Goal: Transaction & Acquisition: Download file/media

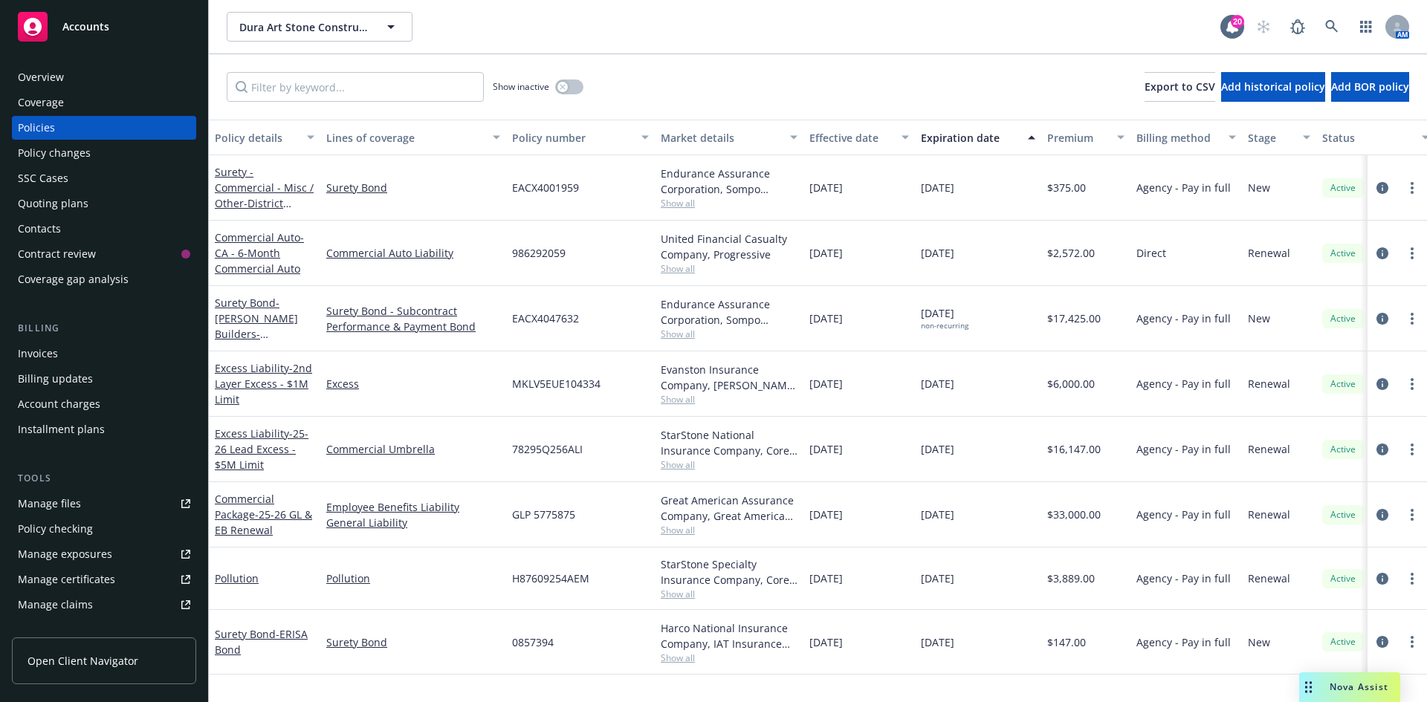
drag, startPoint x: 0, startPoint y: 0, endPoint x: 77, endPoint y: 16, distance: 79.0
click at [77, 16] on div "Accounts" at bounding box center [104, 27] width 172 height 30
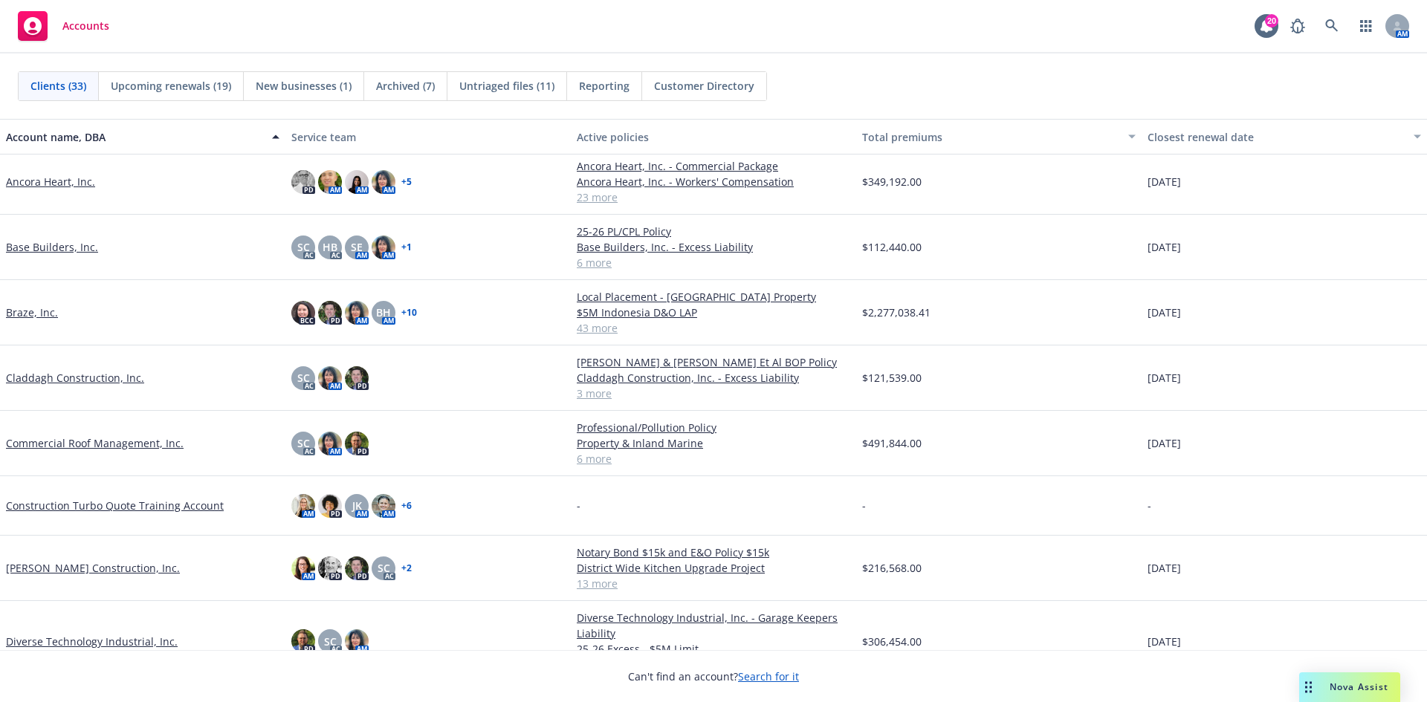
scroll to position [74, 0]
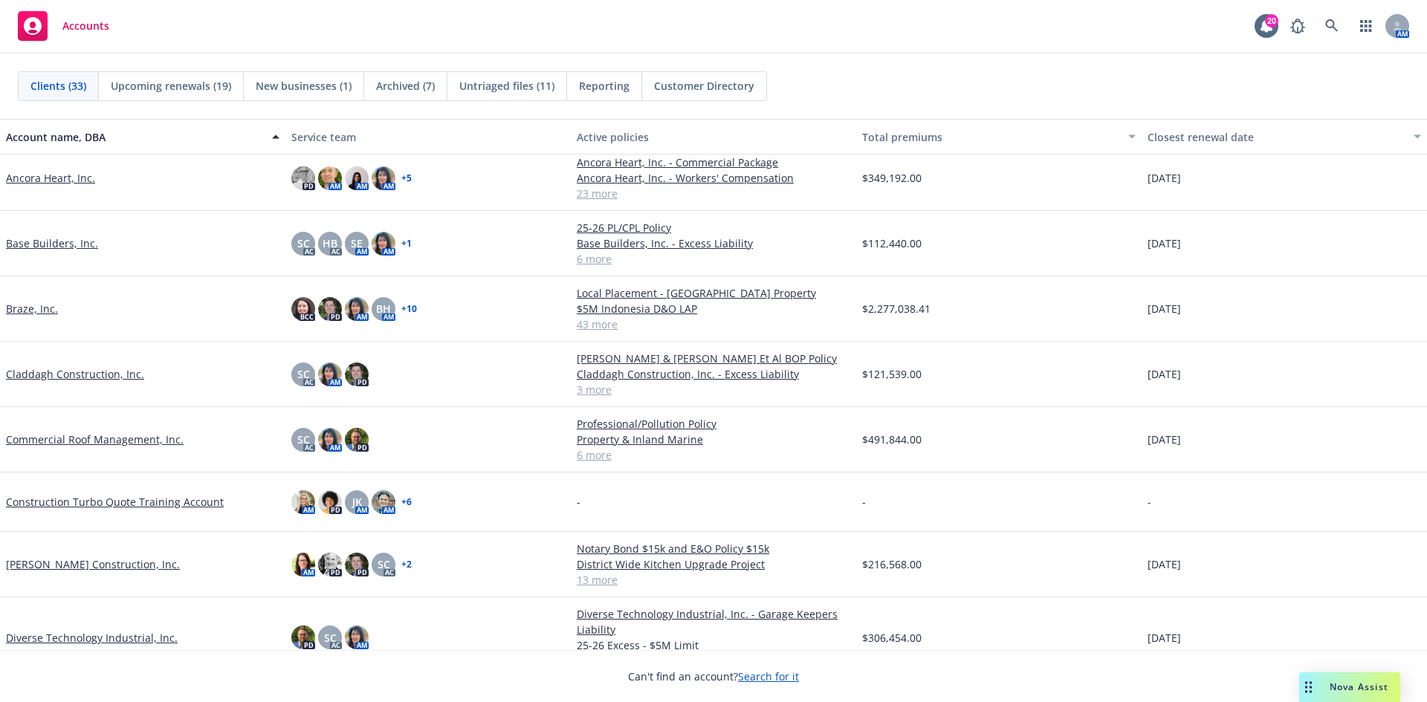
click at [57, 568] on link "Coulter Construction, Inc." at bounding box center [93, 565] width 174 height 16
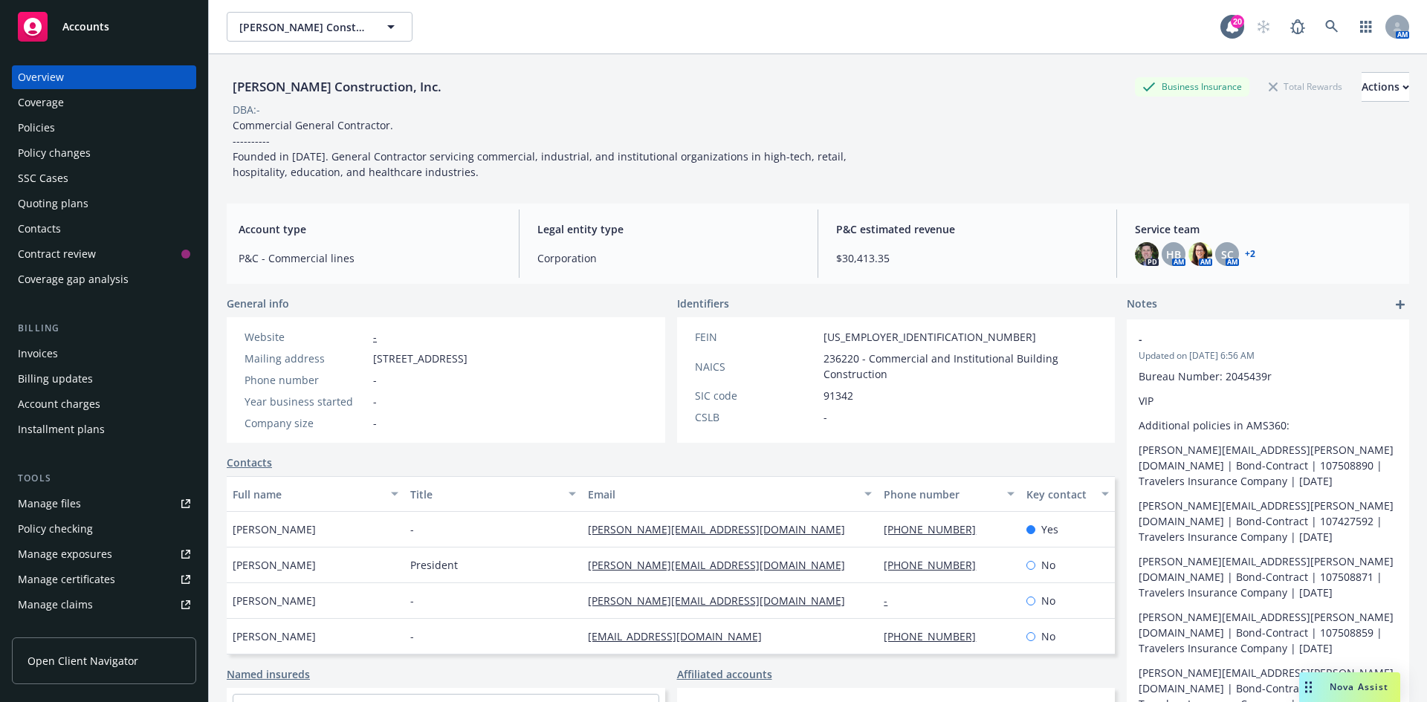
click at [81, 501] on link "Manage files" at bounding box center [104, 504] width 184 height 24
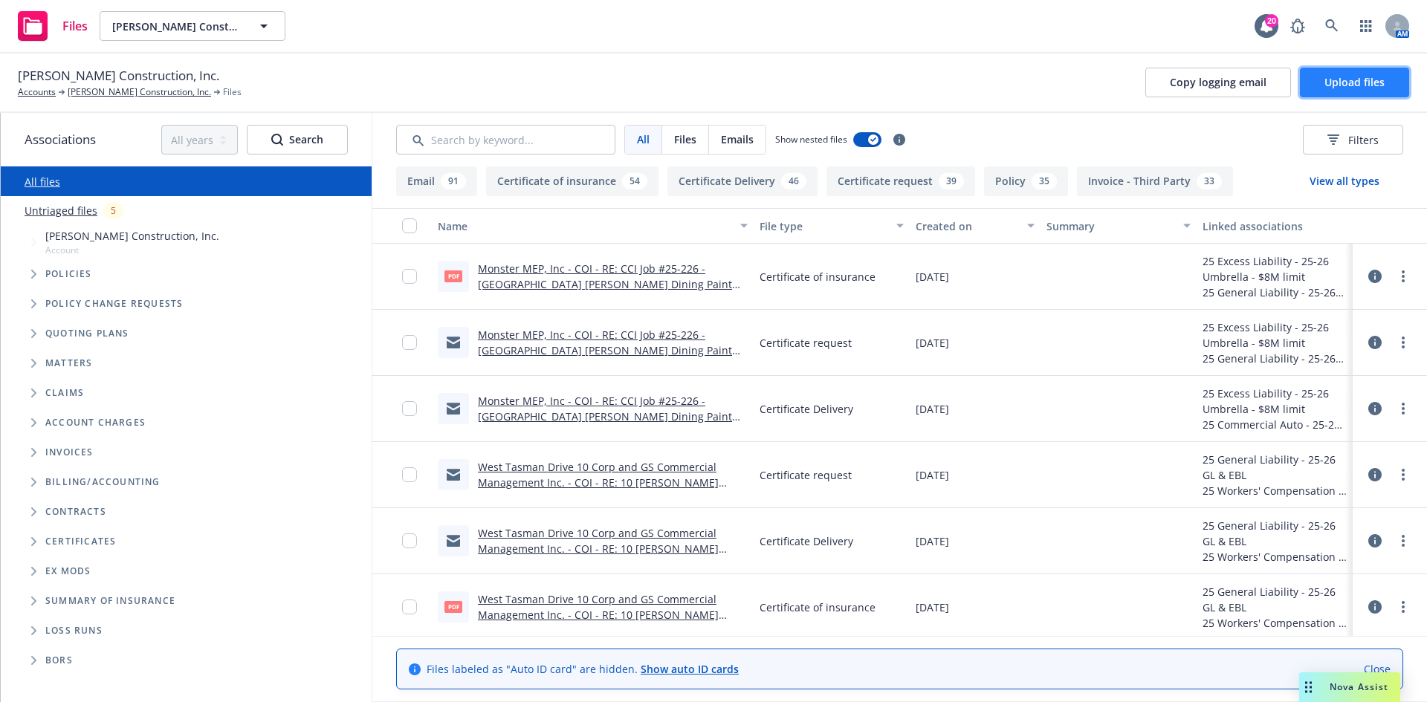
click at [1324, 84] on button "Upload files" at bounding box center [1354, 83] width 109 height 30
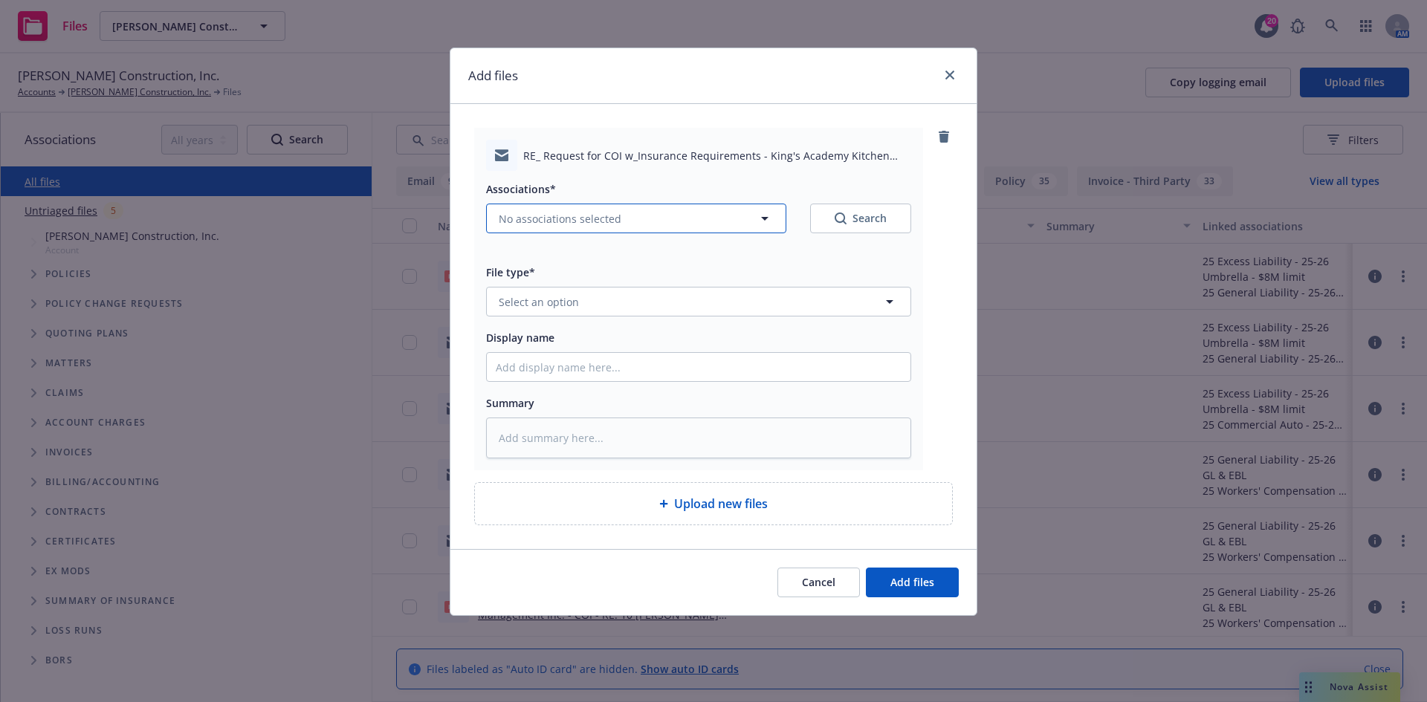
click at [560, 220] on span "No associations selected" at bounding box center [560, 219] width 123 height 16
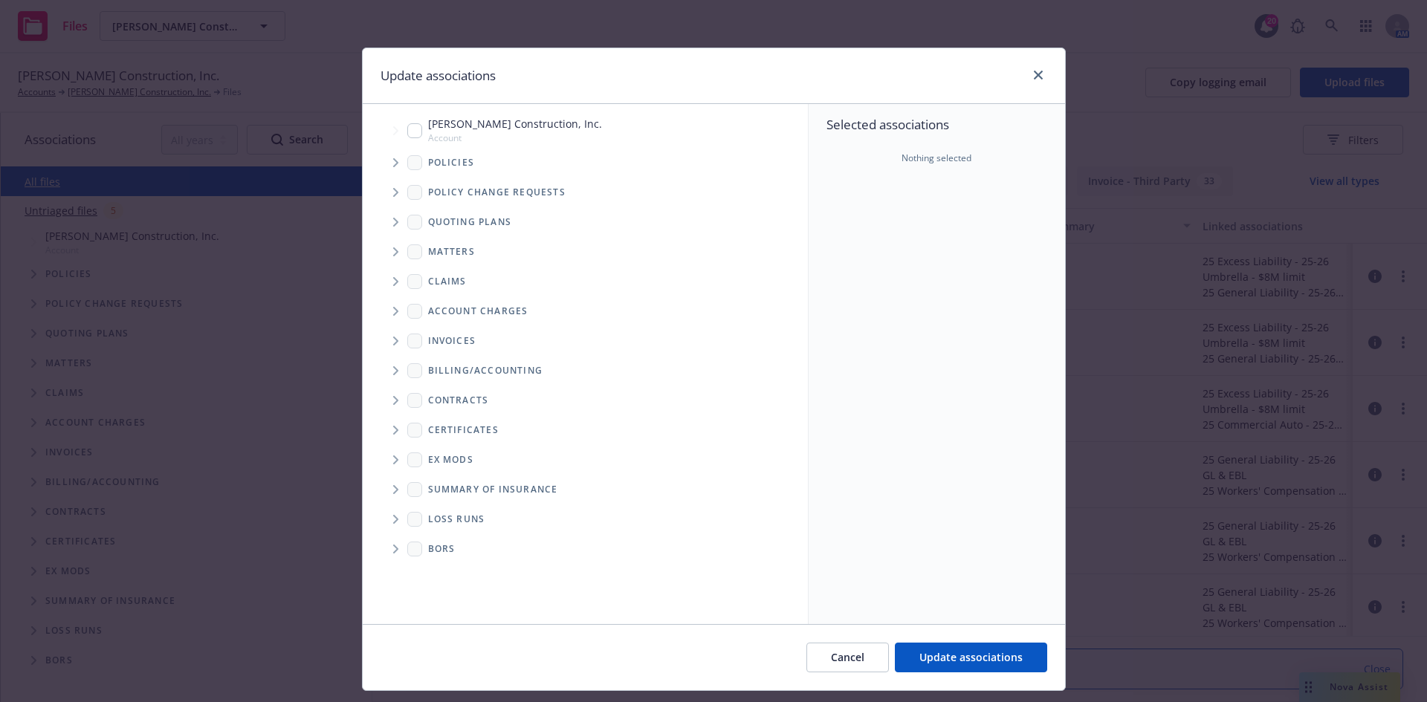
click at [391, 169] on span "Tree Example" at bounding box center [396, 163] width 24 height 24
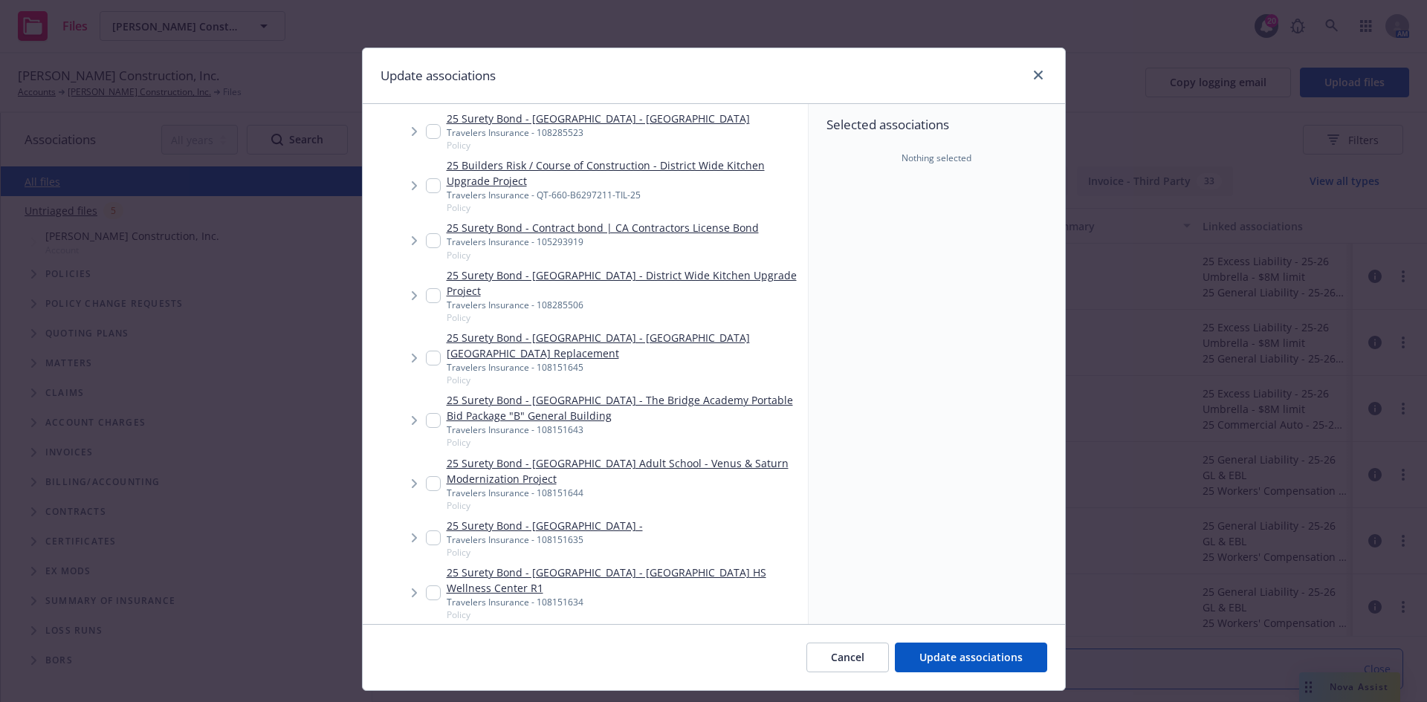
scroll to position [297, 0]
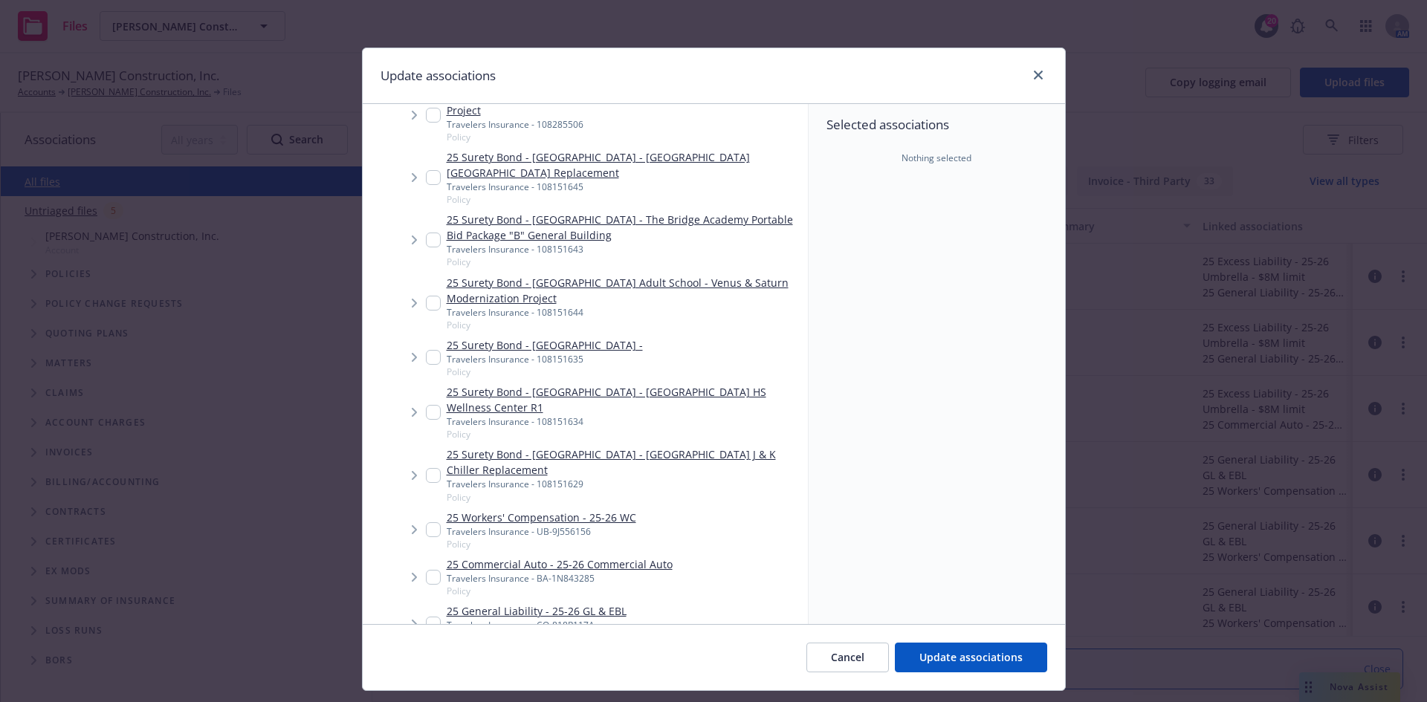
type textarea "x"
click at [431, 537] on input "Tree Example" at bounding box center [433, 530] width 15 height 15
checkbox input "true"
click at [427, 585] on input "Tree Example" at bounding box center [433, 577] width 15 height 15
checkbox input "true"
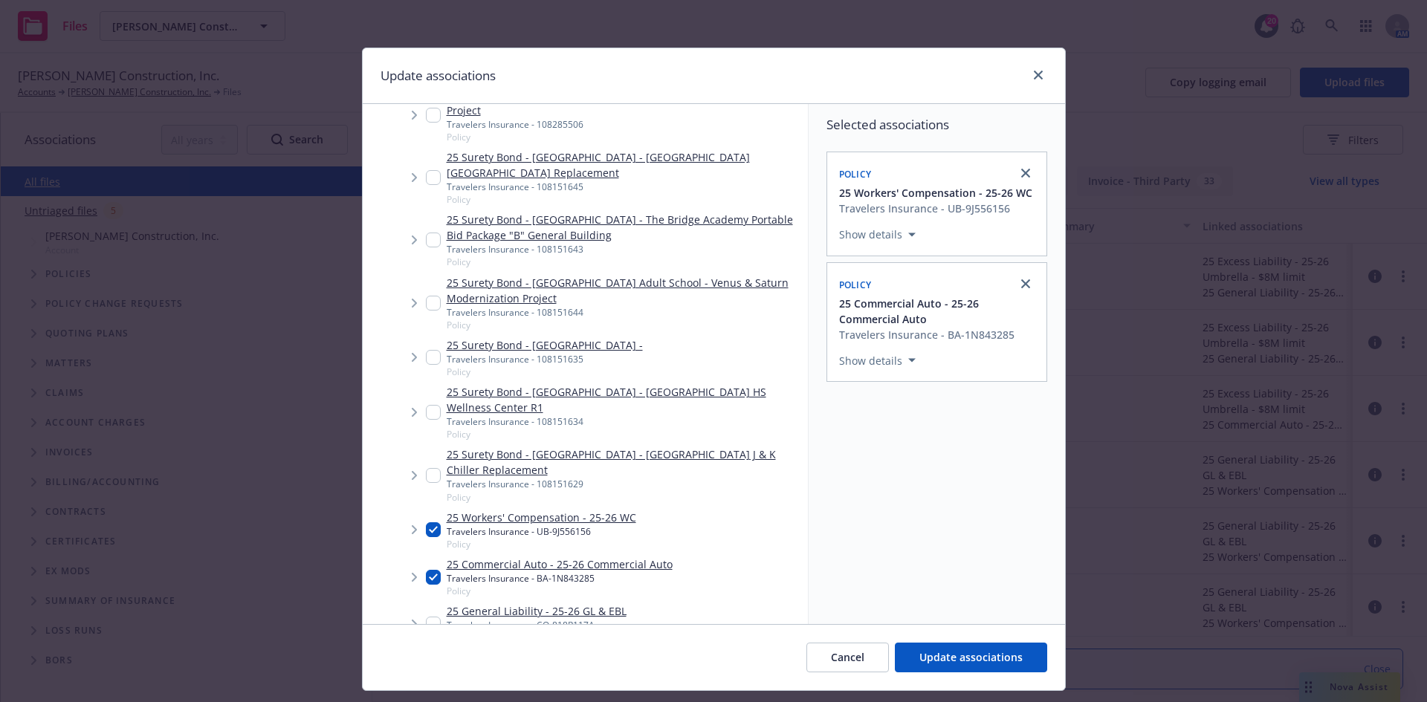
scroll to position [595, 0]
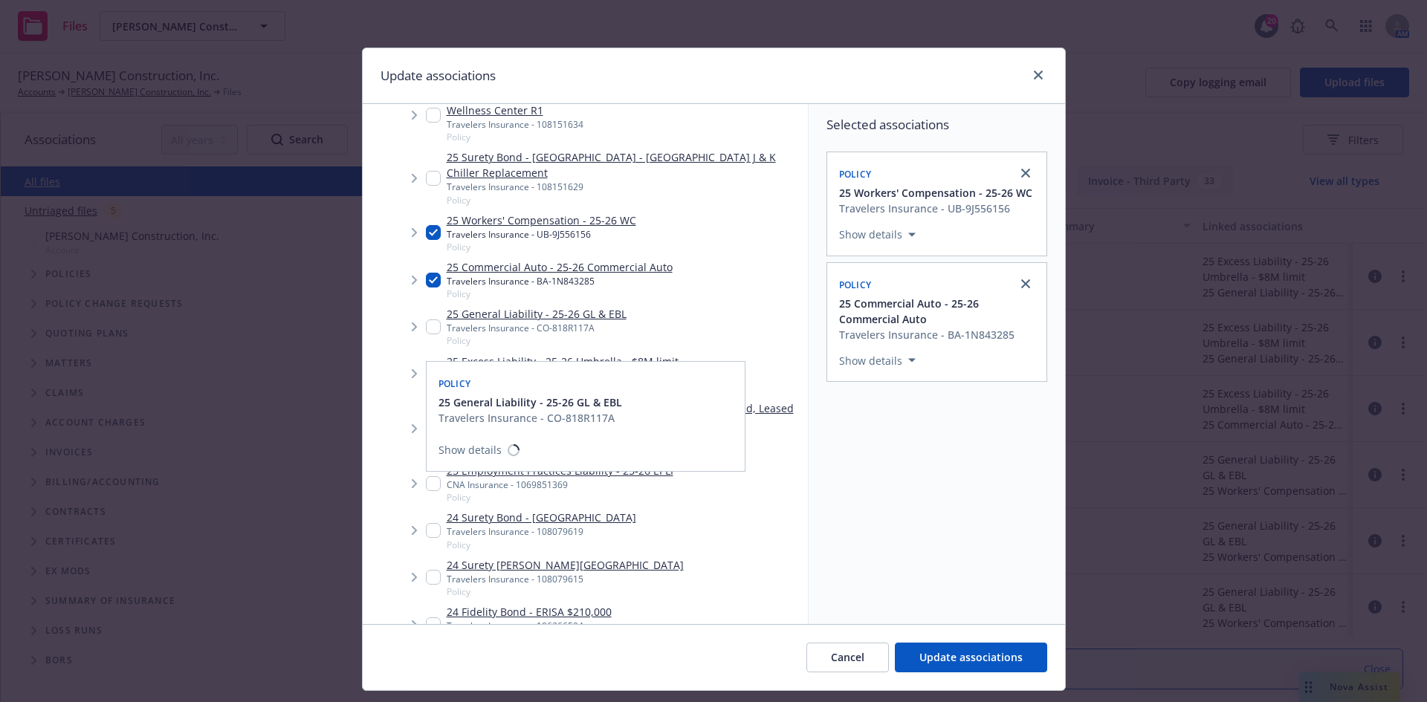
click at [426, 334] on input "Tree Example" at bounding box center [433, 327] width 15 height 15
checkbox input "true"
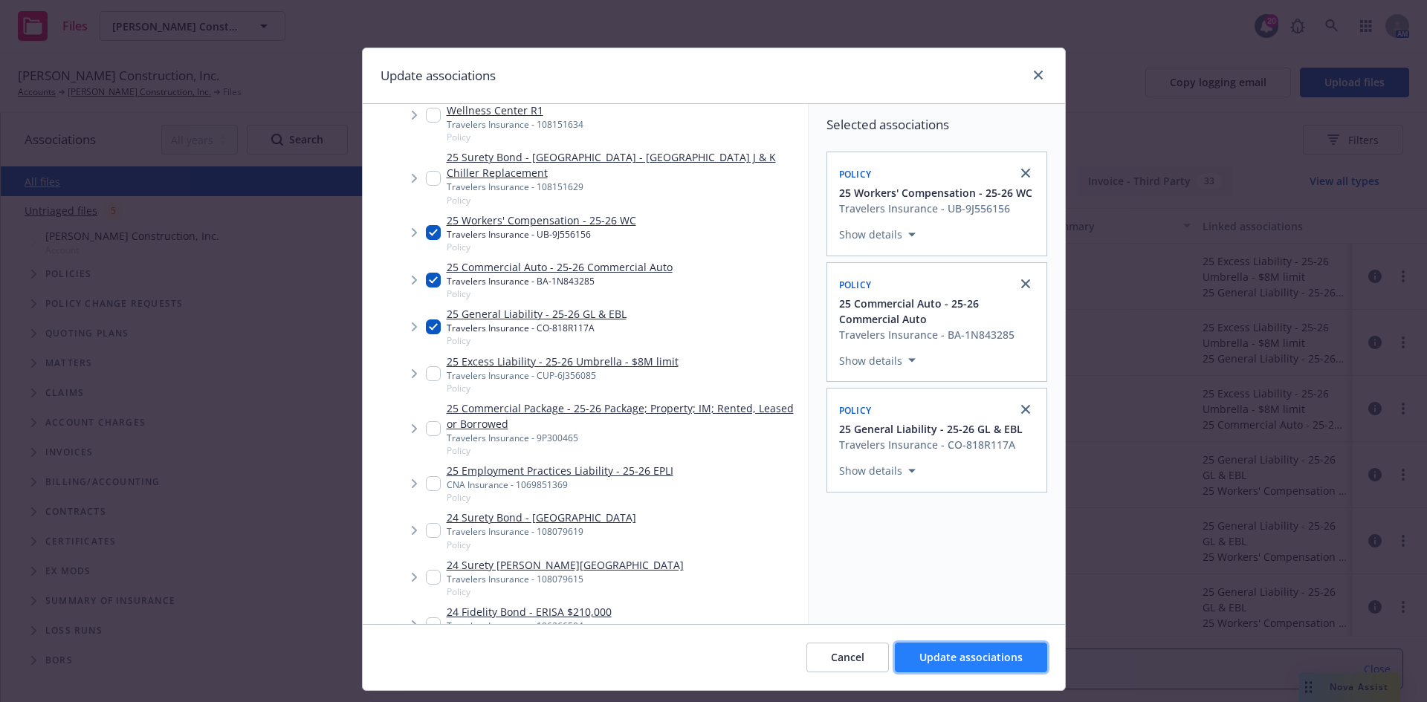
click at [943, 653] on span "Update associations" at bounding box center [970, 657] width 103 height 14
type textarea "x"
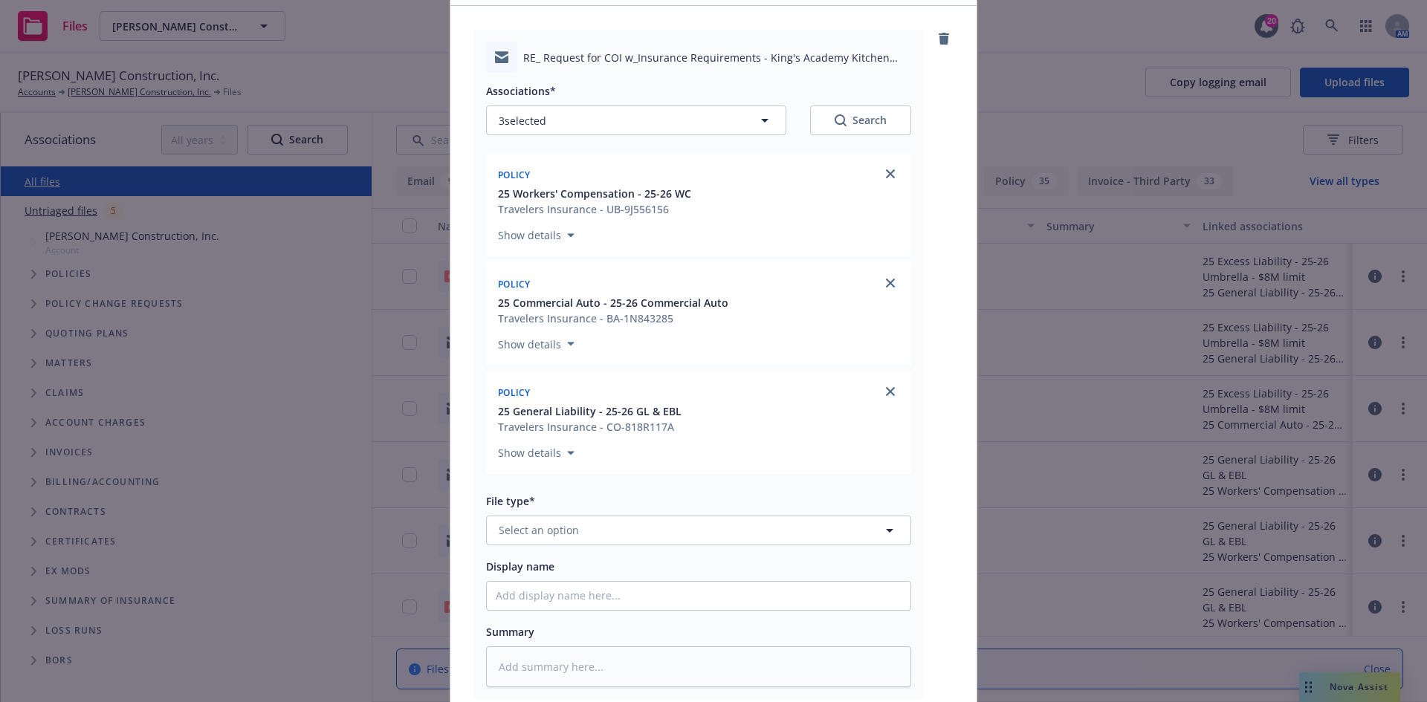
scroll to position [223, 0]
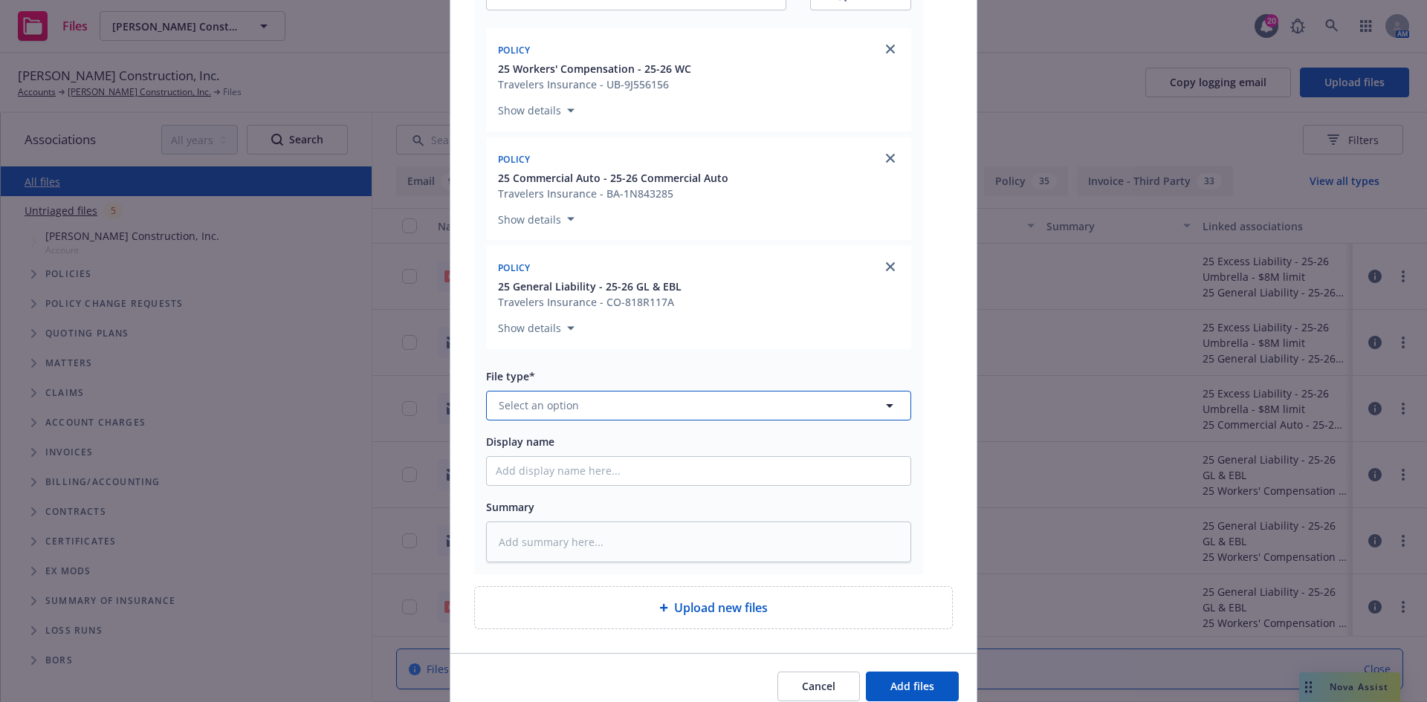
click at [692, 410] on button "Select an option" at bounding box center [698, 406] width 425 height 30
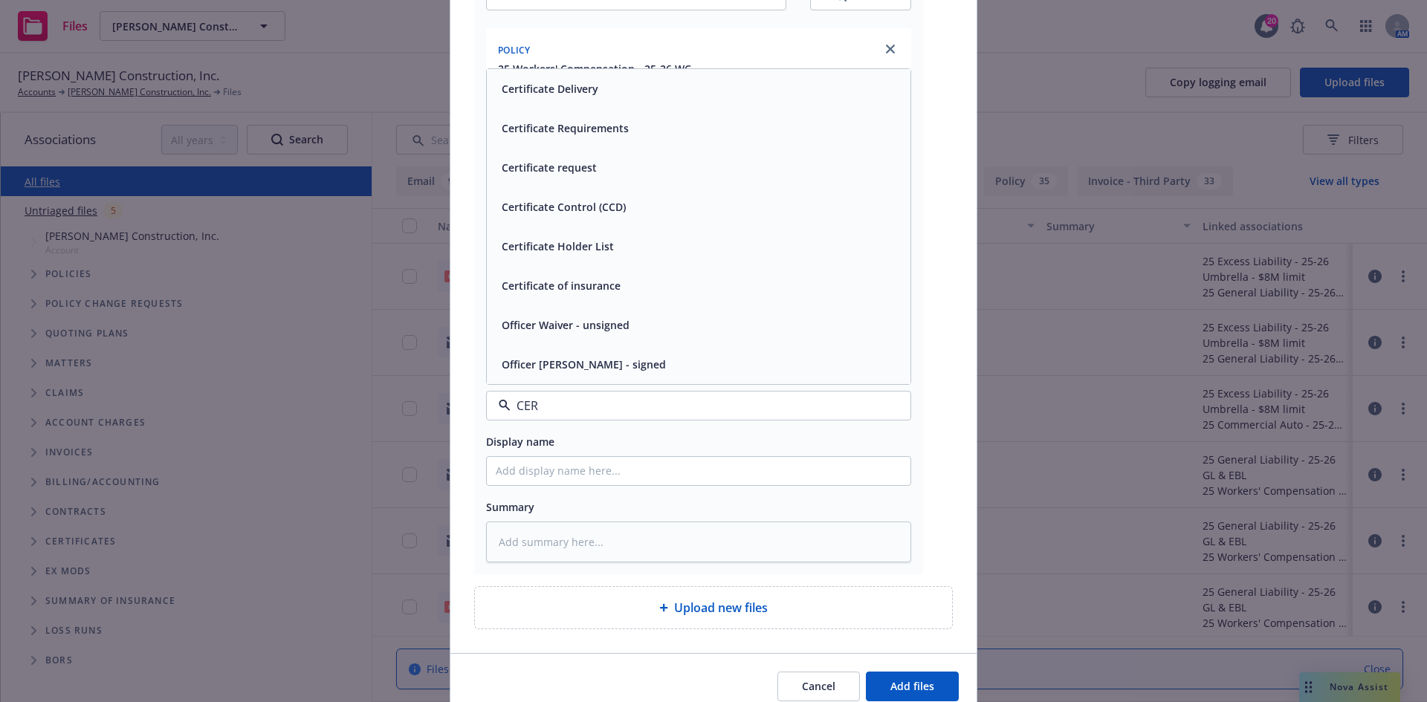
type input "CERT"
click at [627, 166] on div "Certificate Delivery" at bounding box center [699, 168] width 406 height 22
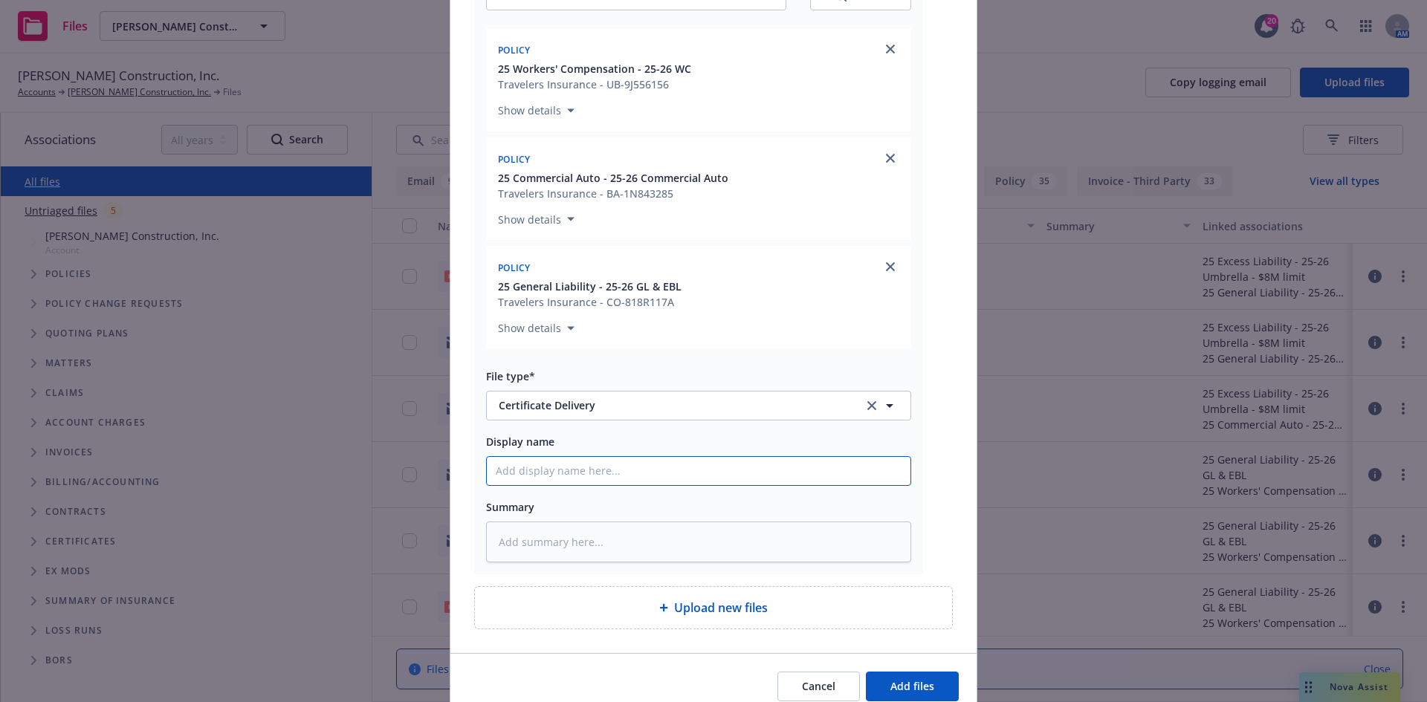
click at [580, 481] on input "Display name" at bounding box center [699, 471] width 424 height 28
click at [580, 470] on input "Display name" at bounding box center [699, 471] width 424 height 28
type textarea "x"
type input "T"
type textarea "x"
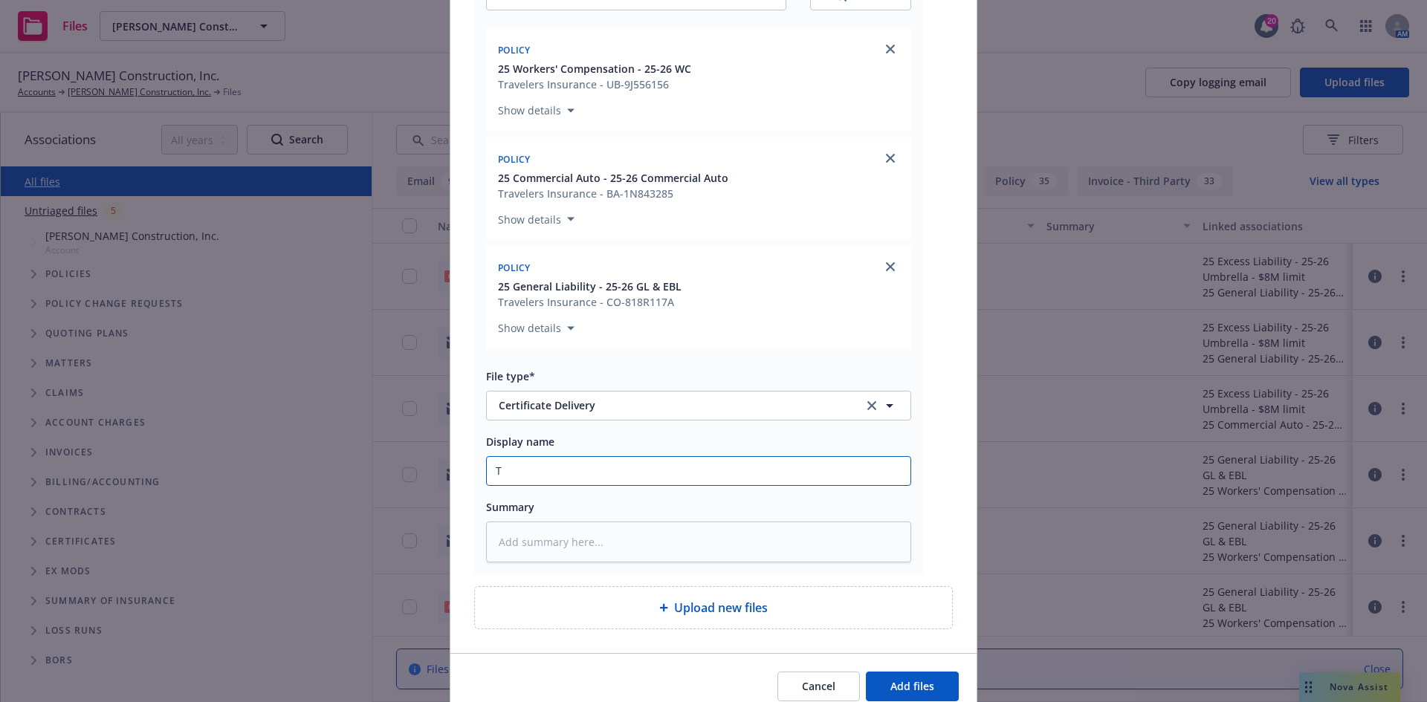
type input "T/"
type textarea "x"
type input "T/T"
type textarea "x"
type input "T/Ta"
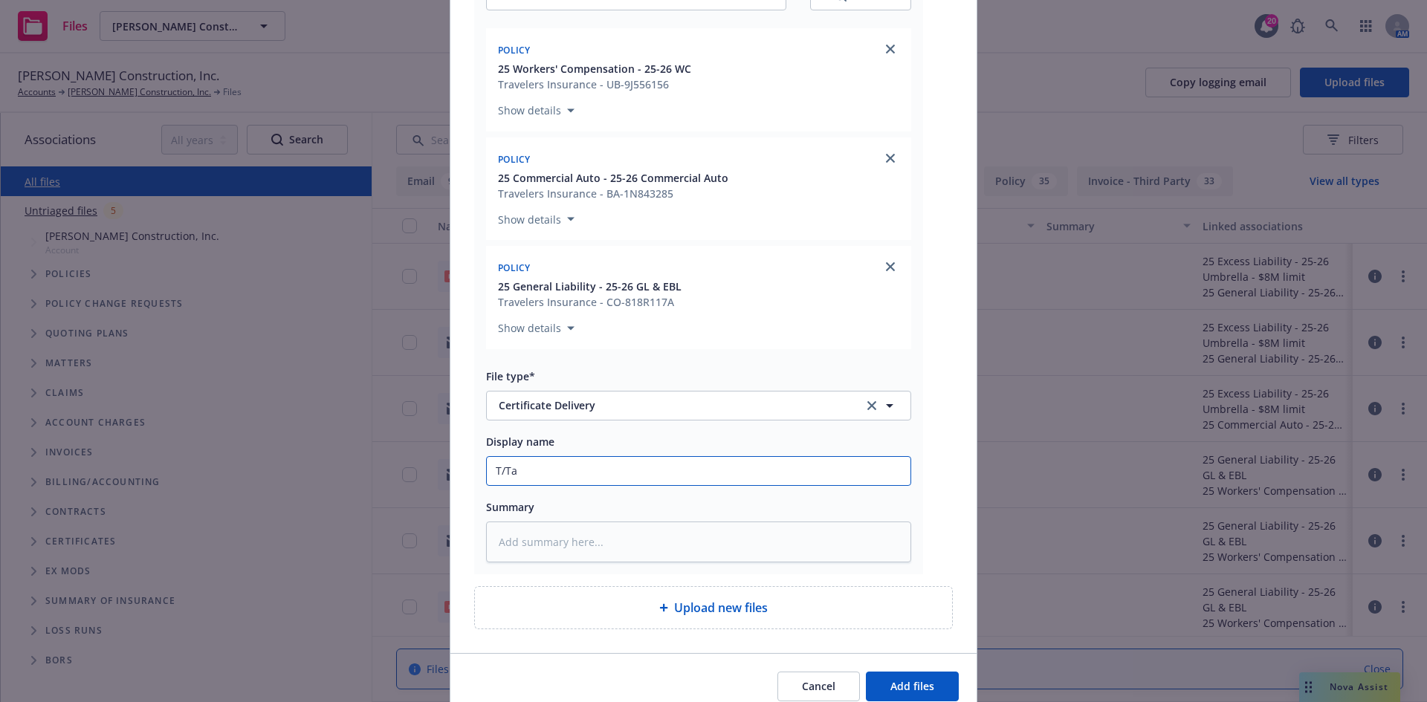
type textarea "x"
type input "T/Tam"
type textarea "x"
type input "T/Tamm"
type textarea "x"
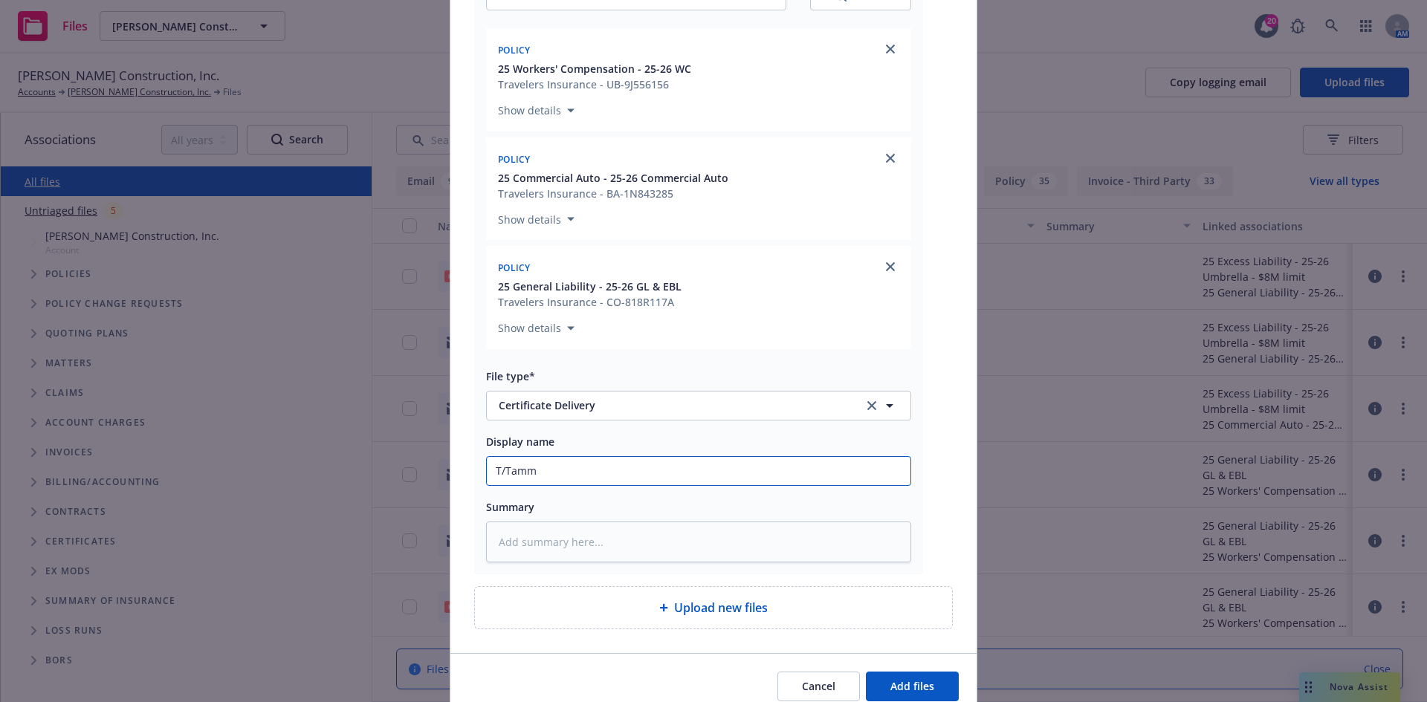
type input "T/Tammy"
type textarea "x"
type input "T/Tammy"
type textarea "x"
type input "T/Tammy @"
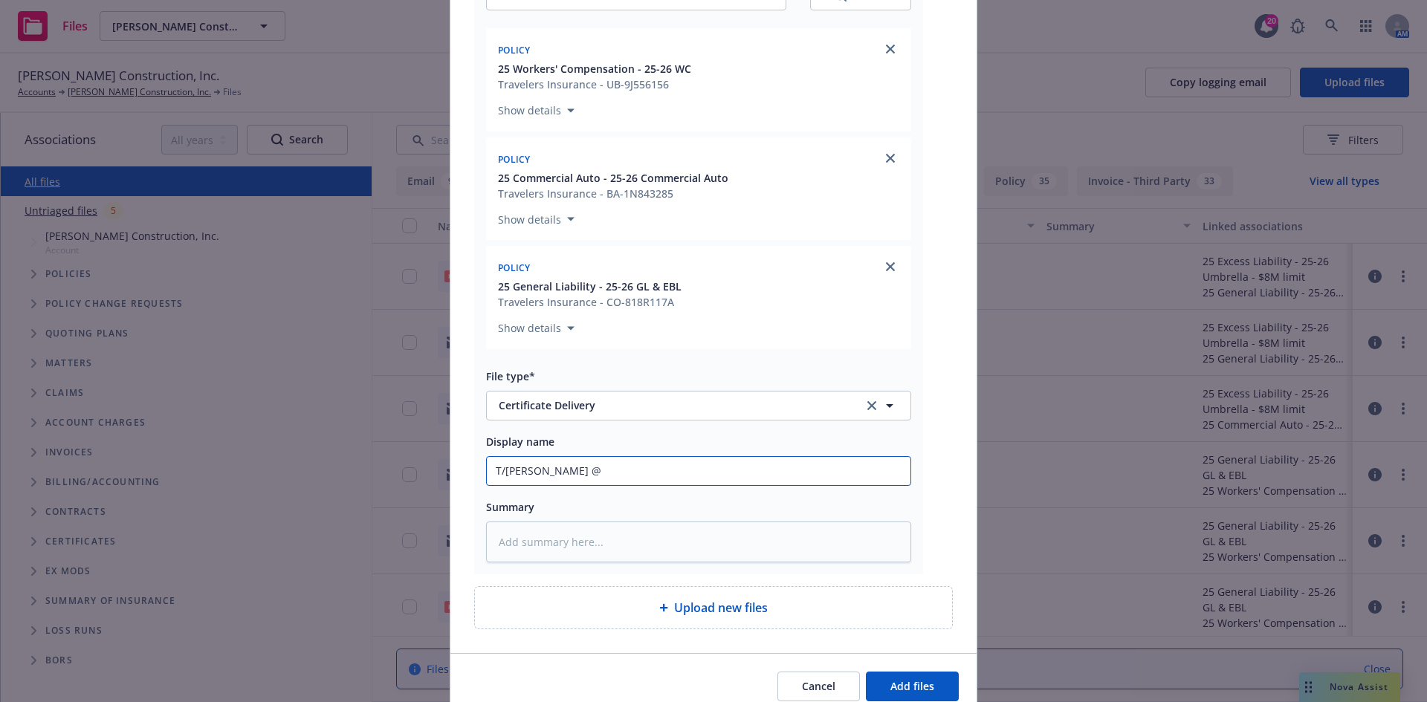
type textarea "x"
type input "T/Tammy @C"
type textarea "x"
type input "T/Tammy @CC"
type textarea "x"
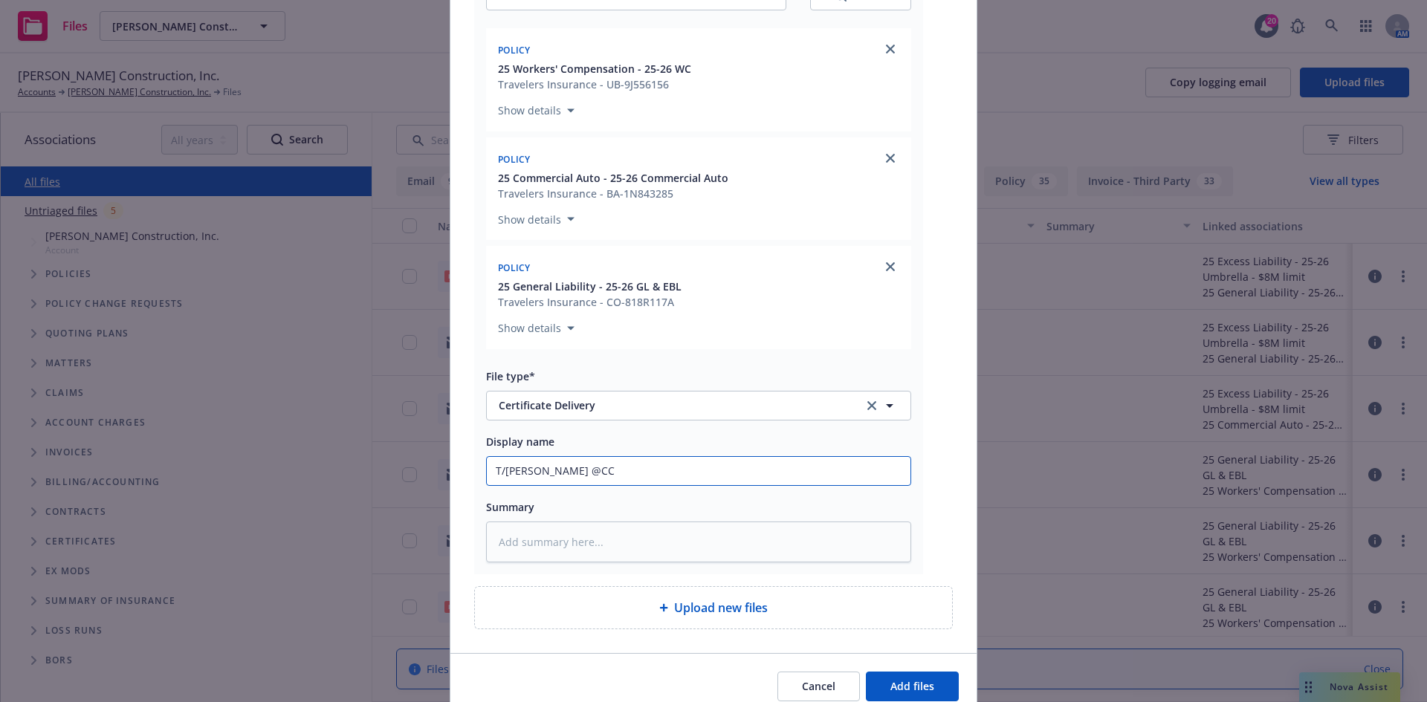
type input "T/Tammy @CC"
type textarea "x"
type input "T/Tammy @CC -"
type textarea "x"
type input "T/Tammy @CC -"
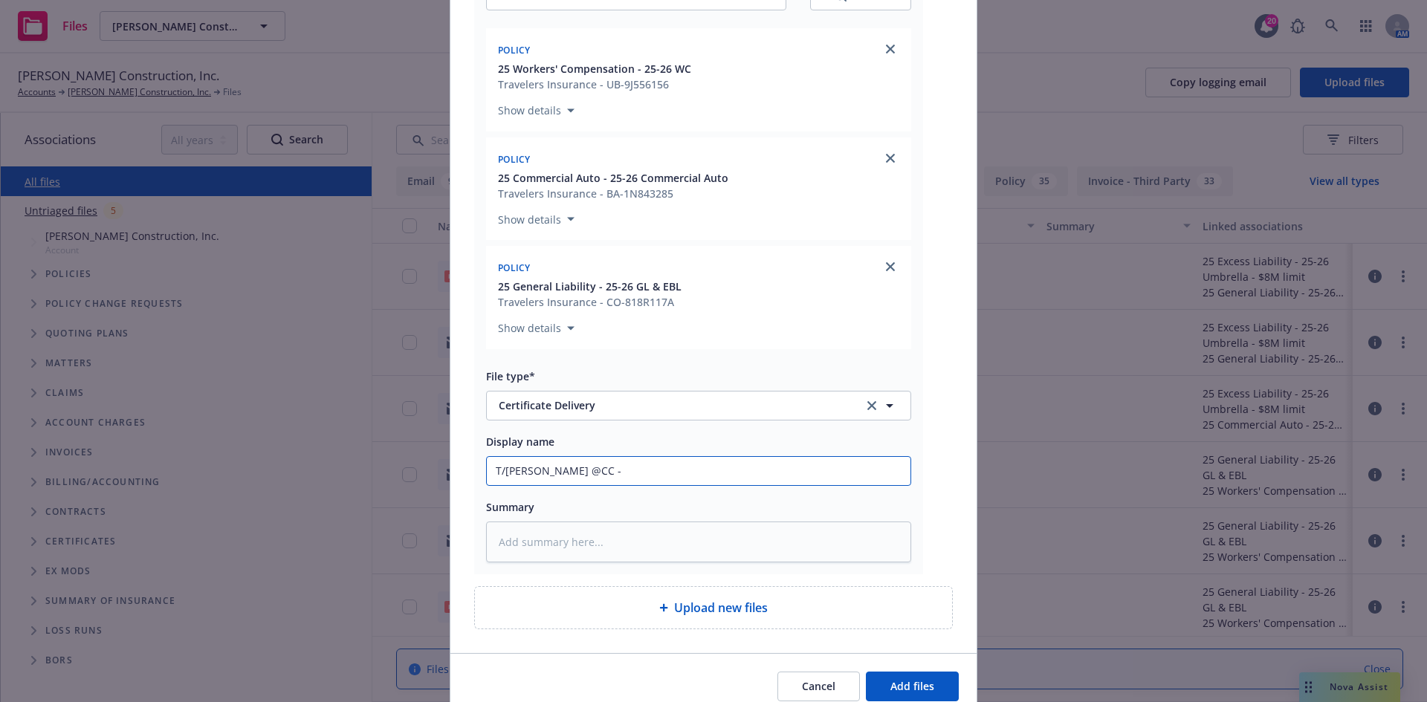
paste input "Compass Group USA Inc - COI - RE: King's Academy Kitchen Retro Fit Project"
type textarea "x"
type input "T/Tammy @CC - Compass Group USA Inc - COI - RE: King's Academy Kitchen Retro Fi…"
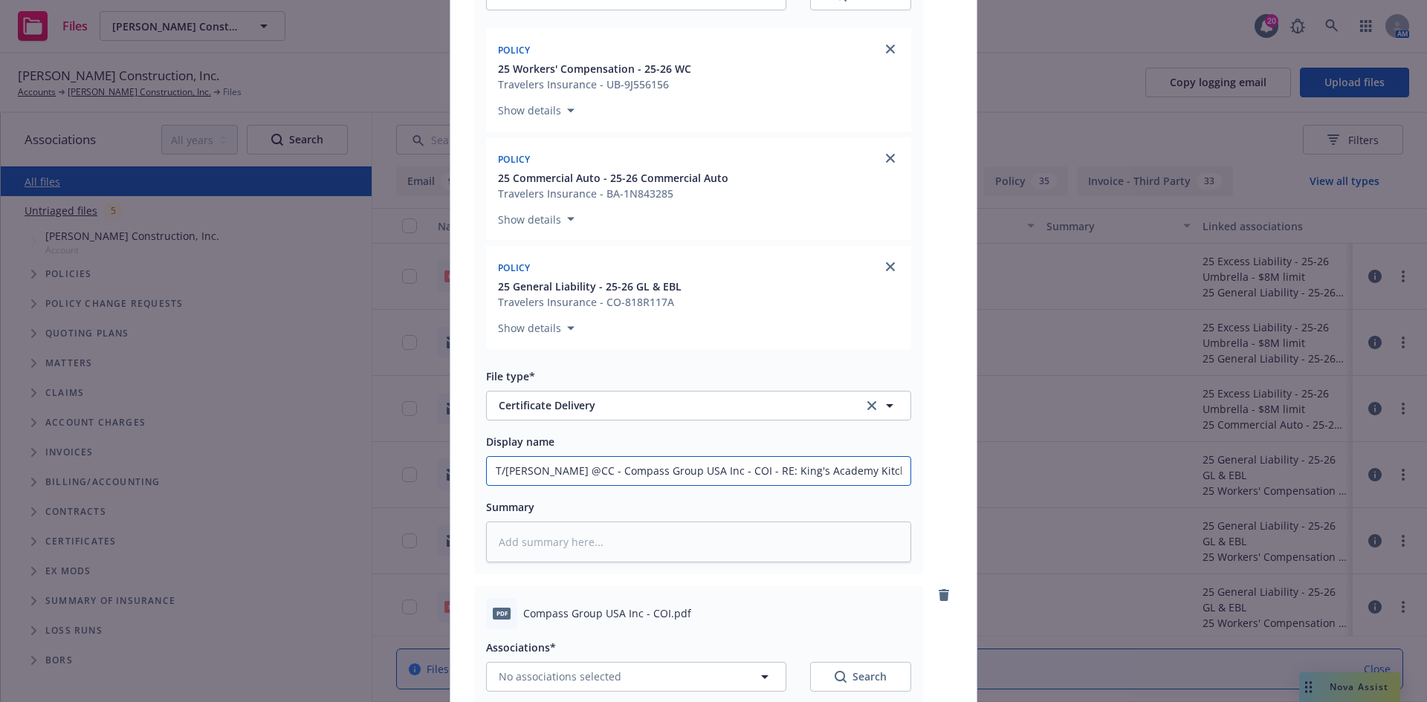
scroll to position [0, 0]
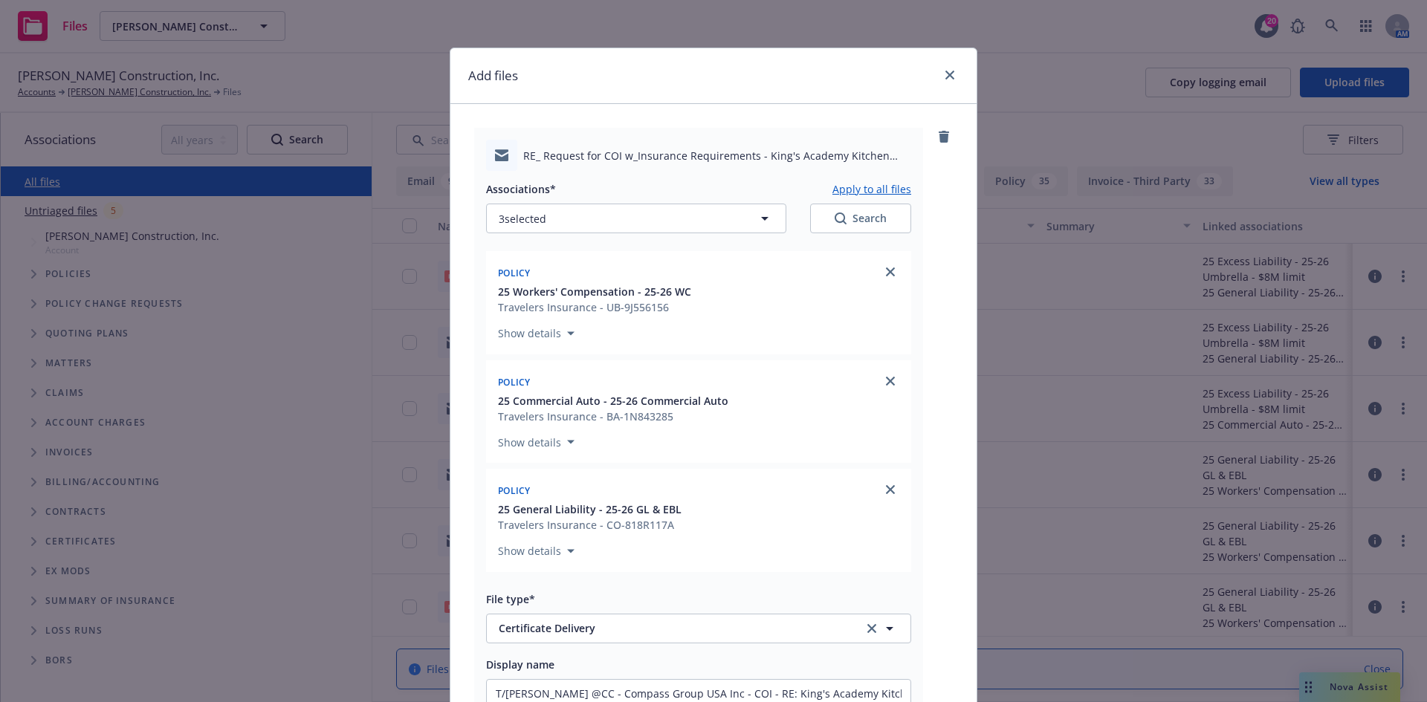
click at [853, 186] on button "Apply to all files" at bounding box center [872, 189] width 79 height 18
type textarea "x"
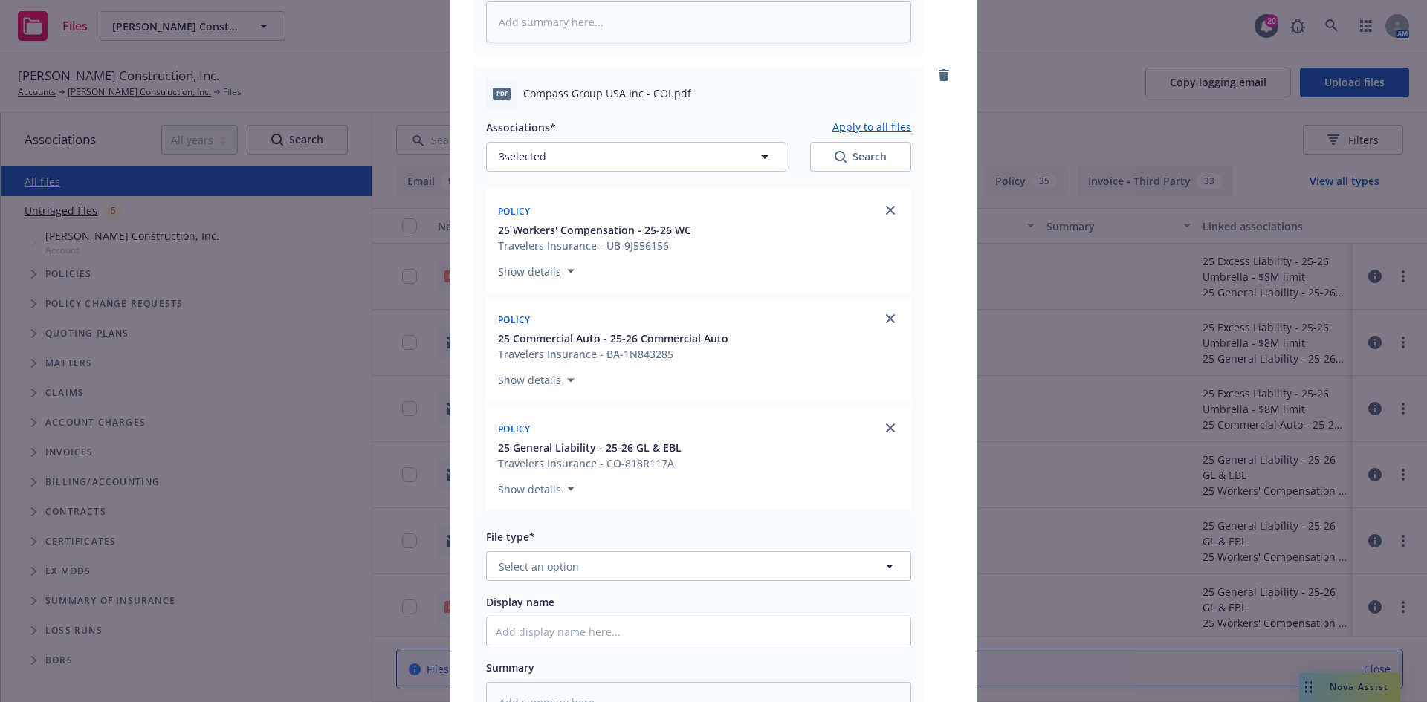
scroll to position [966, 0]
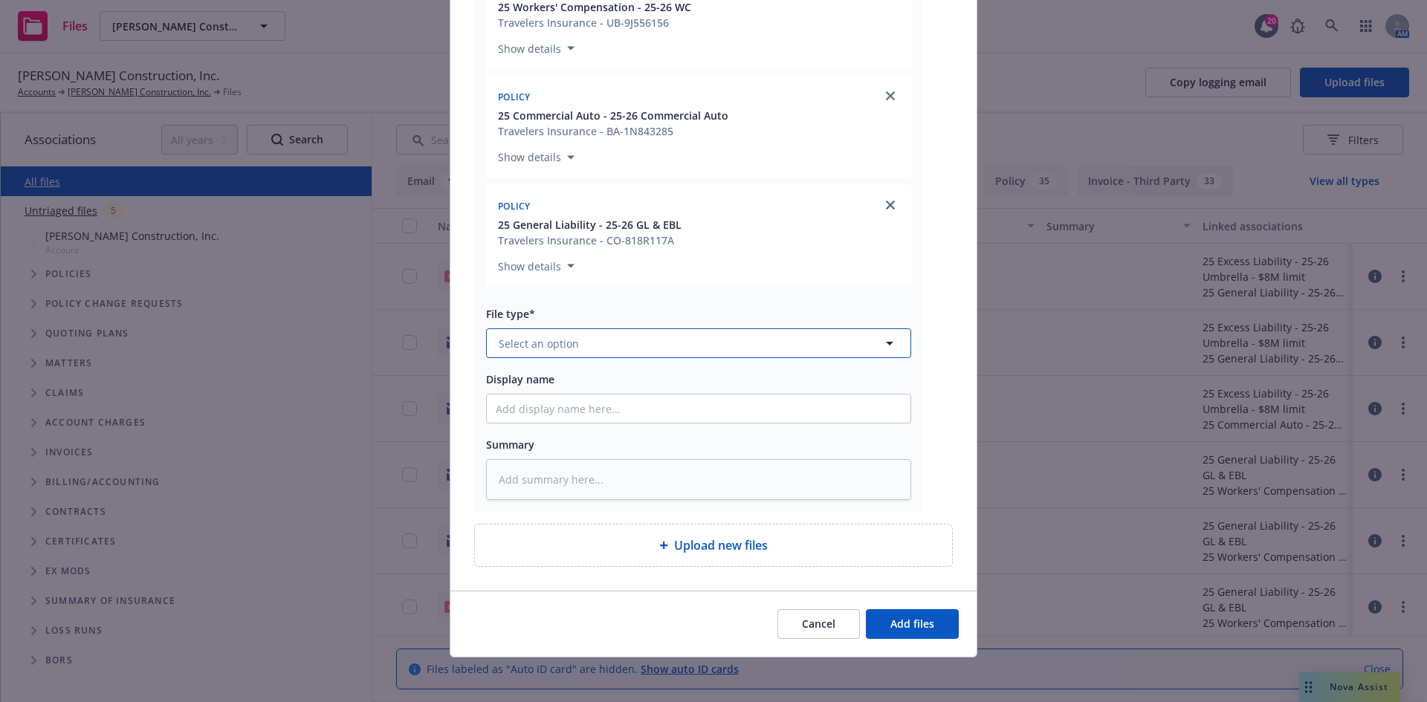
click at [686, 355] on button "Select an option" at bounding box center [698, 344] width 425 height 30
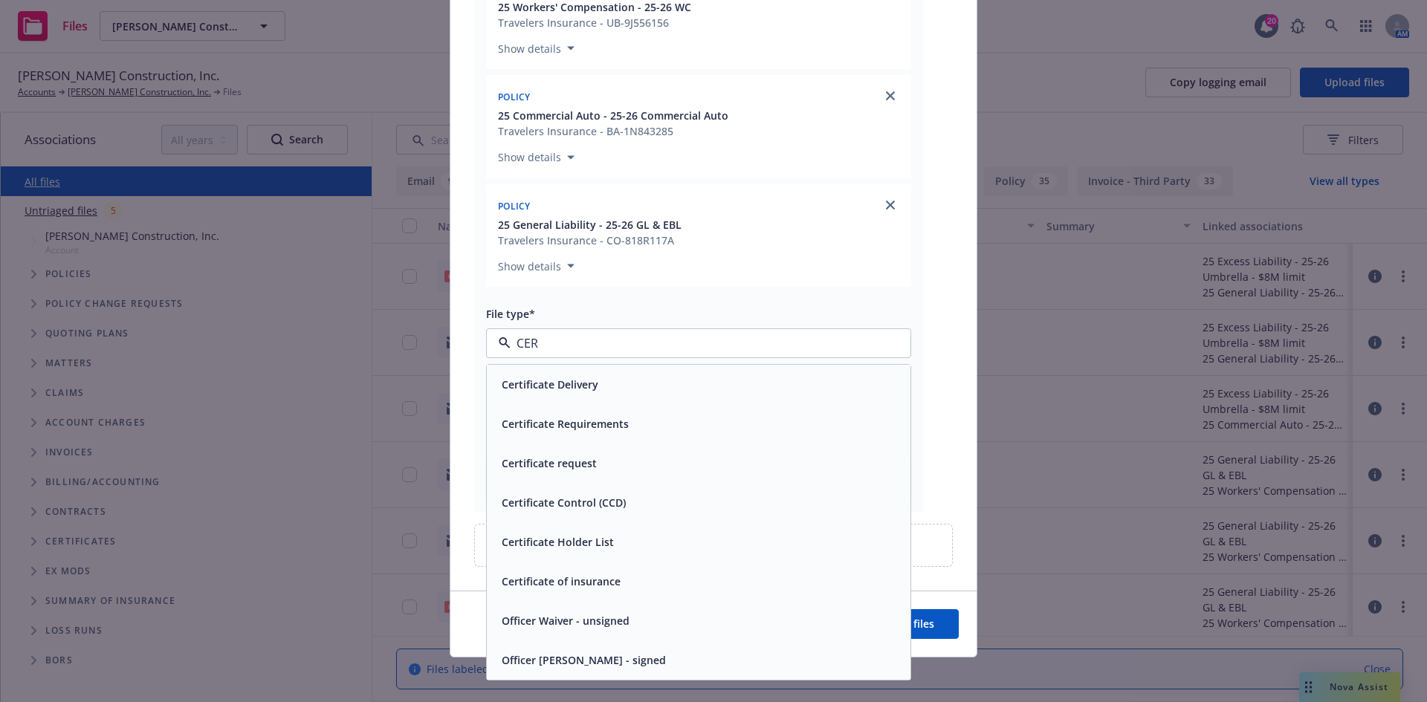
type input "CERT"
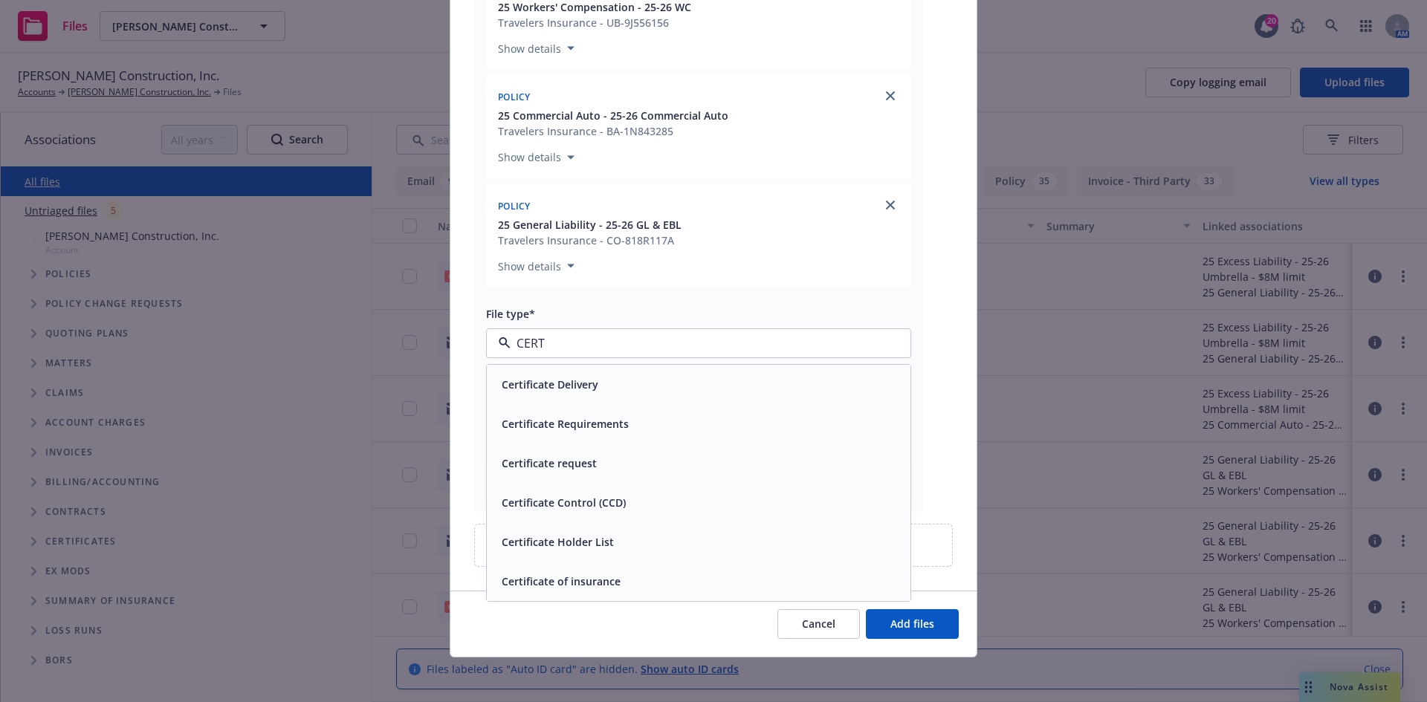
click at [649, 570] on div "Certificate of insurance" at bounding box center [699, 581] width 424 height 39
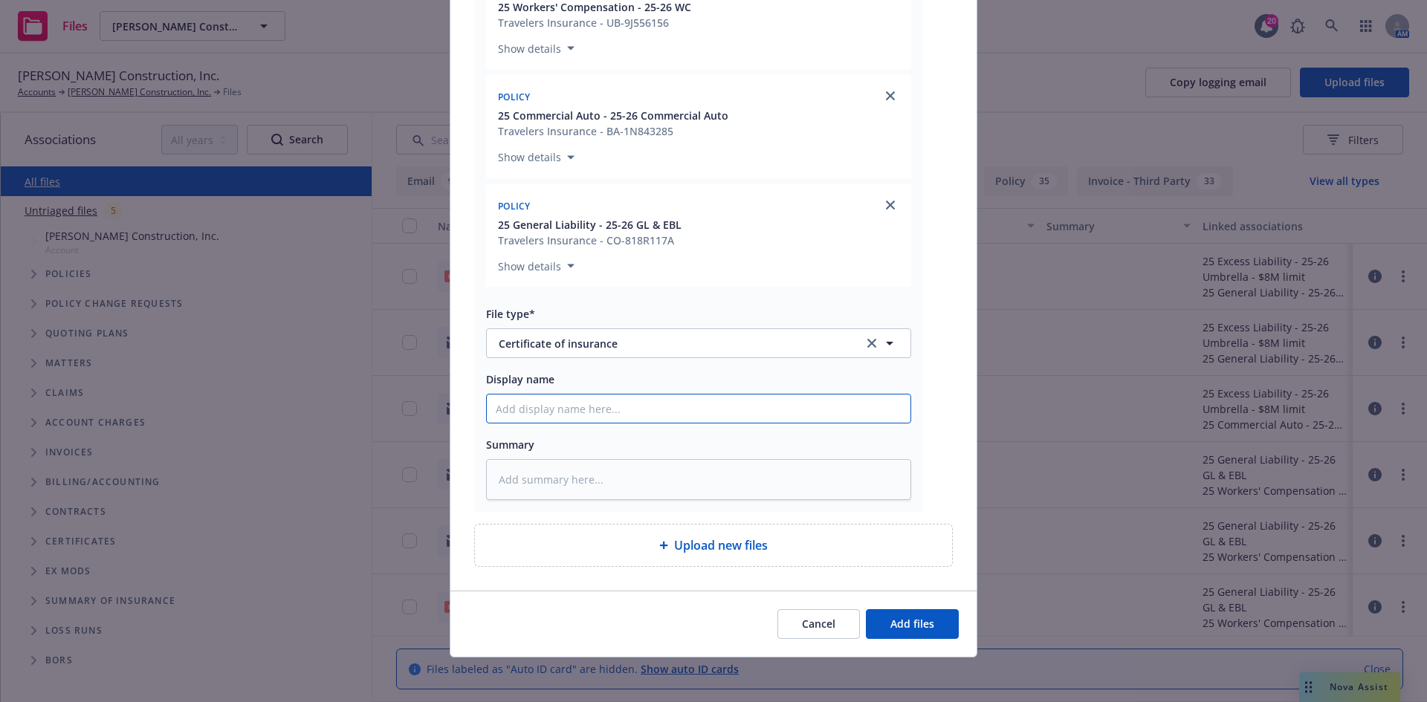
click at [595, 417] on input "Display name" at bounding box center [699, 409] width 424 height 28
paste input "Compass Group USA Inc - COI - RE: King's Academy Kitchen Retro Fit Project"
type textarea "x"
type input "Compass Group USA Inc - COI - RE: King's Academy Kitchen Retro Fit Project"
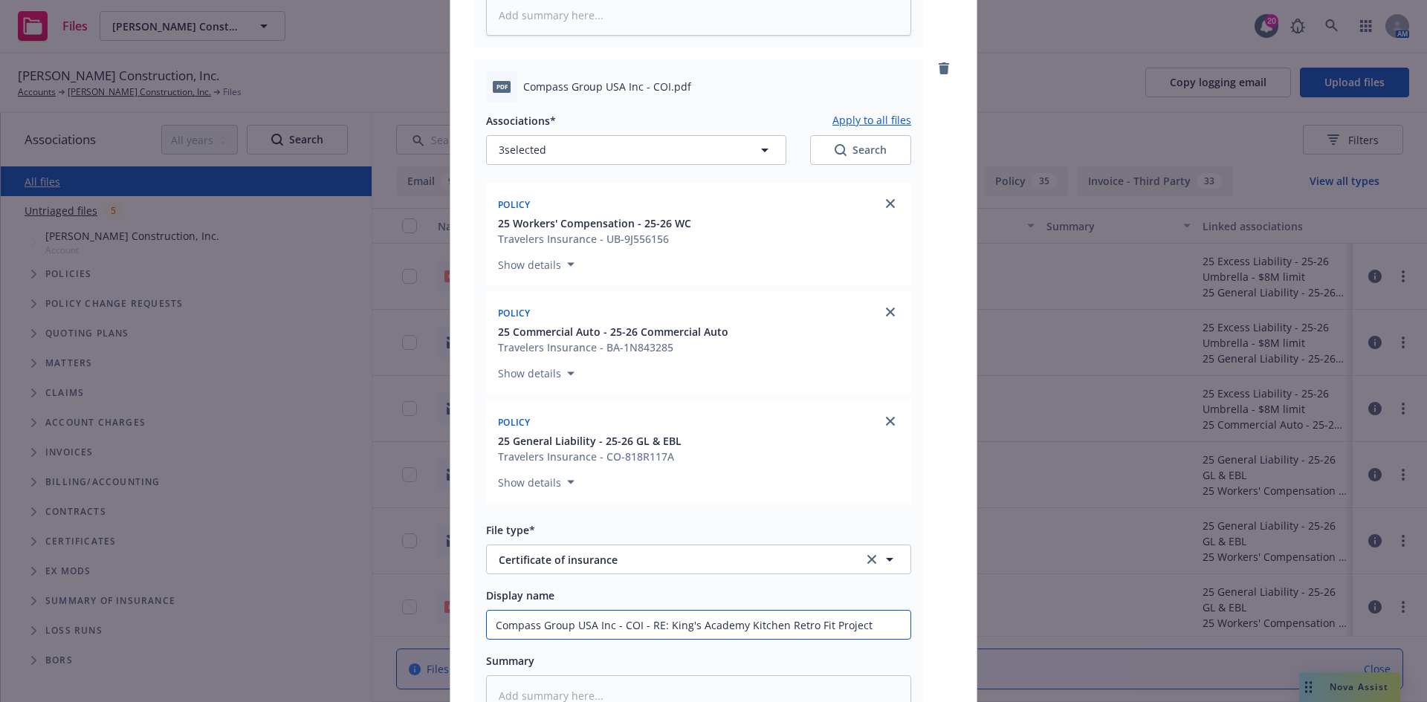
scroll to position [595, 0]
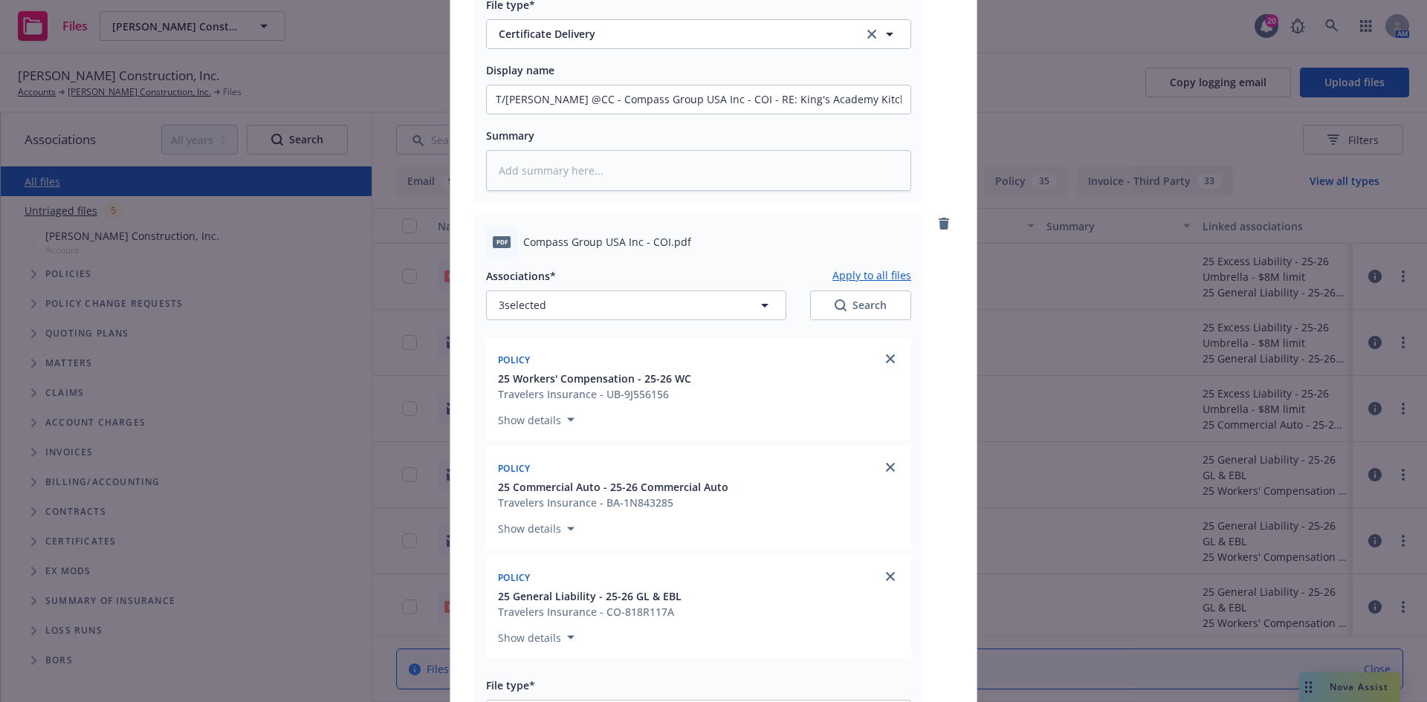
click at [854, 278] on button "Apply to all files" at bounding box center [872, 276] width 79 height 18
type textarea "x"
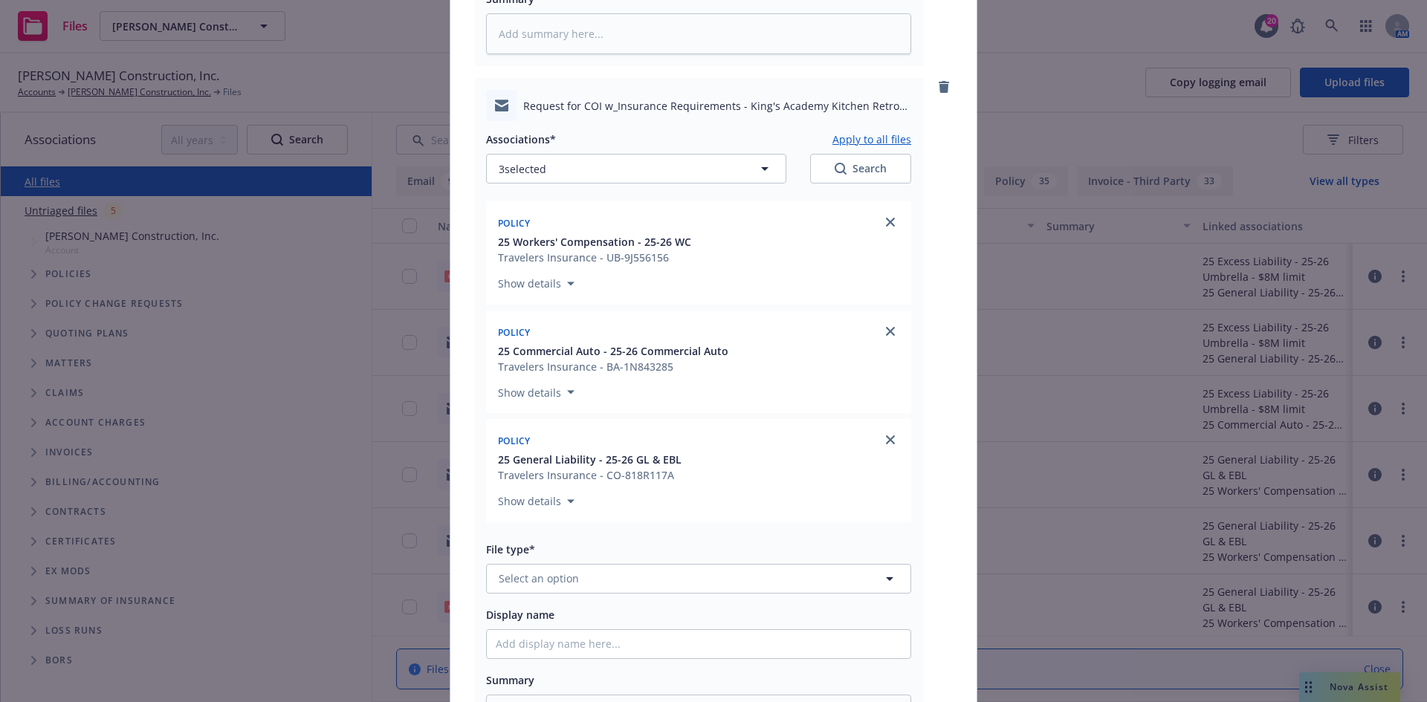
scroll to position [1635, 0]
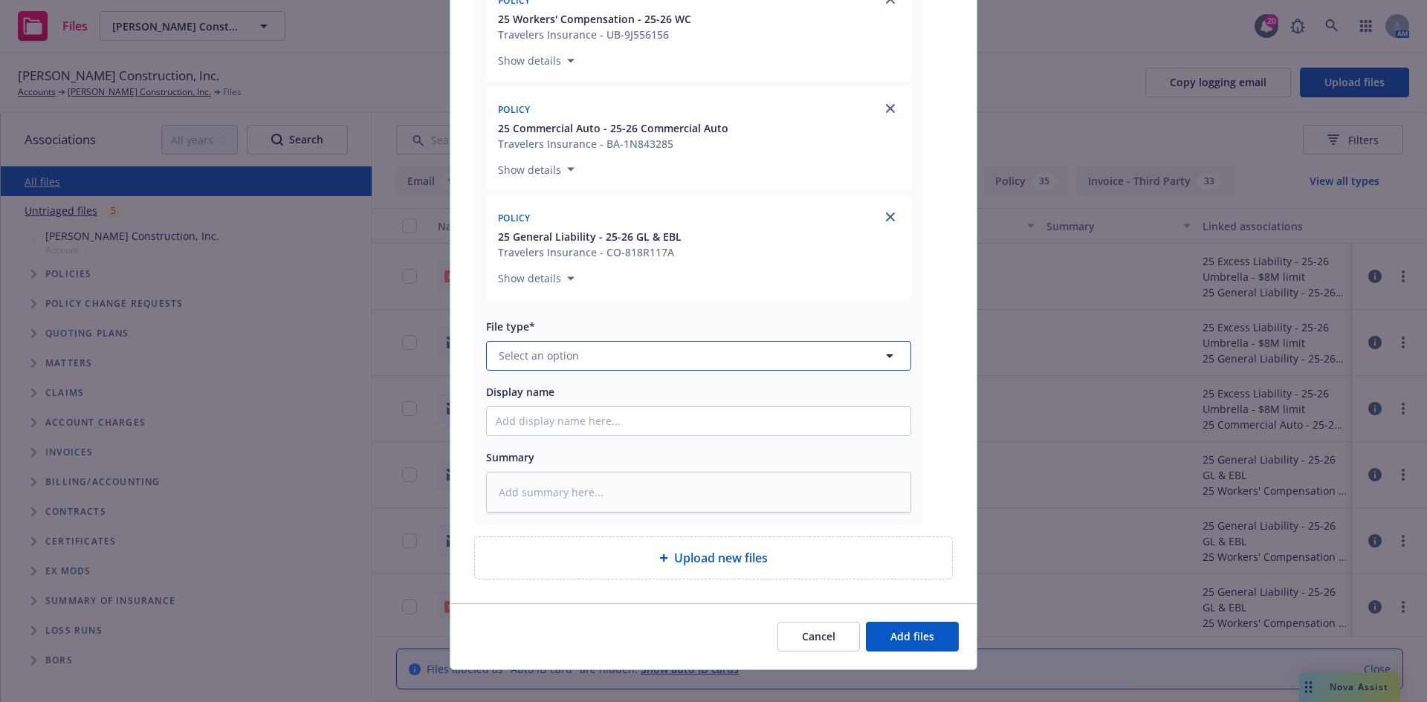
click at [601, 350] on button "Select an option" at bounding box center [698, 356] width 425 height 30
type input "CERT"
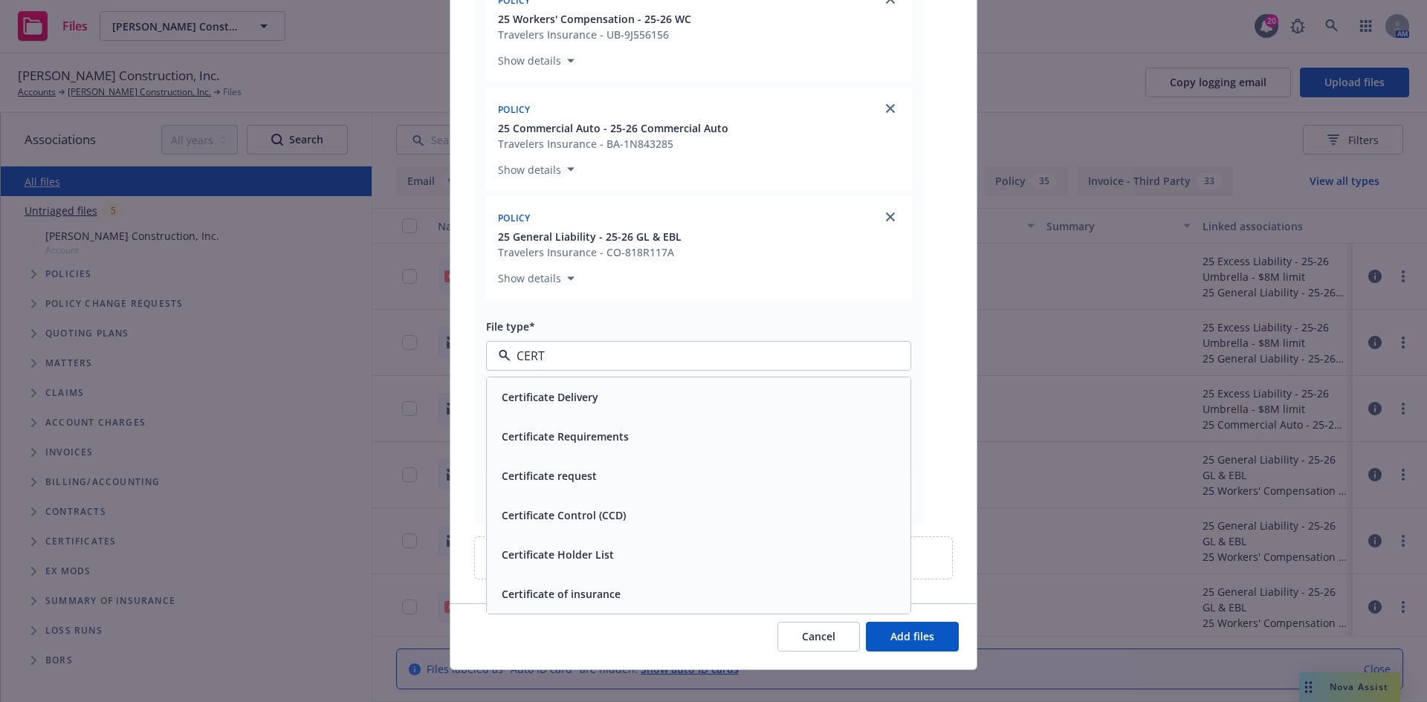
click at [606, 467] on div "Certificate request" at bounding box center [699, 476] width 406 height 22
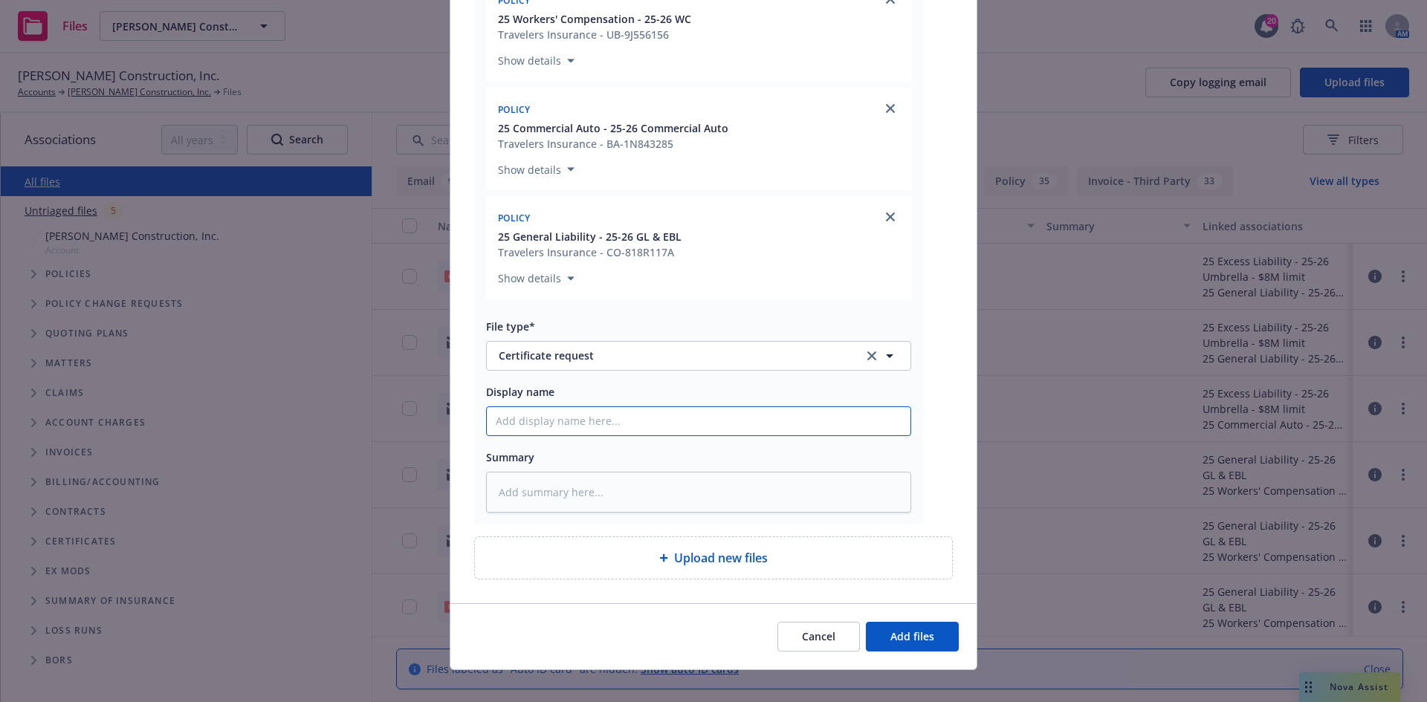
click at [570, 419] on input "Display name" at bounding box center [699, 421] width 424 height 28
paste input "Compass Group USA Inc - COI - RE: King's Academy Kitchen Retro Fit Project"
type textarea "x"
type input "Compass Group USA Inc - COI - RE: King's Academy Kitchen Retro Fit Project"
click at [893, 623] on button "Add files" at bounding box center [912, 637] width 93 height 30
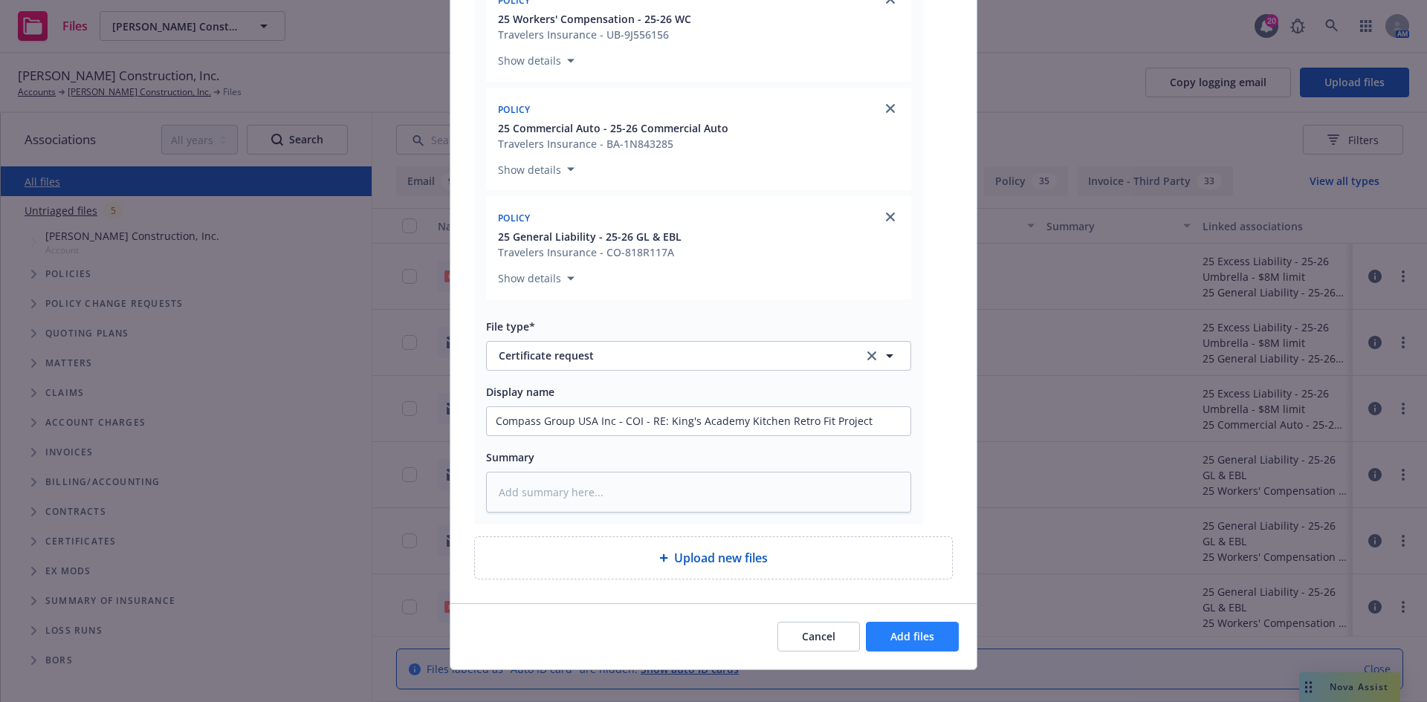
scroll to position [1596, 0]
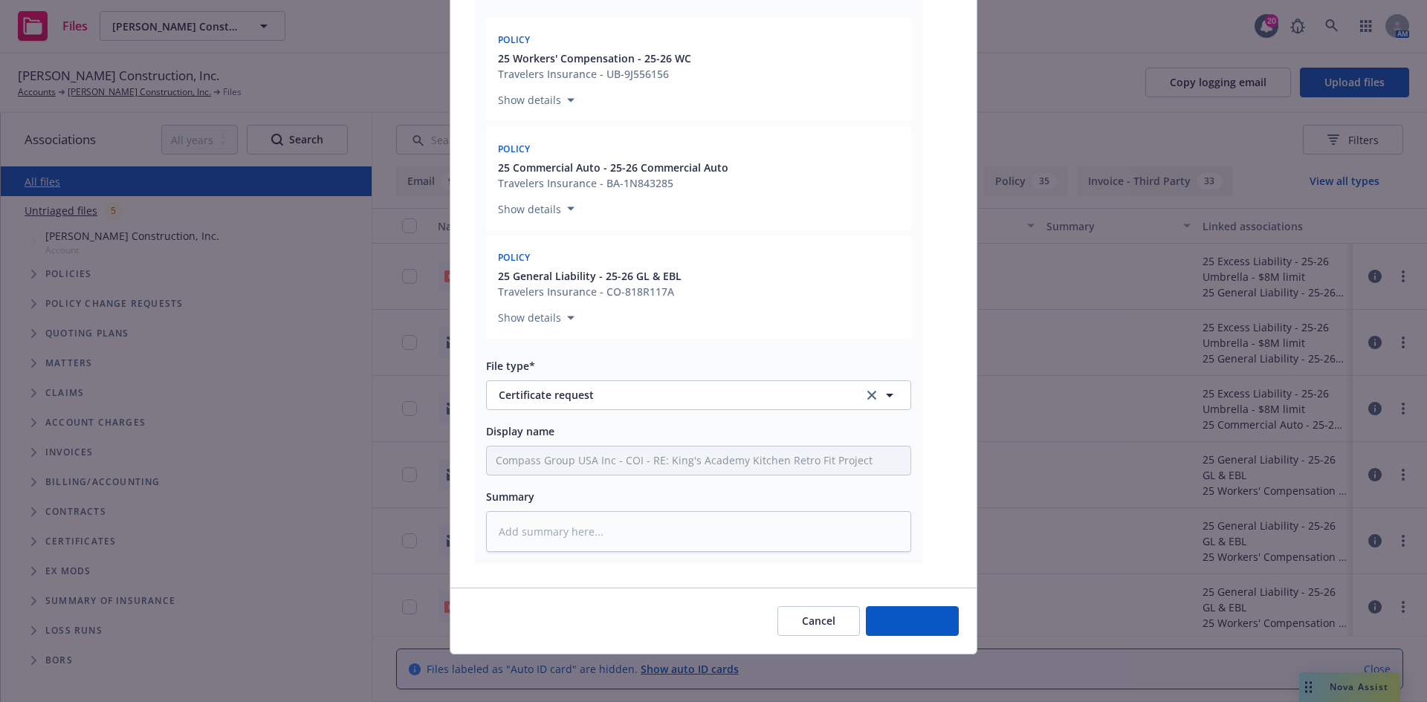
type textarea "x"
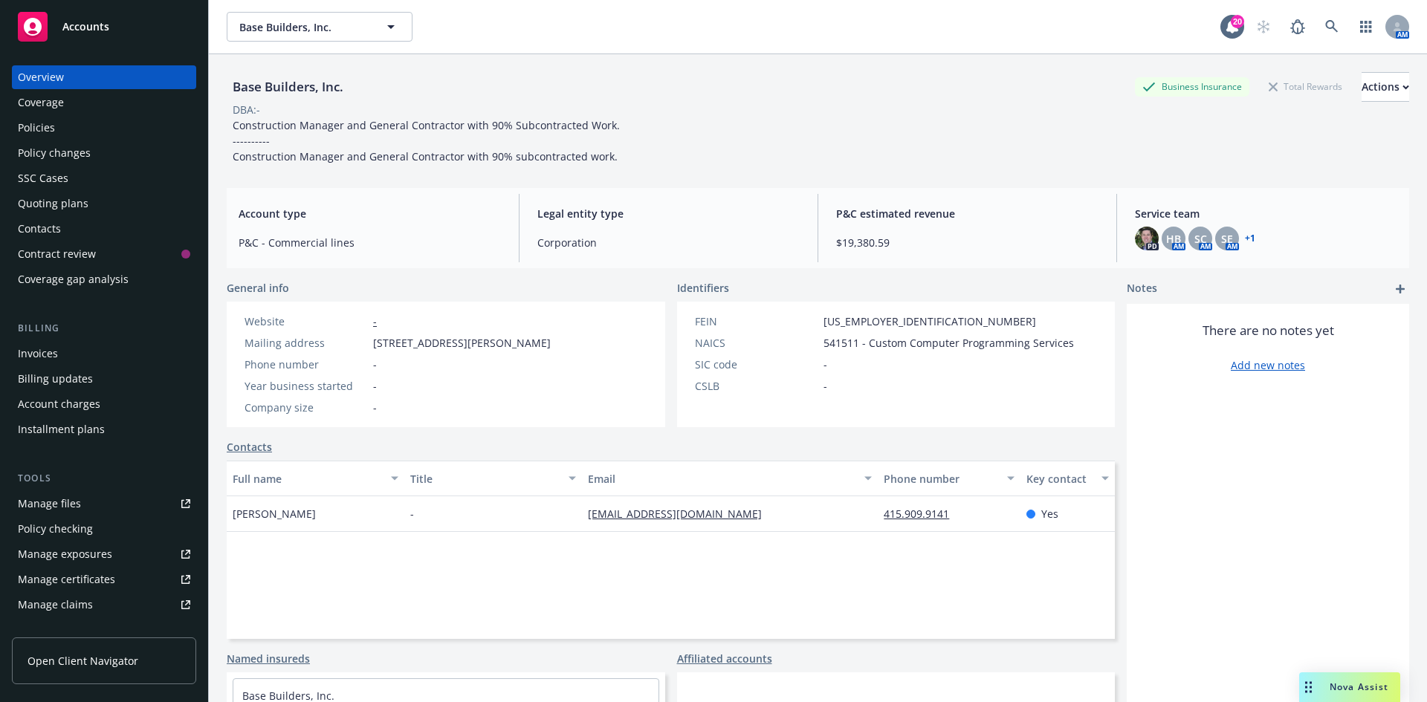
click at [44, 138] on div "Policies" at bounding box center [36, 128] width 37 height 24
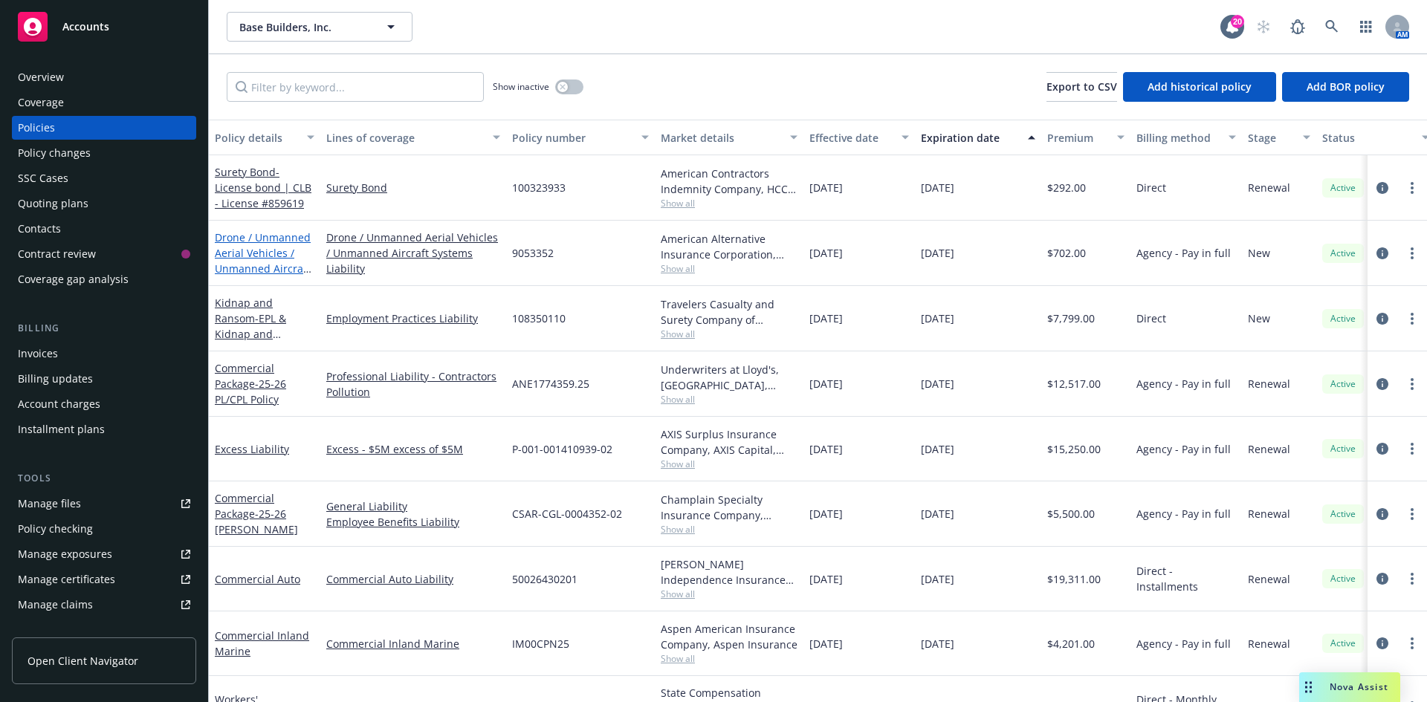
click at [248, 251] on link "Drone / Unmanned Aerial Vehicles / Unmanned Aircraft Systems Liability - 25-26 …" at bounding box center [263, 268] width 96 height 77
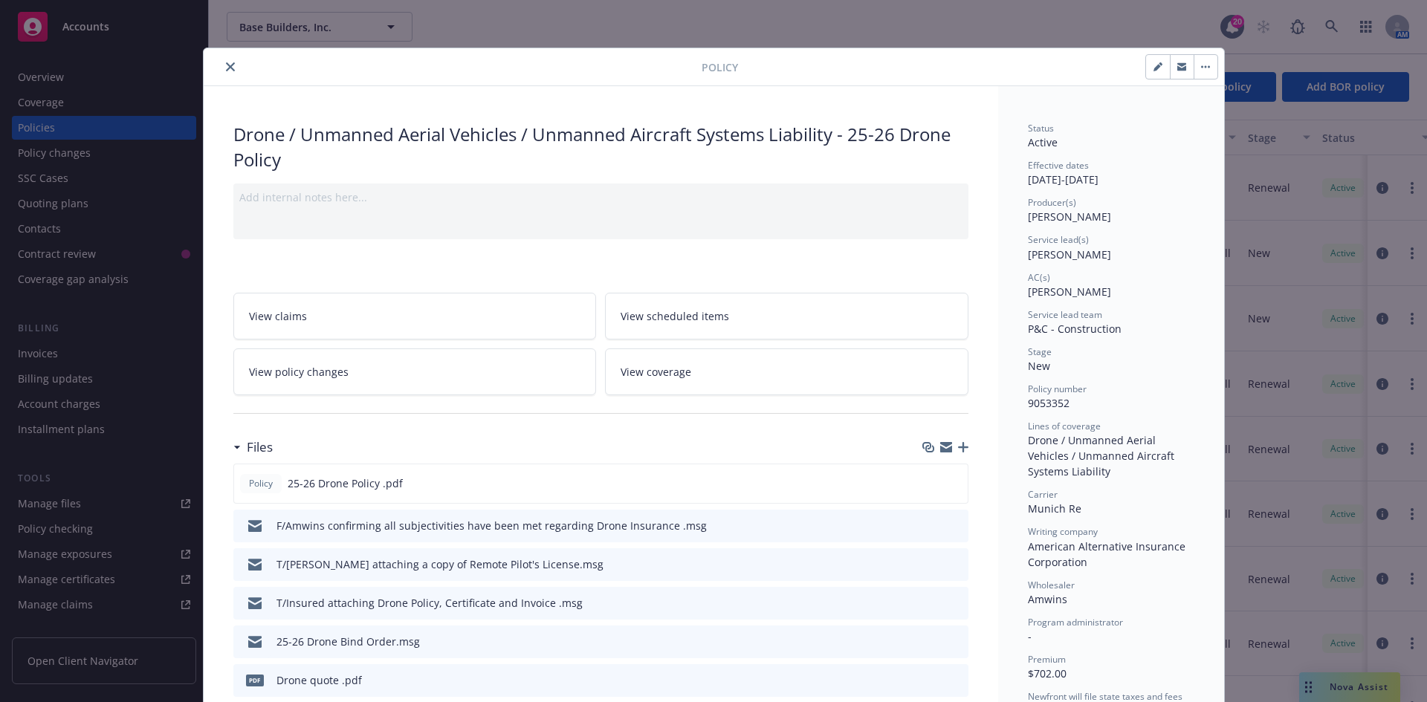
click at [226, 68] on icon "close" at bounding box center [230, 66] width 9 height 9
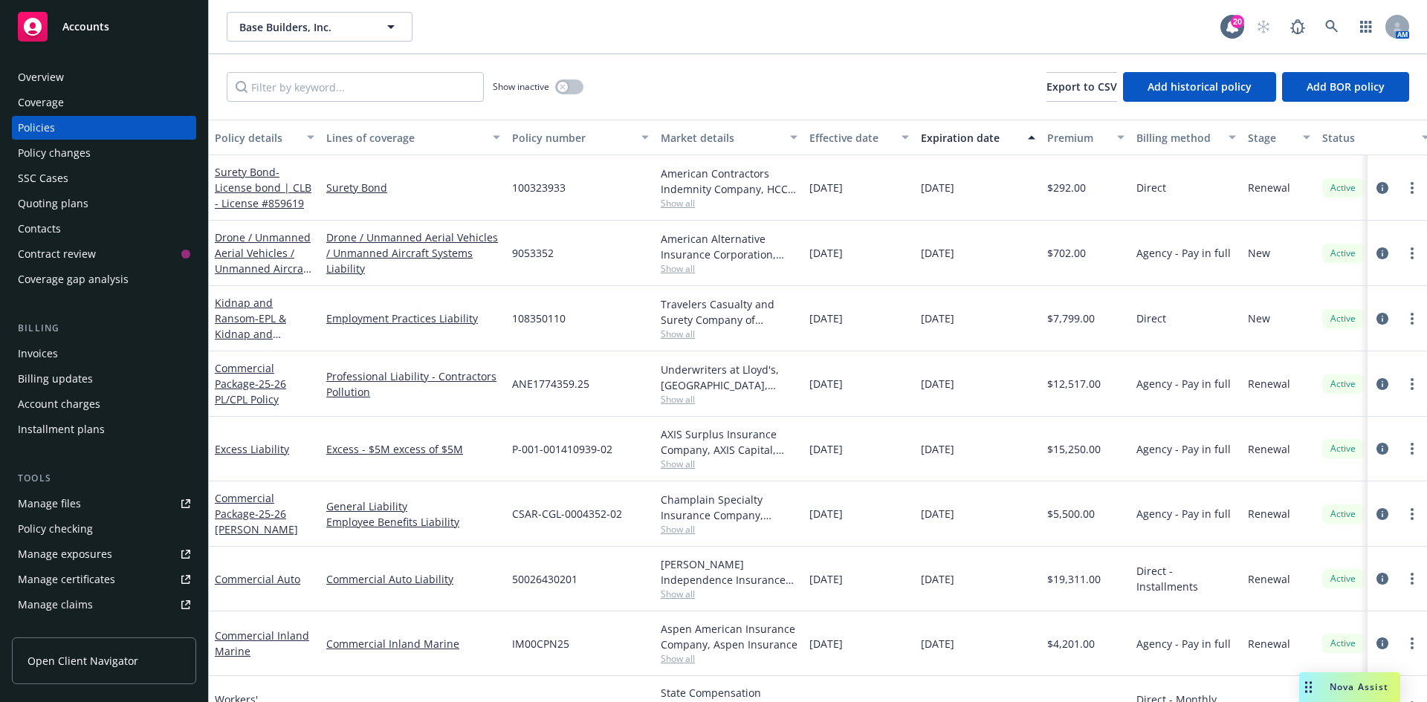
click at [63, 80] on div "Overview" at bounding box center [104, 77] width 172 height 24
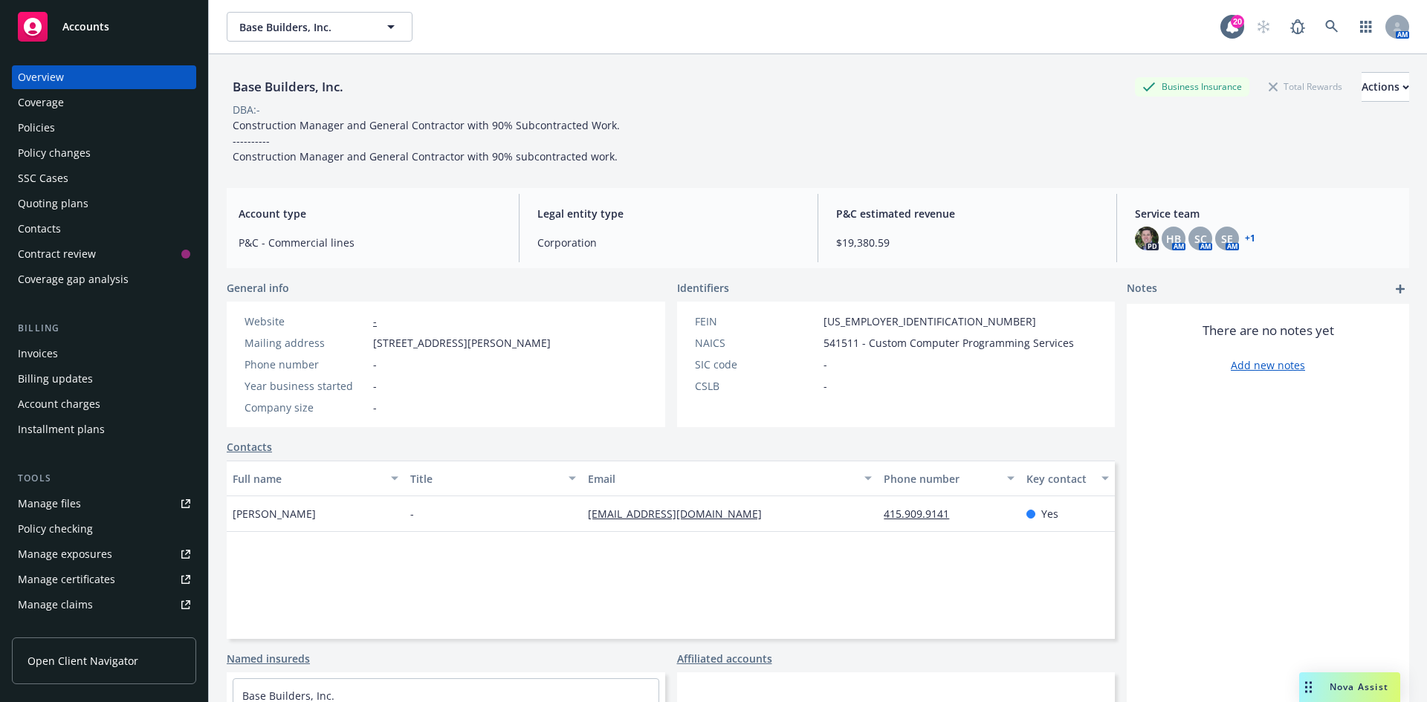
click at [51, 125] on div "Policies" at bounding box center [36, 128] width 37 height 24
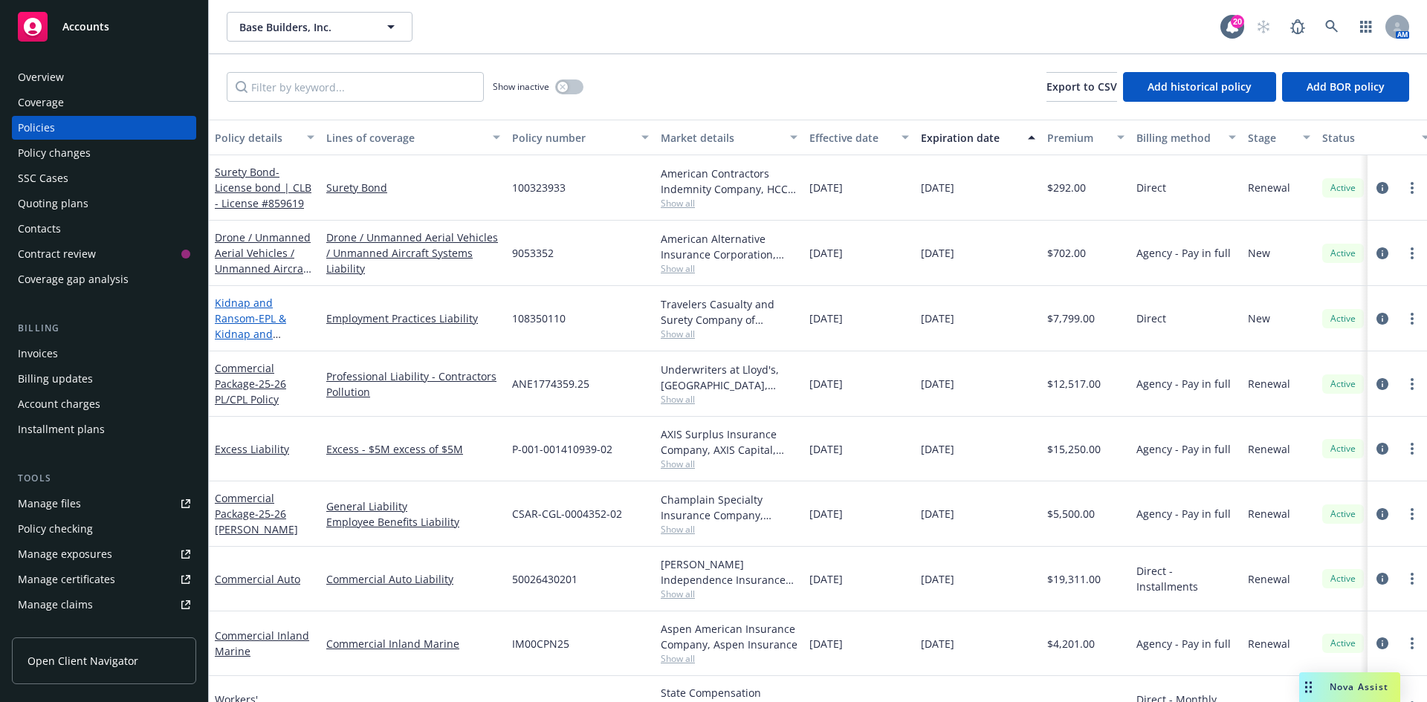
click at [257, 319] on span "- EPL & Kidnap and Ransom" at bounding box center [256, 333] width 83 height 45
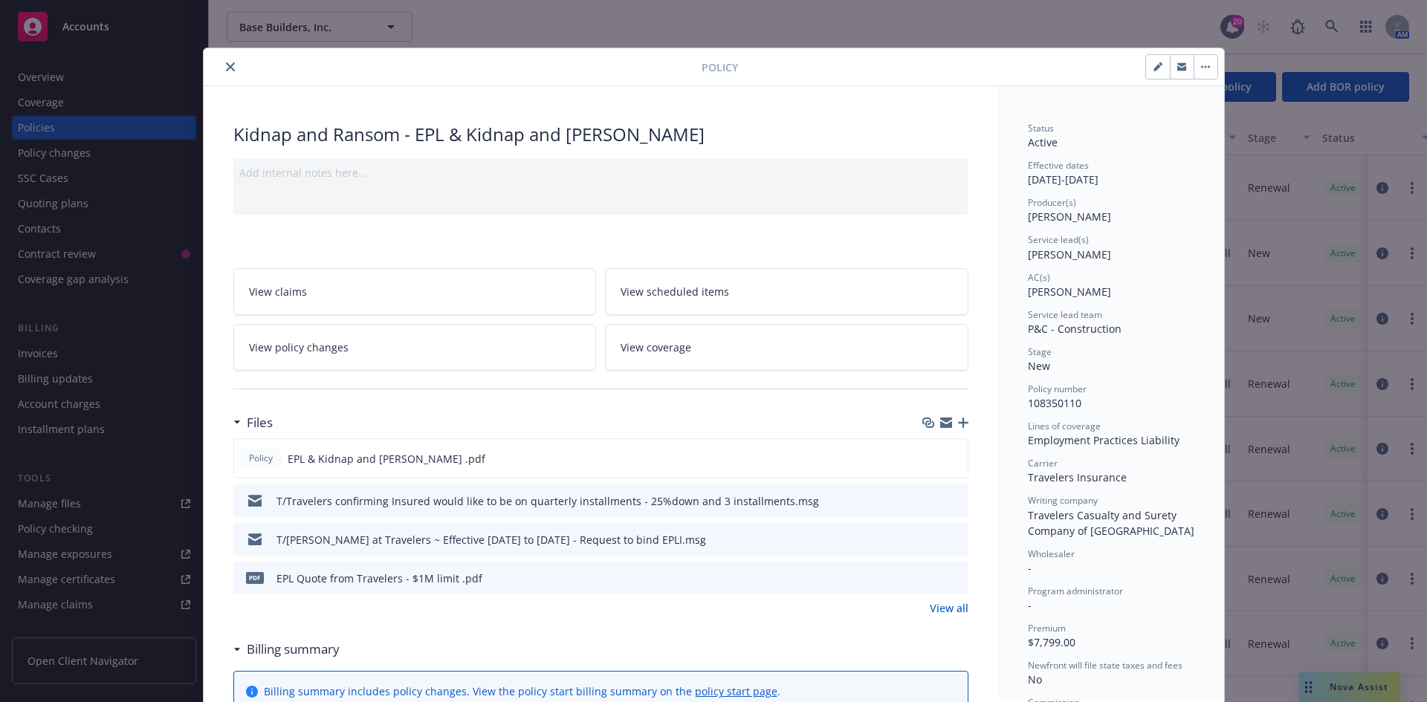
click at [958, 418] on icon "button" at bounding box center [963, 423] width 10 height 10
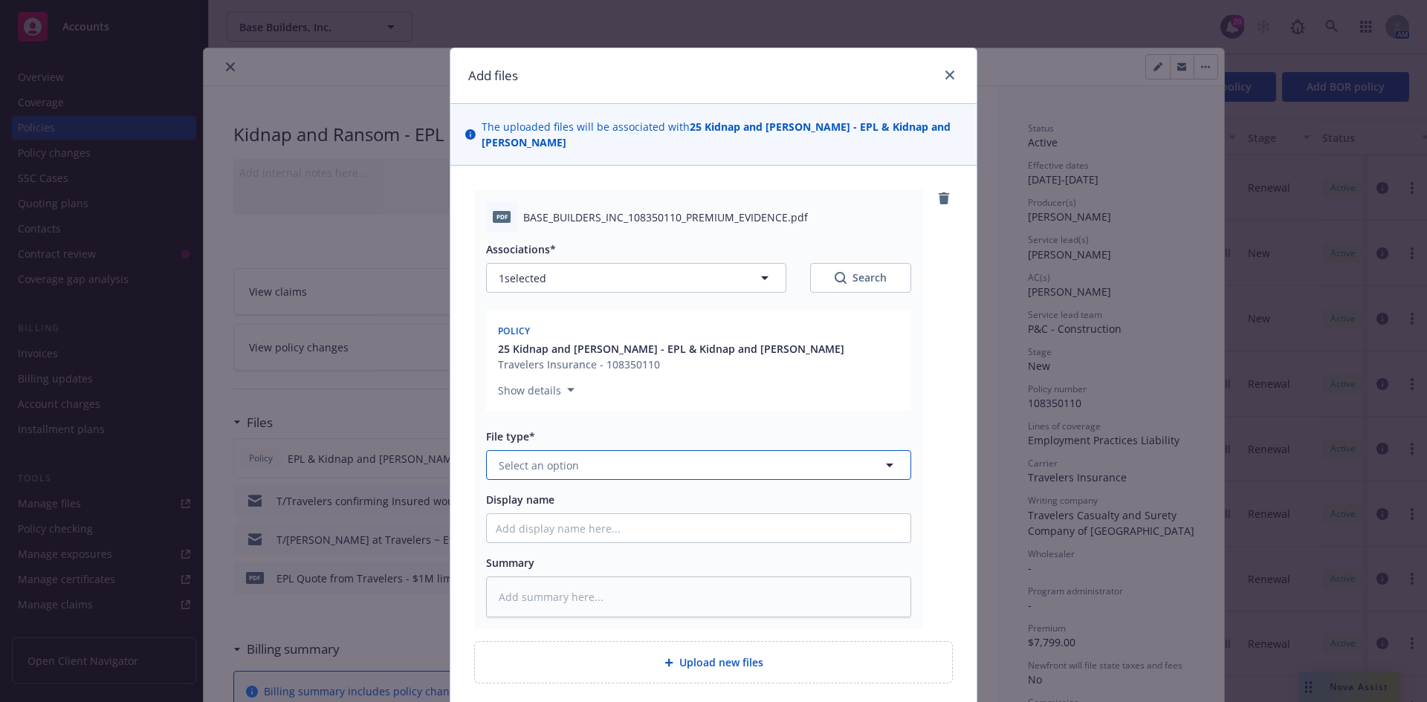
click at [673, 455] on button "Select an option" at bounding box center [698, 465] width 425 height 30
type input "oth"
click at [681, 496] on div "Other" at bounding box center [699, 507] width 406 height 22
click at [615, 518] on input "Display name" at bounding box center [699, 528] width 424 height 28
type textarea "x"
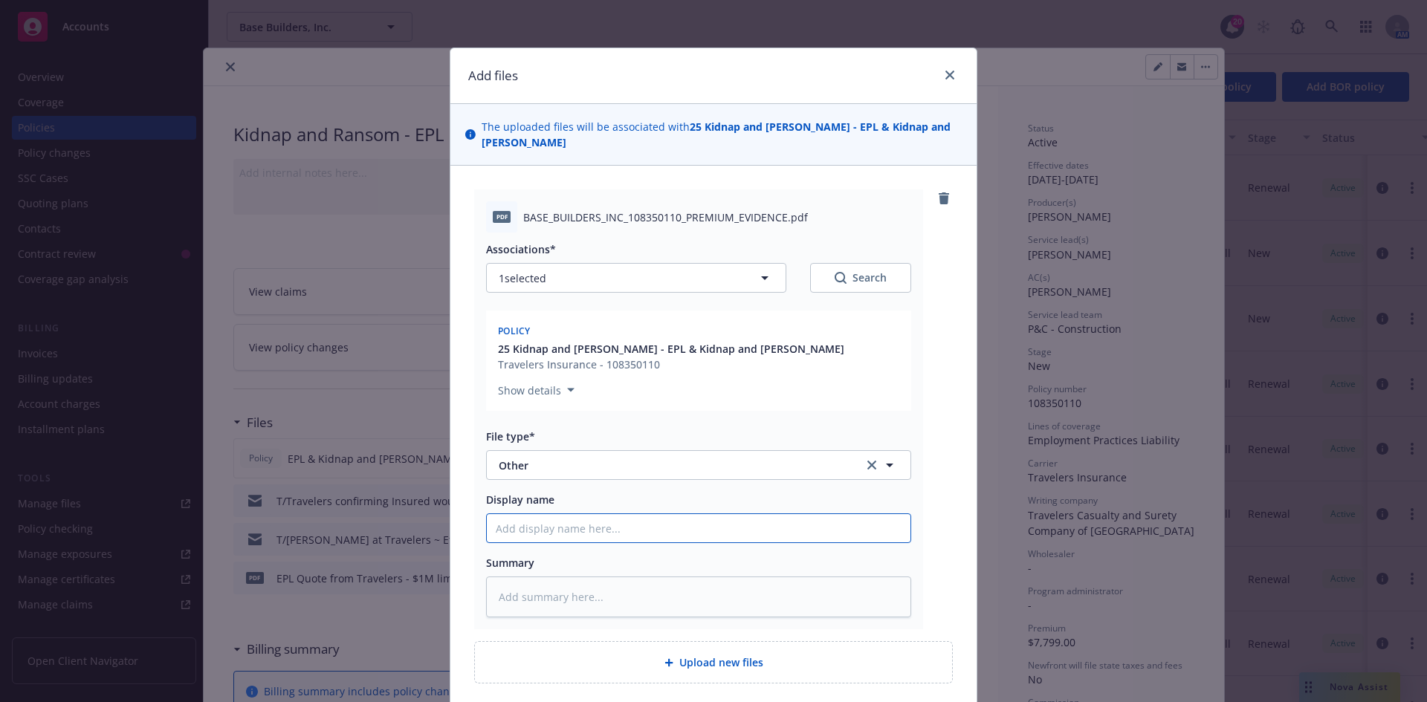
type input "E"
type textarea "x"
type input "EP"
type textarea "x"
type input "EPL"
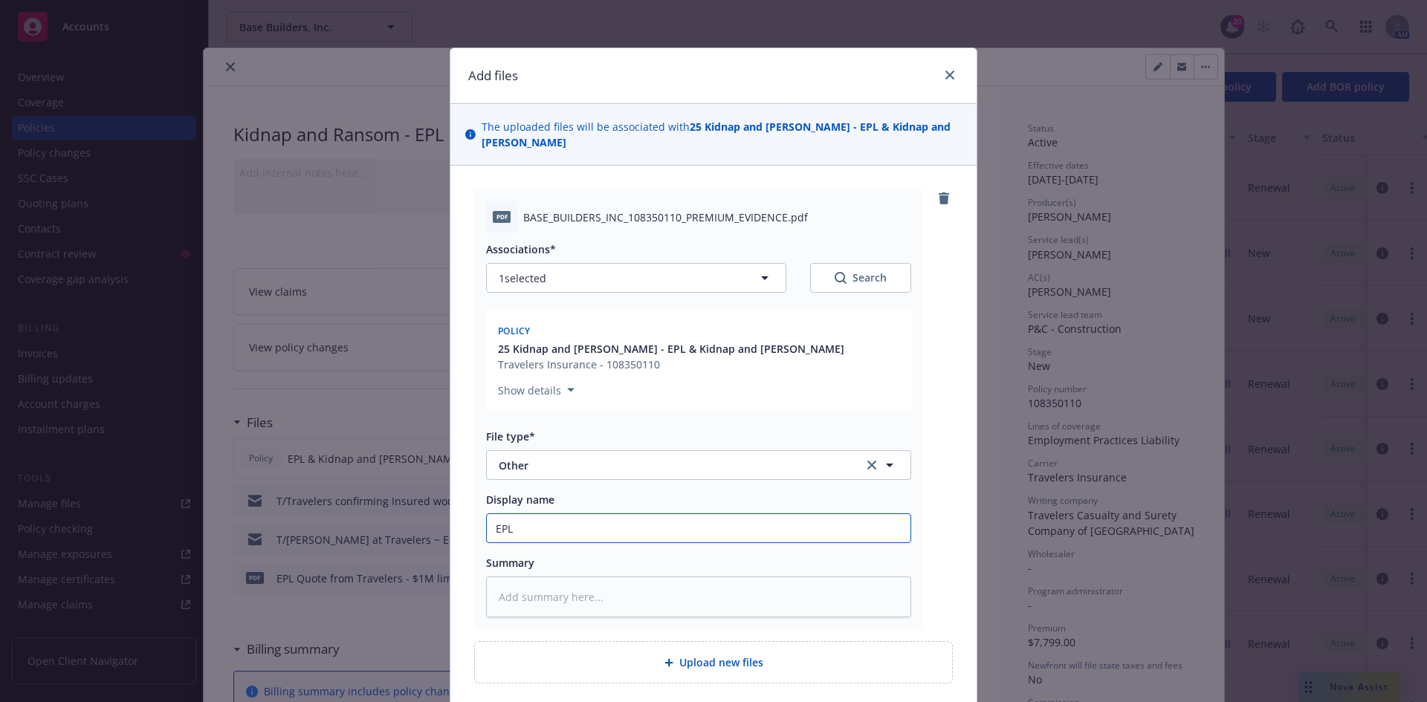
type textarea "x"
type input "EPL/"
type textarea "x"
type input "EPL/K"
type textarea "x"
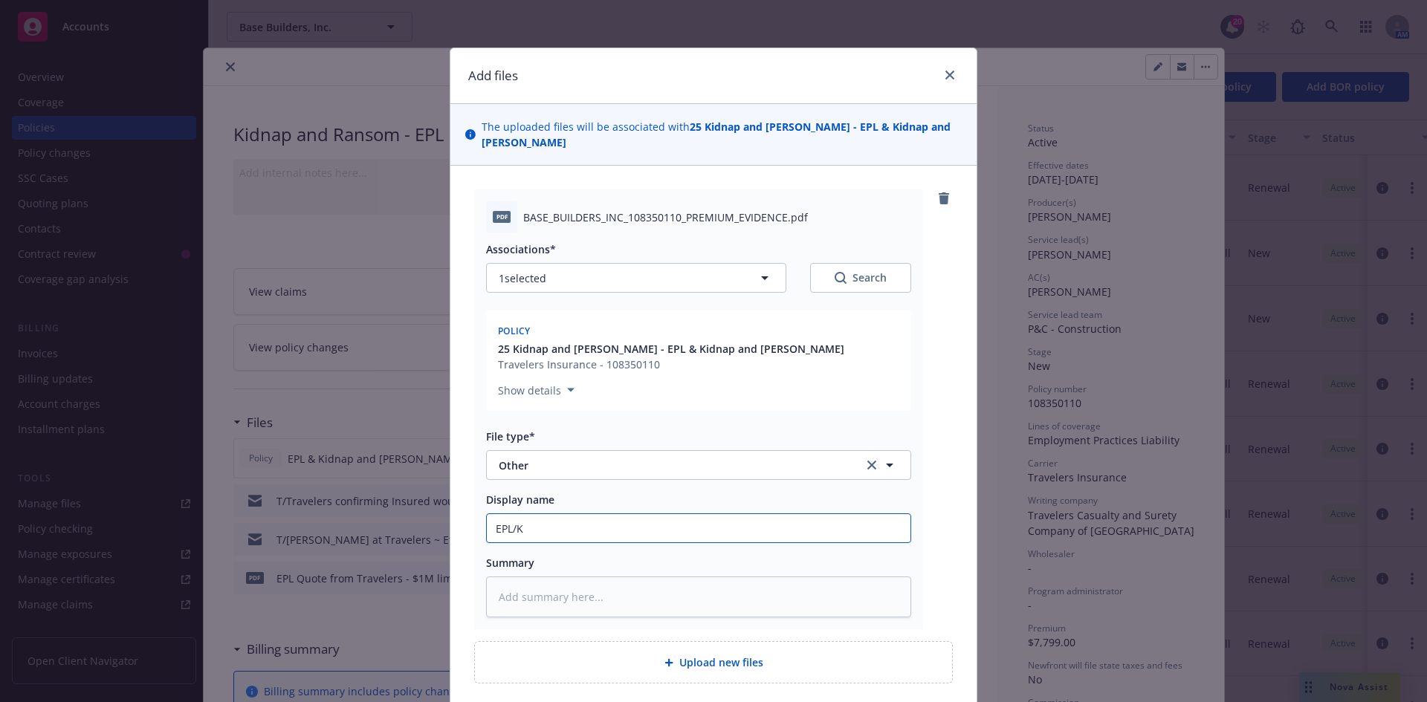
type input "EPL/Ki"
type textarea "x"
type input "EPL/Kid"
type textarea "x"
type input "EPL/Kidn"
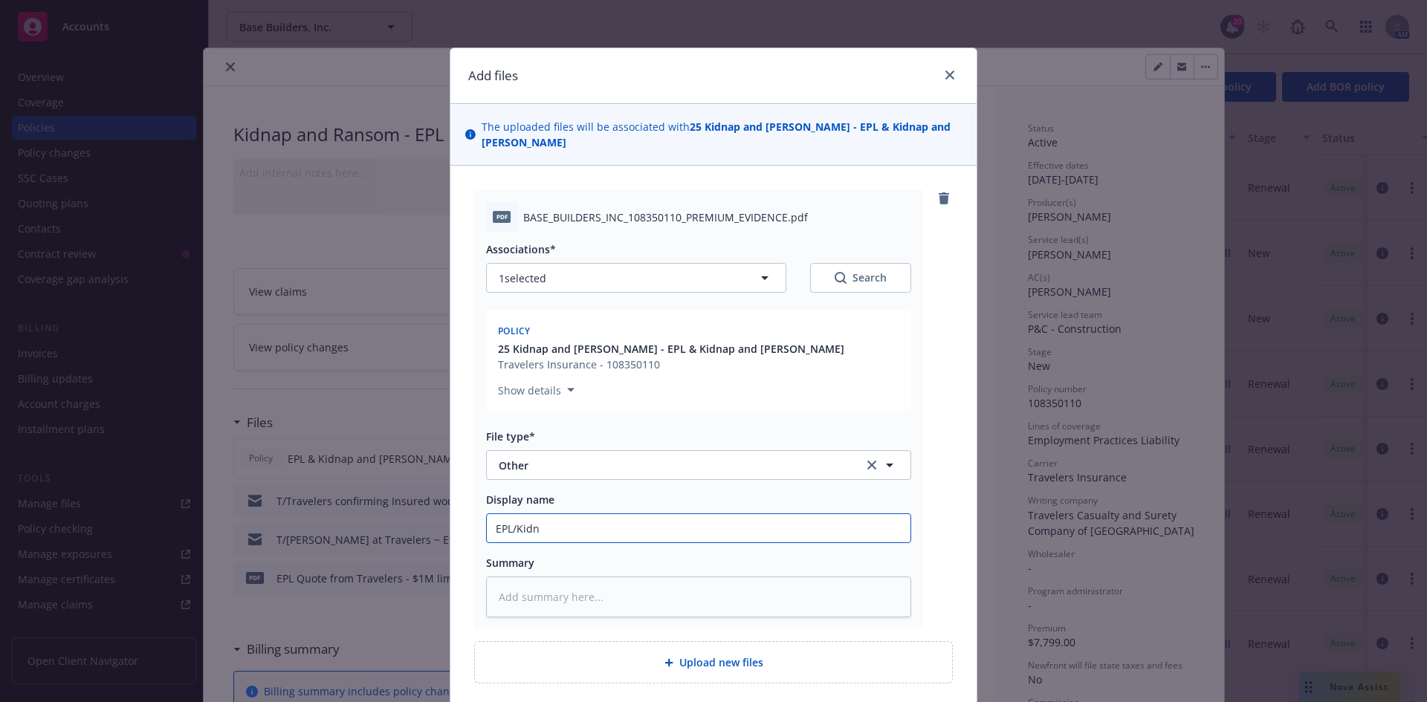
type textarea "x"
type input "EPL/Kidna"
type textarea "x"
type input "EPL/Kidnap"
type textarea "x"
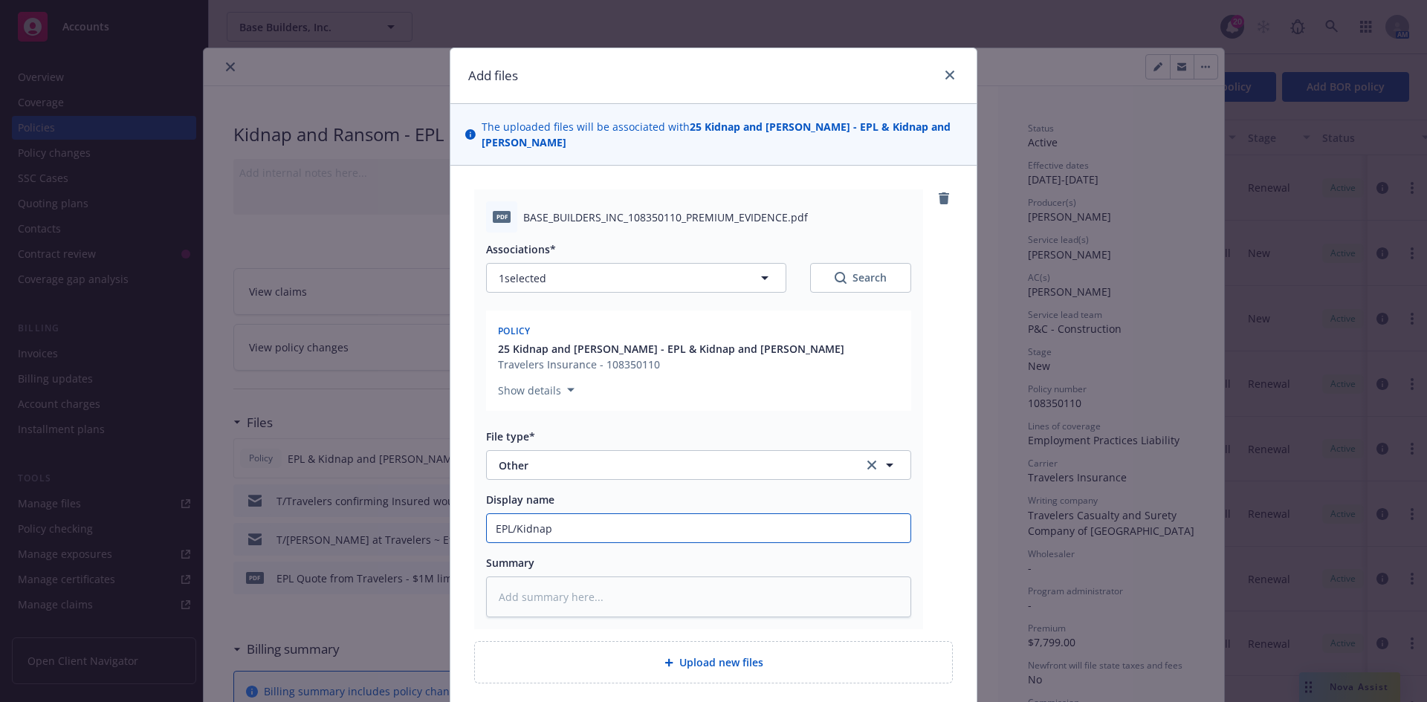
type input "EPL/Kidnap"
type textarea "x"
type input "EPL/Kidnap a"
type textarea "x"
type input "EPL/Kidnap an"
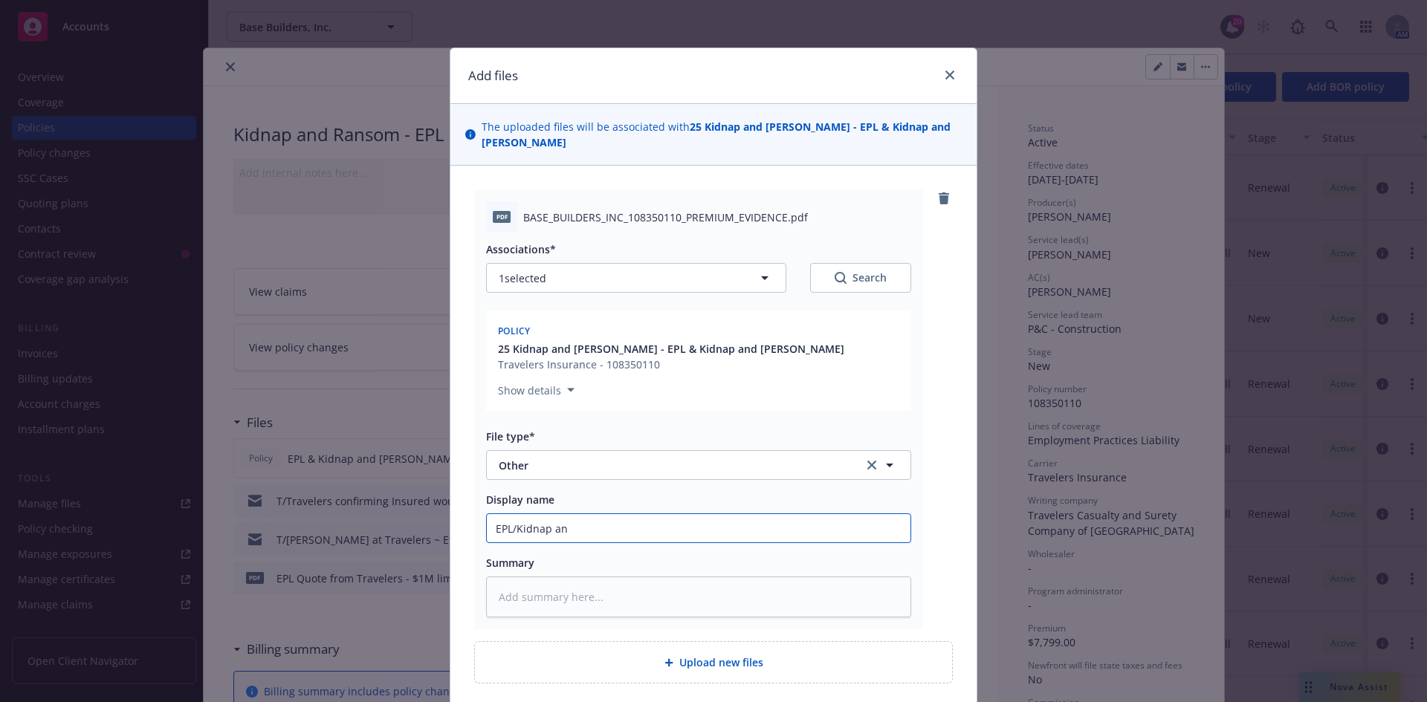
type textarea "x"
type input "EPL/Kidnap and"
type textarea "x"
type input "EPL/Kidnap and"
type textarea "x"
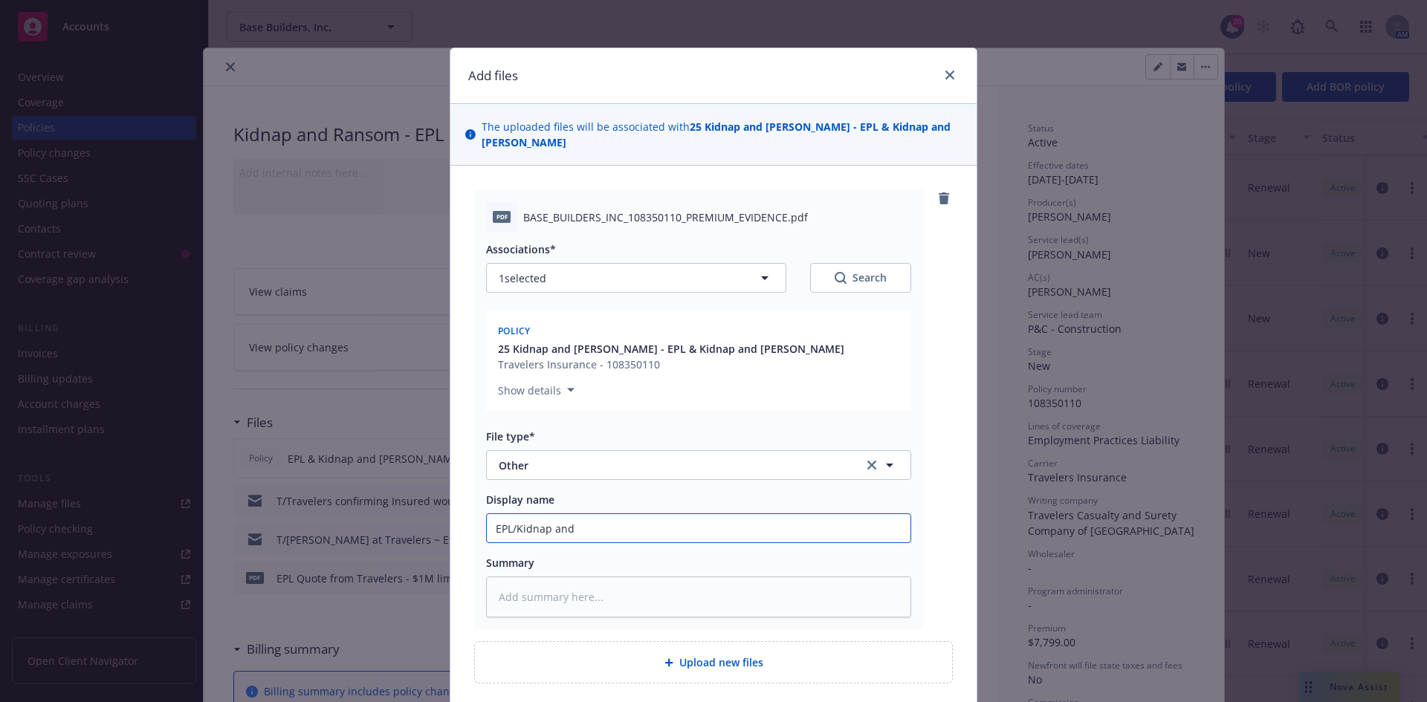
type input "EPL/Kidnap and R"
type textarea "x"
type input "EPL/Kidnap and Ra"
type textarea "x"
type input "EPL/Kidnap and Ran"
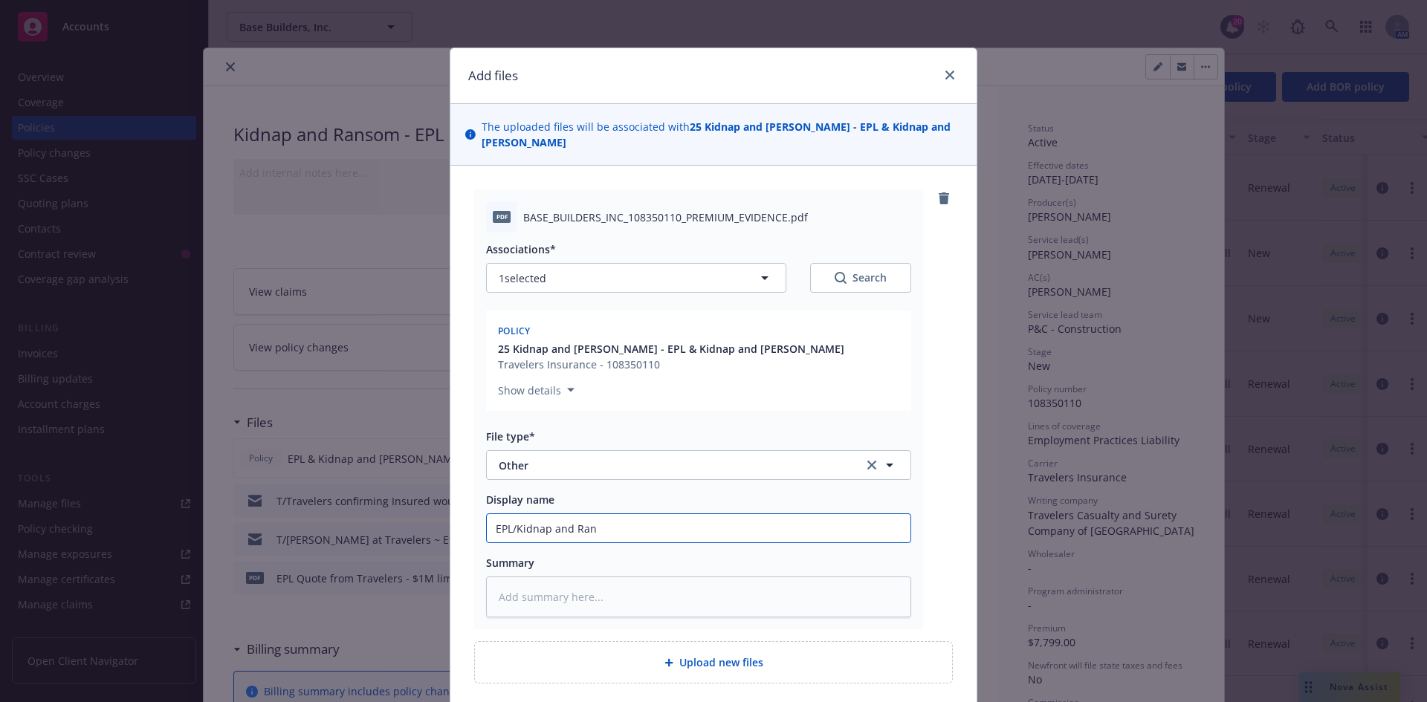
type textarea "x"
type input "EPL/Kidnap and Rans"
type textarea "x"
type input "EPL/Kidnap and Ranso"
type textarea "x"
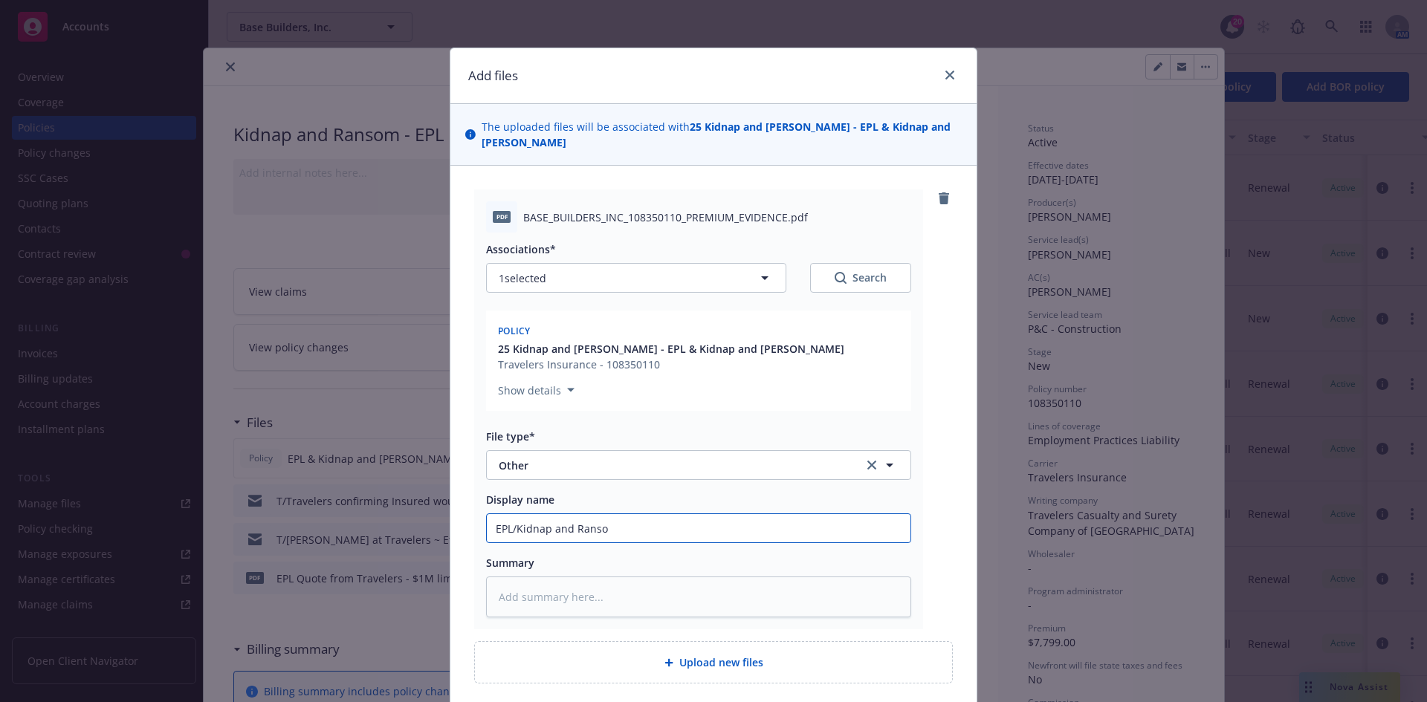
type input "EPL/Kidnap and Ransom"
type textarea "x"
type input "EPL/Kidnap and Ransome"
type textarea "x"
type input "EPL/Kidnap and Ransome"
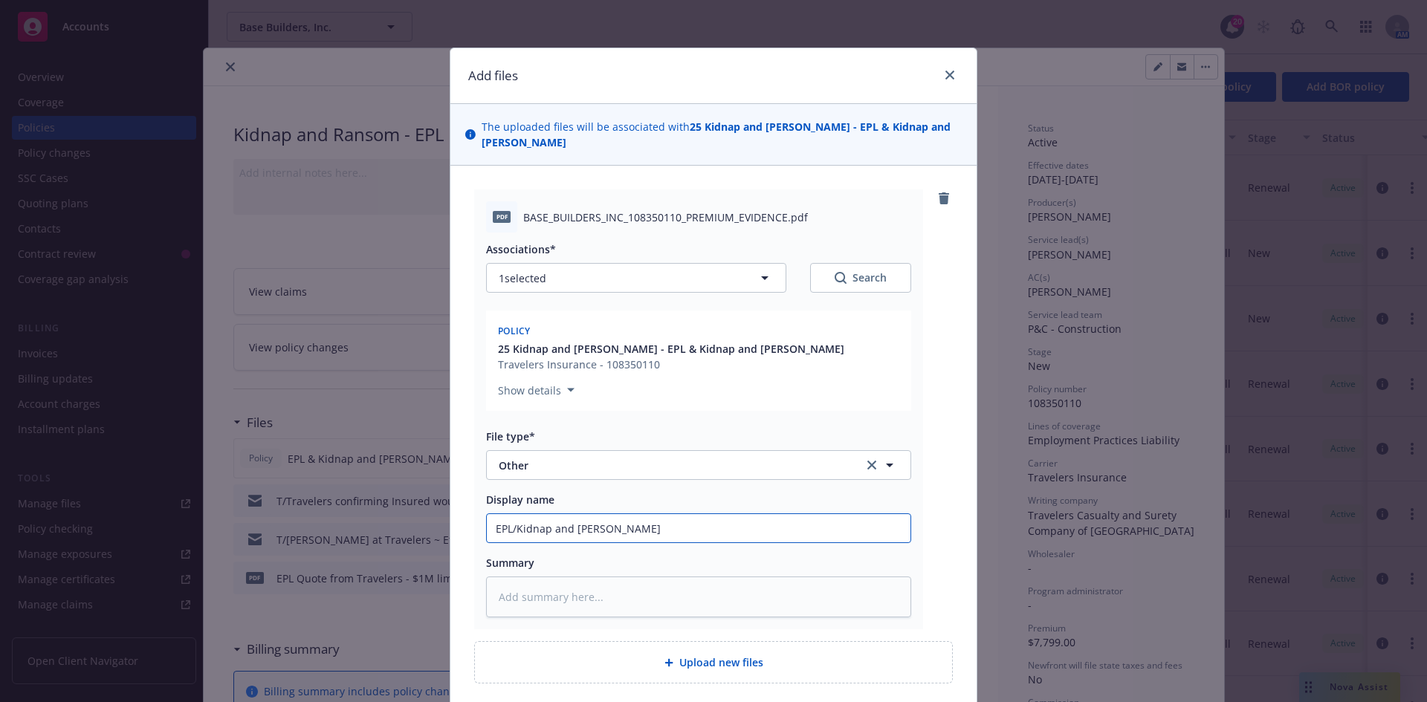
type textarea "x"
type input "EPL/Kidnap and Ransome P"
type textarea "x"
type input "EPL/Kidnap and Ransome Pr"
type textarea "x"
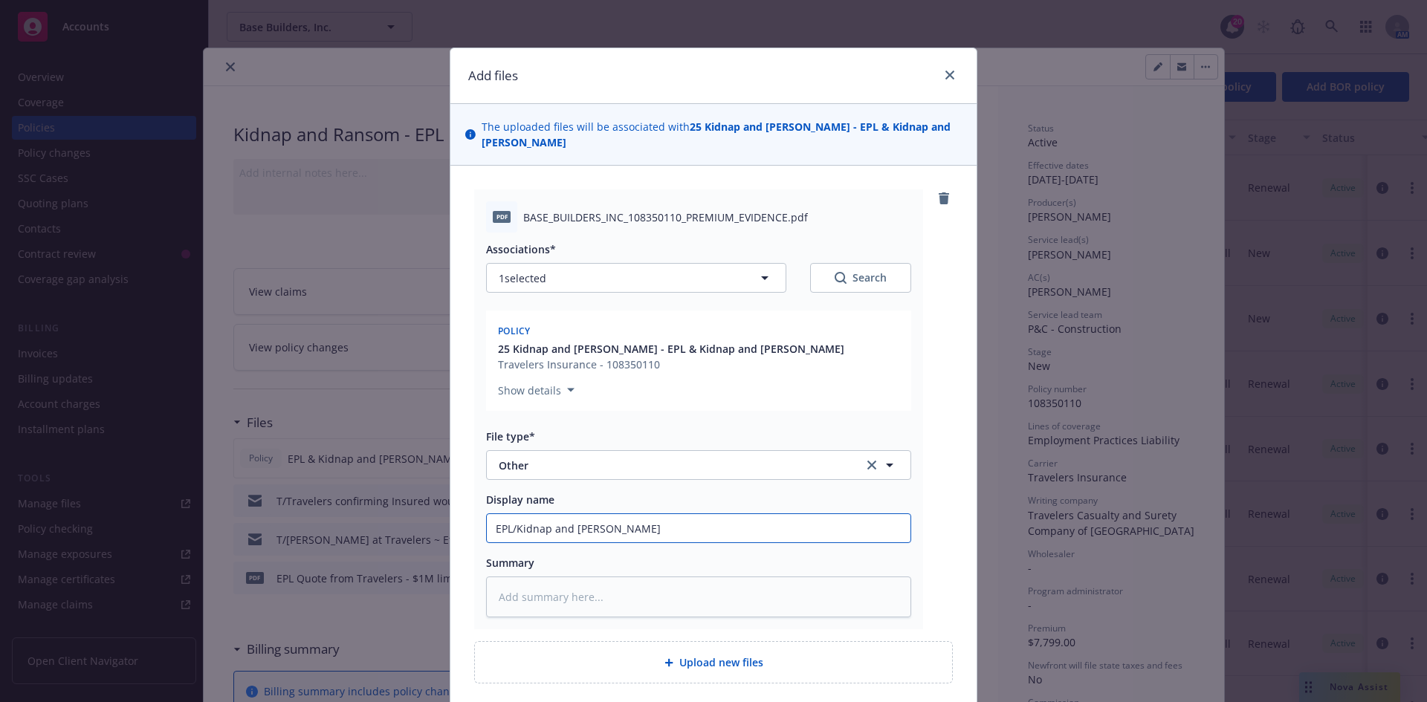
type input "EPL/Kidnap and Ransome Pre"
type textarea "x"
type input "EPL/Kidnap and Ransome Prem"
type textarea "x"
type input "EPL/Kidnap and Ransome Premi"
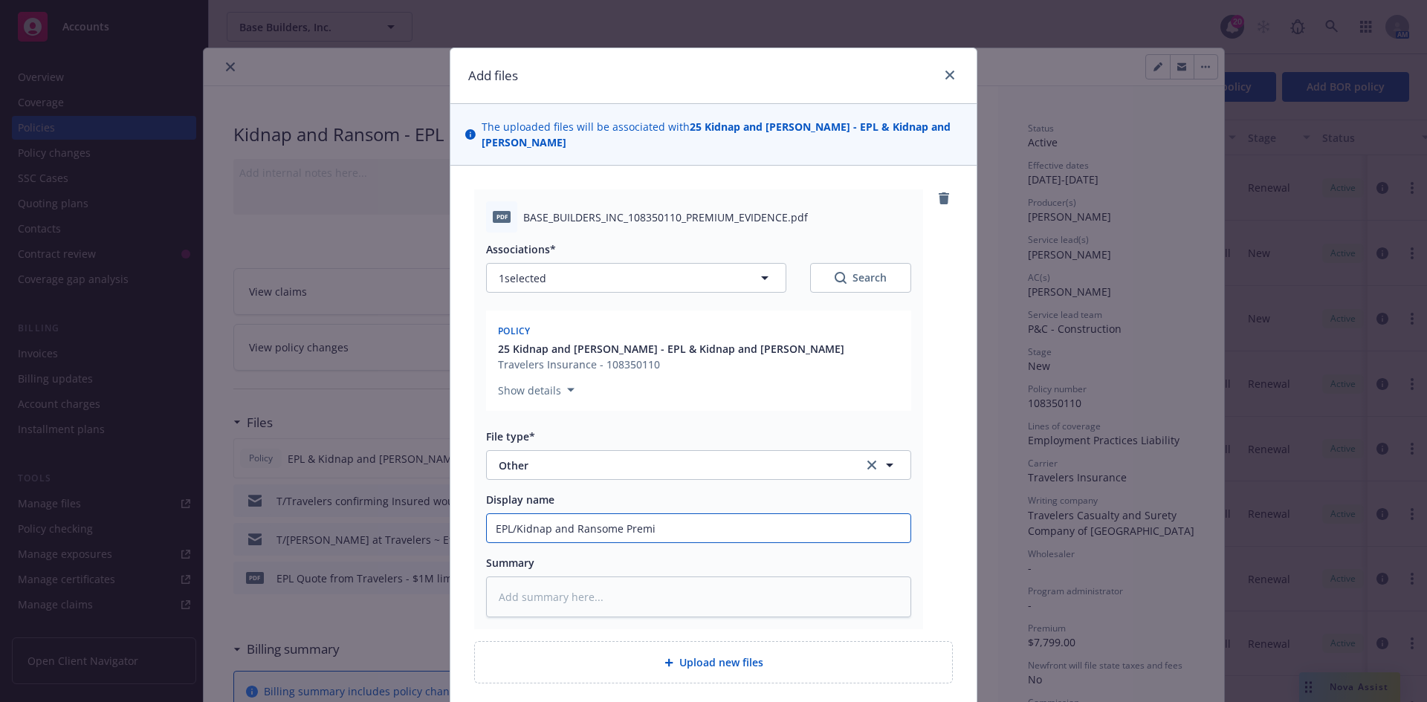
type textarea "x"
type input "EPL/Kidnap and Ransome Premiu"
type textarea "x"
type input "EPL/Kidnap and Ransome Premium"
type textarea "x"
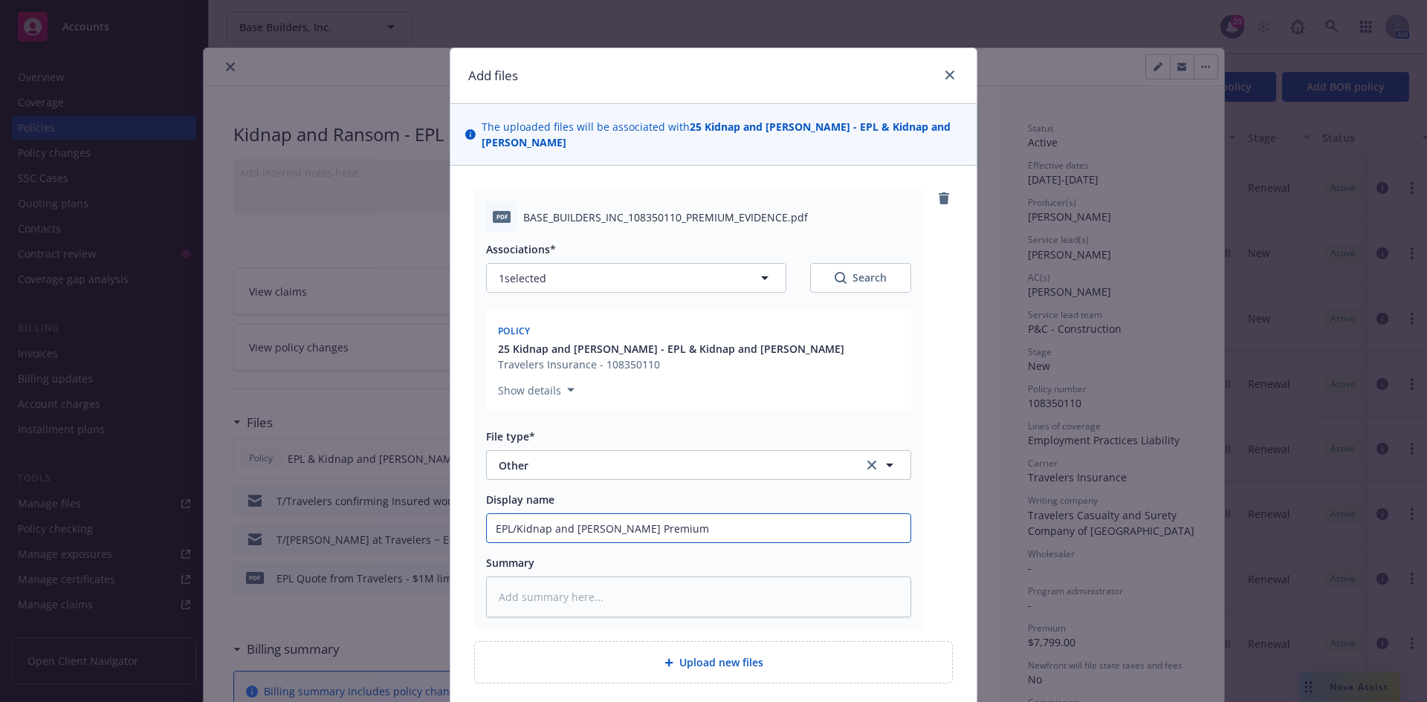
type input "EPL/Kidnap and Ransome Premium"
type textarea "x"
type input "EPL/Kidnap and Ransome Premium E"
type textarea "x"
type input "EPL/Kidnap and Ransome Premium Ev"
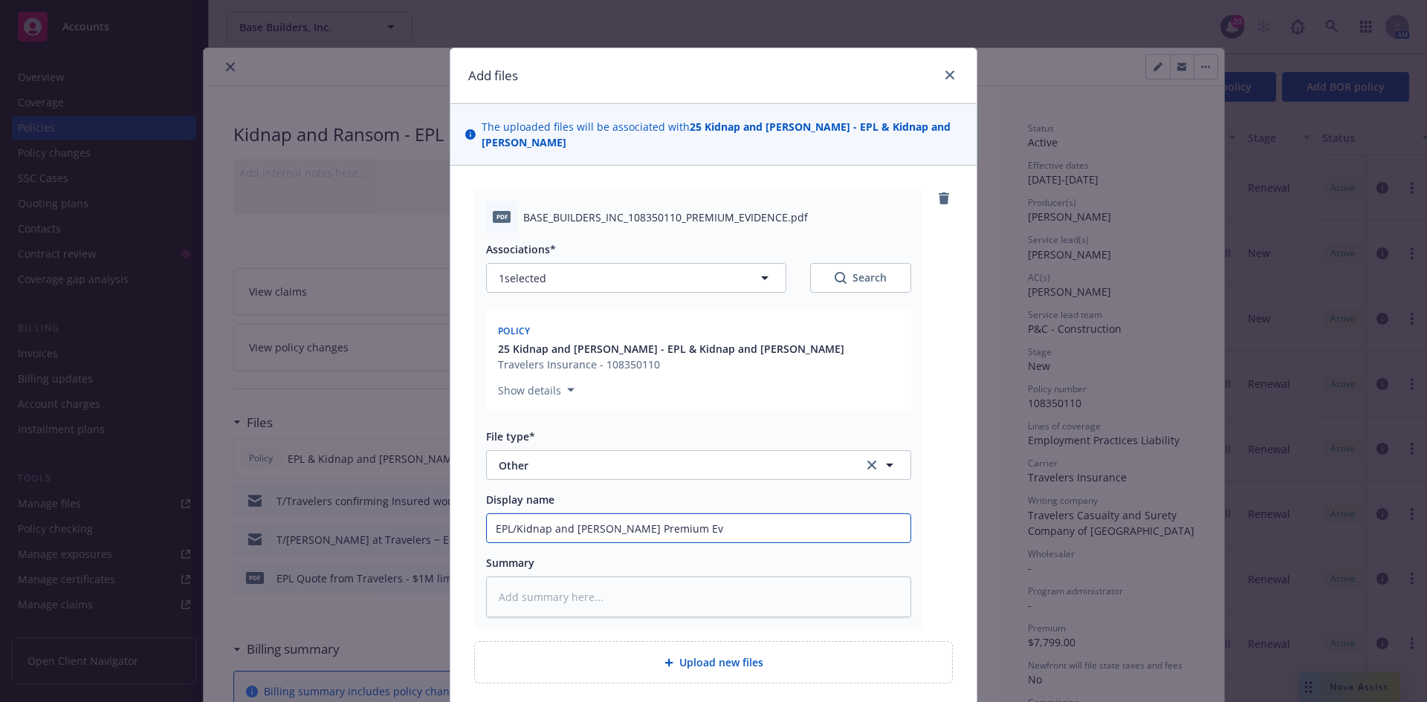
type textarea "x"
type input "EPL/Kidnap and Ransome Premium Evi"
type textarea "x"
type input "EPL/Kidnap and Ransome Premium Evid"
type textarea "x"
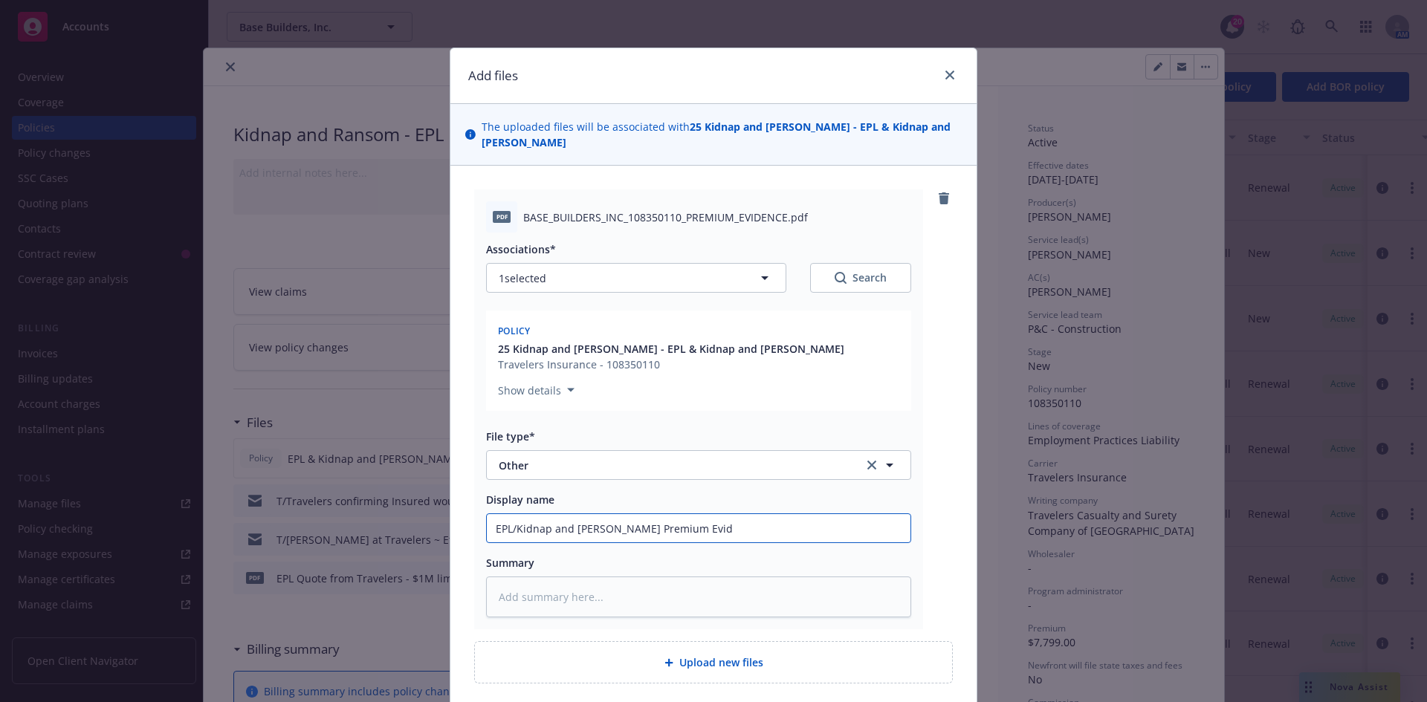
type input "EPL/Kidnap and Ransome Premium Evide"
type textarea "x"
type input "EPL/Kidnap and Ransome Premium Eviden"
type textarea "x"
type input "EPL/Kidnap and Ransome Premium Evidenc"
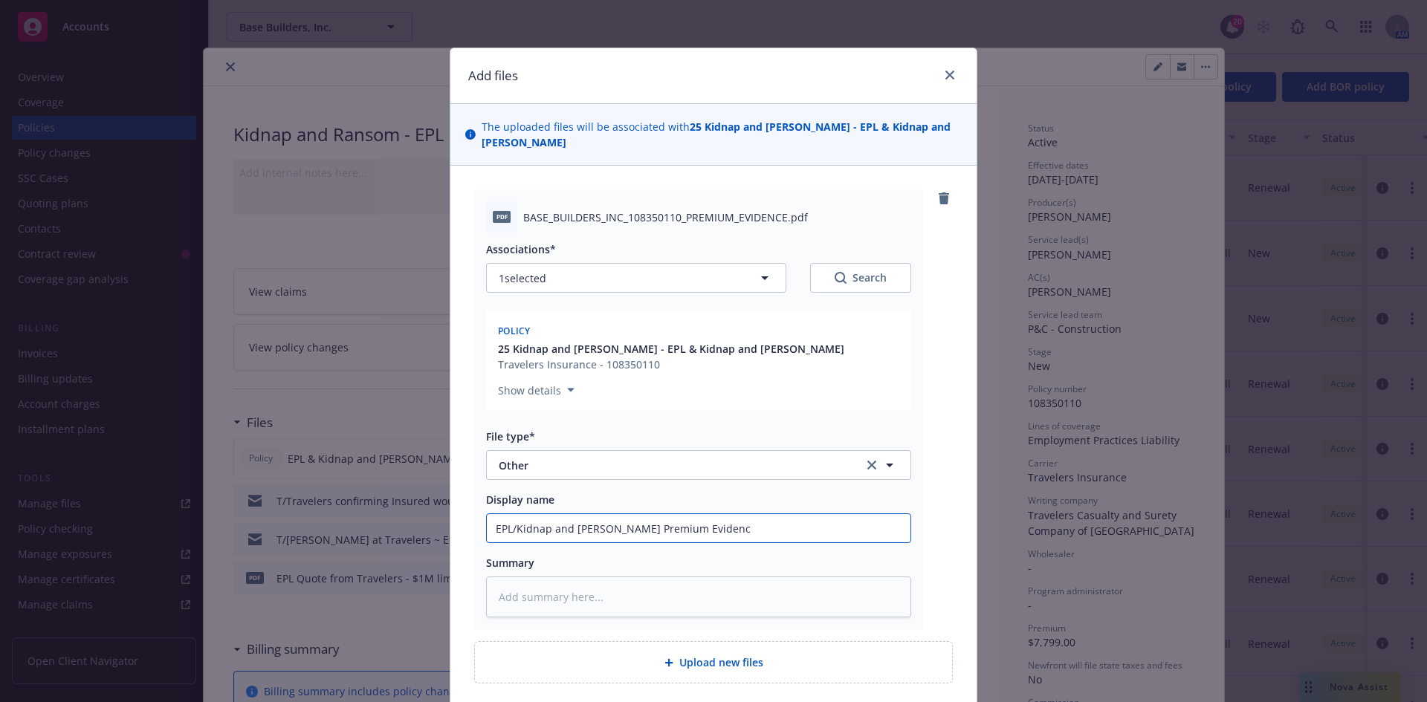
type textarea "x"
type input "EPL/Kidnap and Ransome Premium Evidence"
type textarea "x"
type input "EPL/Kidnap and Ransome Premium Evidence"
type textarea "x"
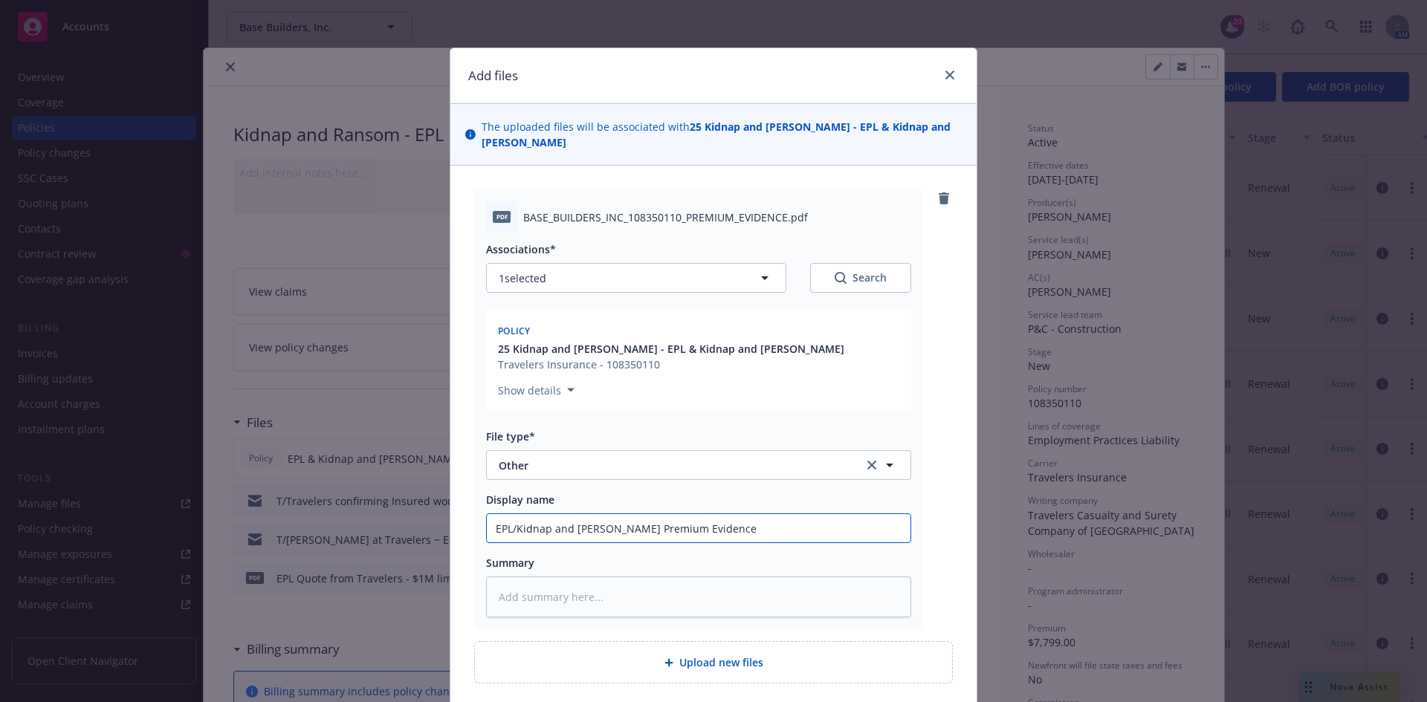
type input "EPL/Kidnap and Ransome Premium Evidence f"
type textarea "x"
type input "EPL/Kidnap and Ransome Premium Evidence fo"
type textarea "x"
type input "EPL/Kidnap and Ransome Premium Evidence for"
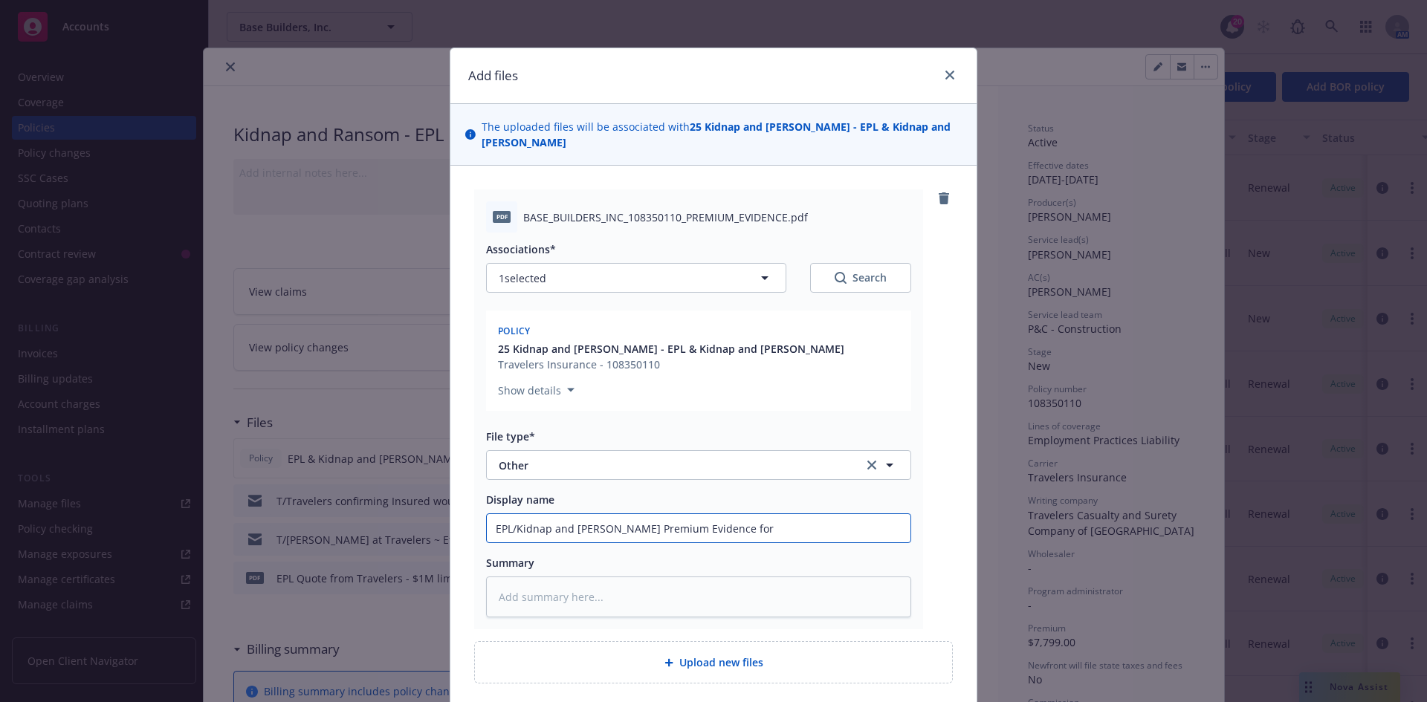
type textarea "x"
type input "EPL/Kidnap and Ransome Premium Evidence for"
type textarea "x"
type input "EPL/Kidnap and Ransome Premium Evidence for D"
type textarea "x"
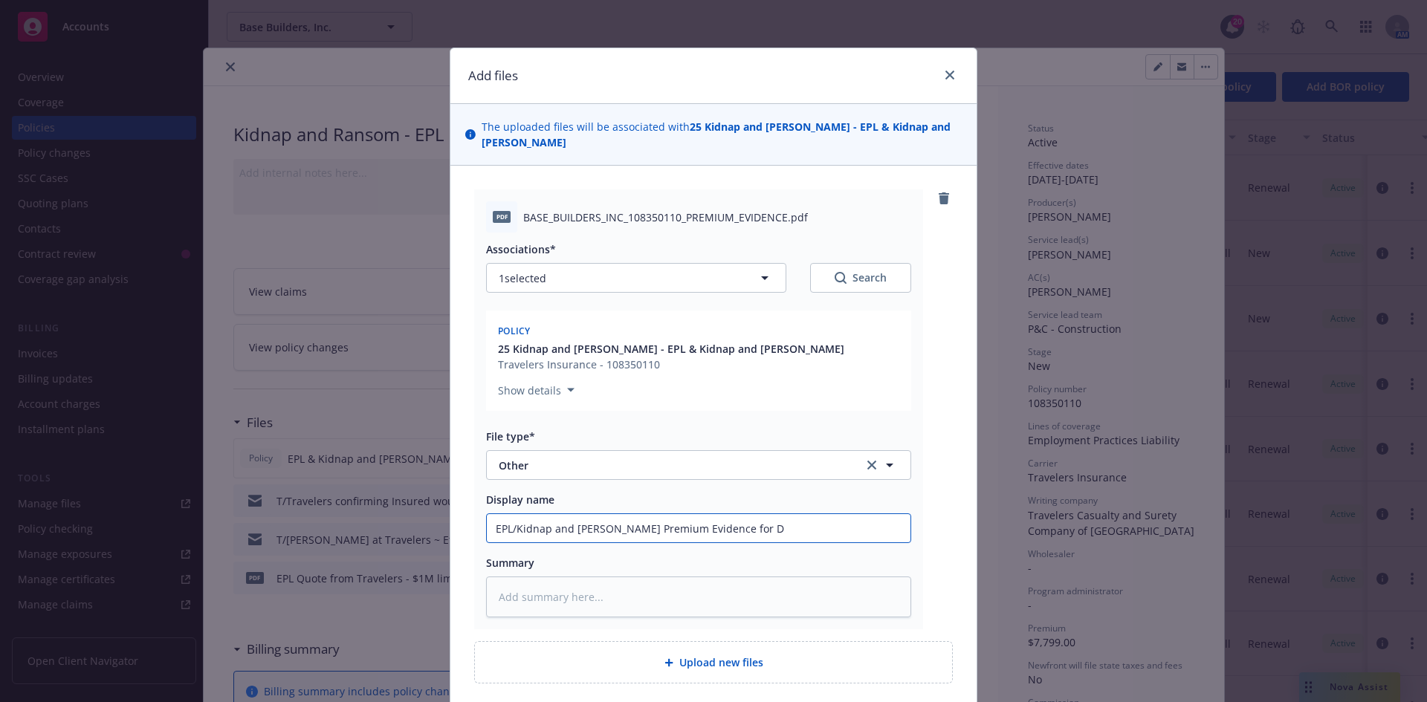
type input "EPL/Kidnap and Ransome Premium Evidence for Di"
type textarea "x"
type input "EPL/Kidnap and Ransome Premium Evidence for Dir"
type textarea "x"
type input "EPL/Kidnap and Ransome Premium Evidence for Dire"
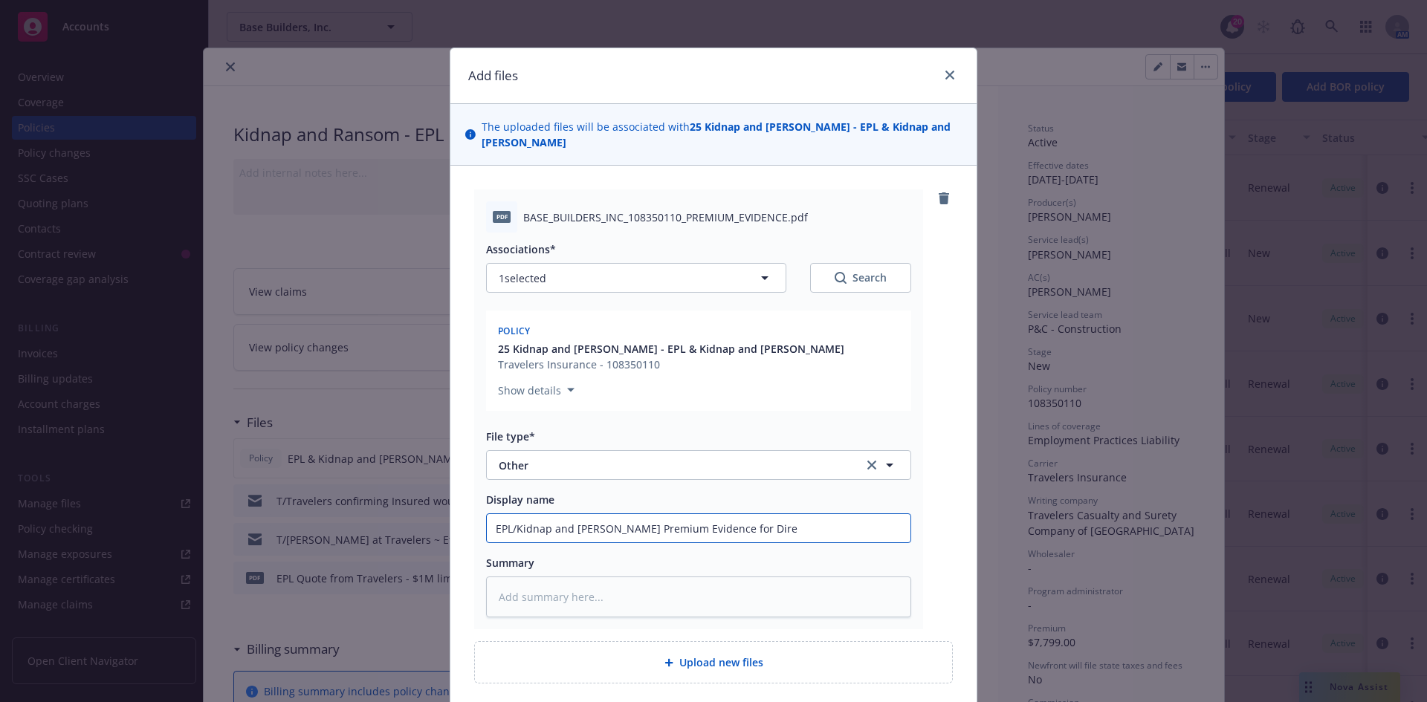
type textarea "x"
type input "EPL/Kidnap and Ransome Premium Evidence for Direc"
type textarea "x"
type input "EPL/Kidnap and Ransome Premium Evidence for Direct"
type textarea "x"
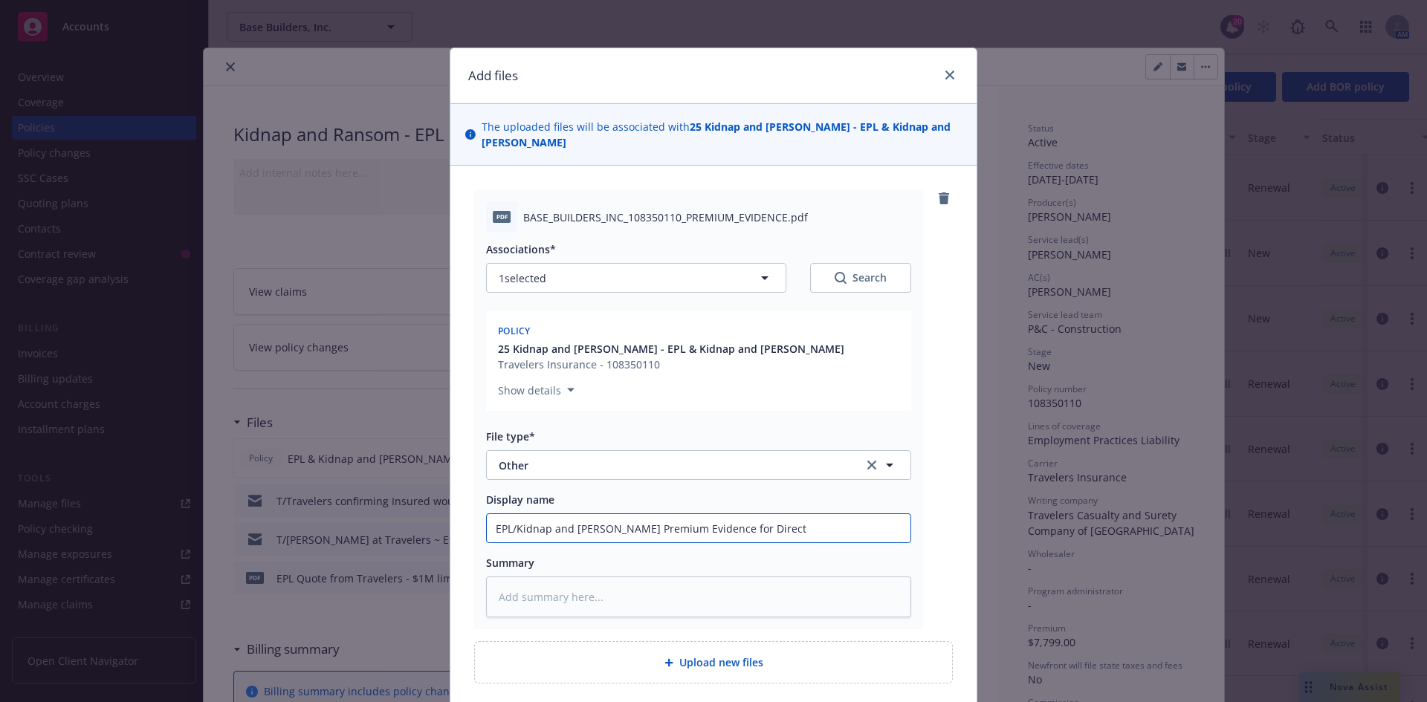
type input "EPL/Kidnap and Ransome Premium Evidence for Direct"
type textarea "x"
type input "EPL/Kidnap and Ransome Premium Evidence for Direct B"
type textarea "x"
type input "EPL/Kidnap and Ransome Premium Evidence for Direct Bi"
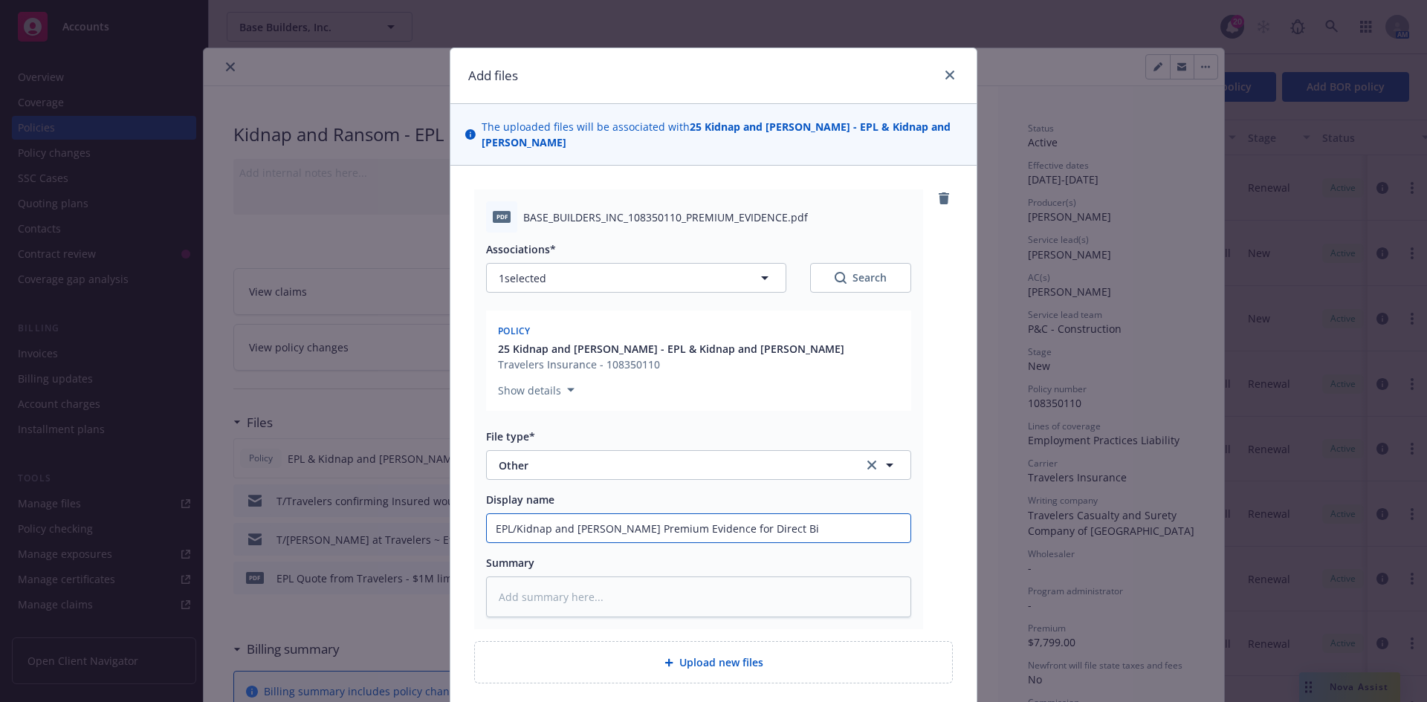
type textarea "x"
type input "EPL/Kidnap and Ransome Premium Evidence for Direct Bil"
type textarea "x"
type input "EPL/Kidnap and Ransome Premium Evidence for Direct Bill"
type textarea "x"
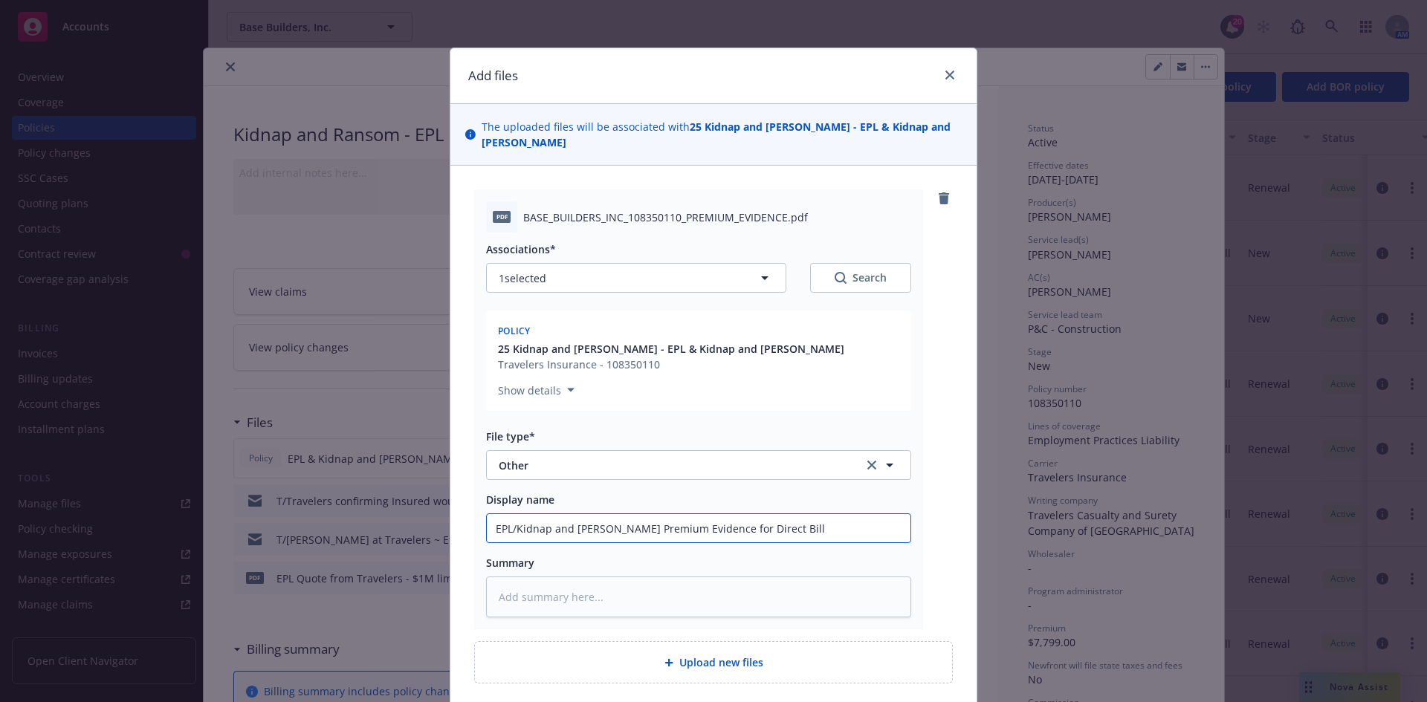
type input "EPL/Kidnap and Ransome Premium Evidence for Direct Bill"
type textarea "x"
type input "EPL/Kidnap and Ransome Premium Evidence for Direct Bill P"
type textarea "x"
type input "EPL/Kidnap and Ransome Premium Evidence for Direct Bill Po"
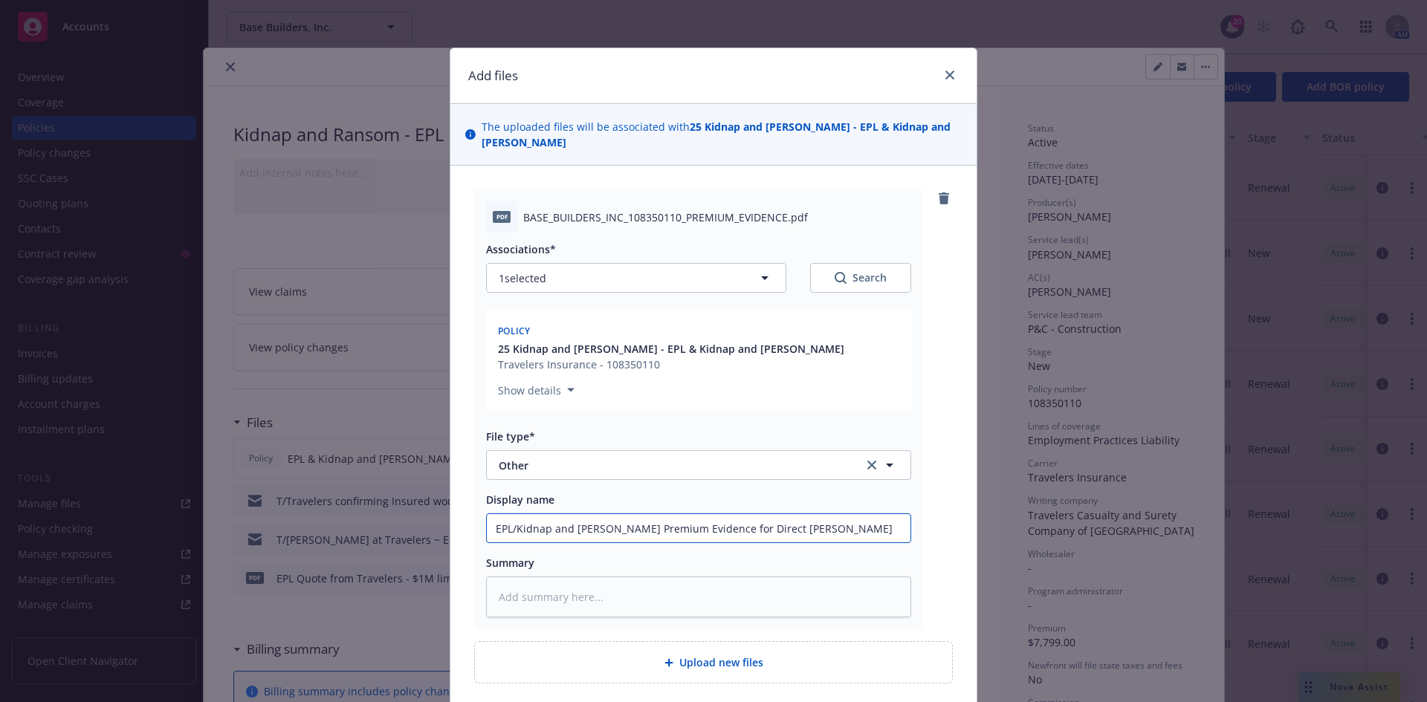
type textarea "x"
type input "EPL/Kidnap and Ransome Premium Evidence for Direct Bill Pol"
type textarea "x"
type input "EPL/Kidnap and Ransome Premium Evidence for Direct Bill Poli"
type textarea "x"
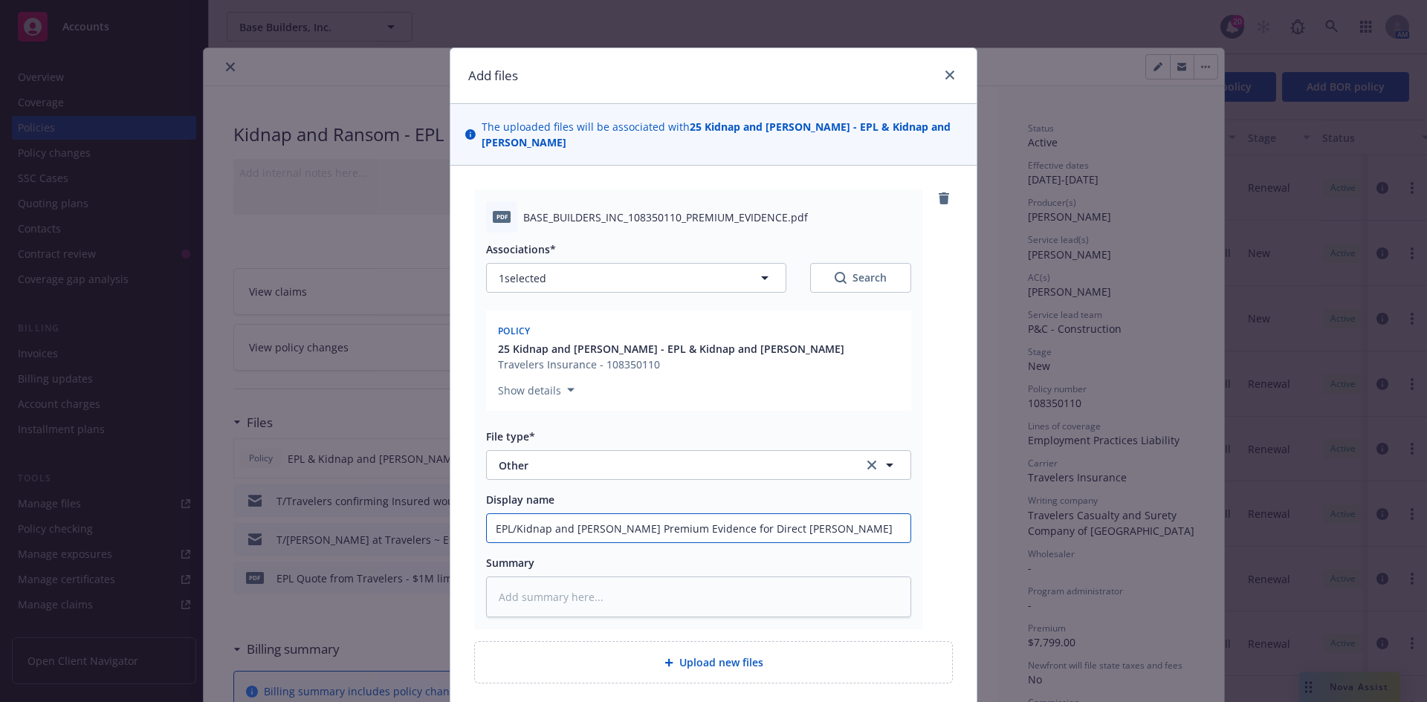
type input "EPL/Kidnap and Ransome Premium Evidence for Direct Bill Poliy"
type textarea "x"
type input "EPL/Kidnap and Ransome Premium Evidence for Direct Bill Poliyc"
type textarea "x"
type input "EPL/Kidnap and Ransome Premium Evidence for Direct Bill Poliyc"
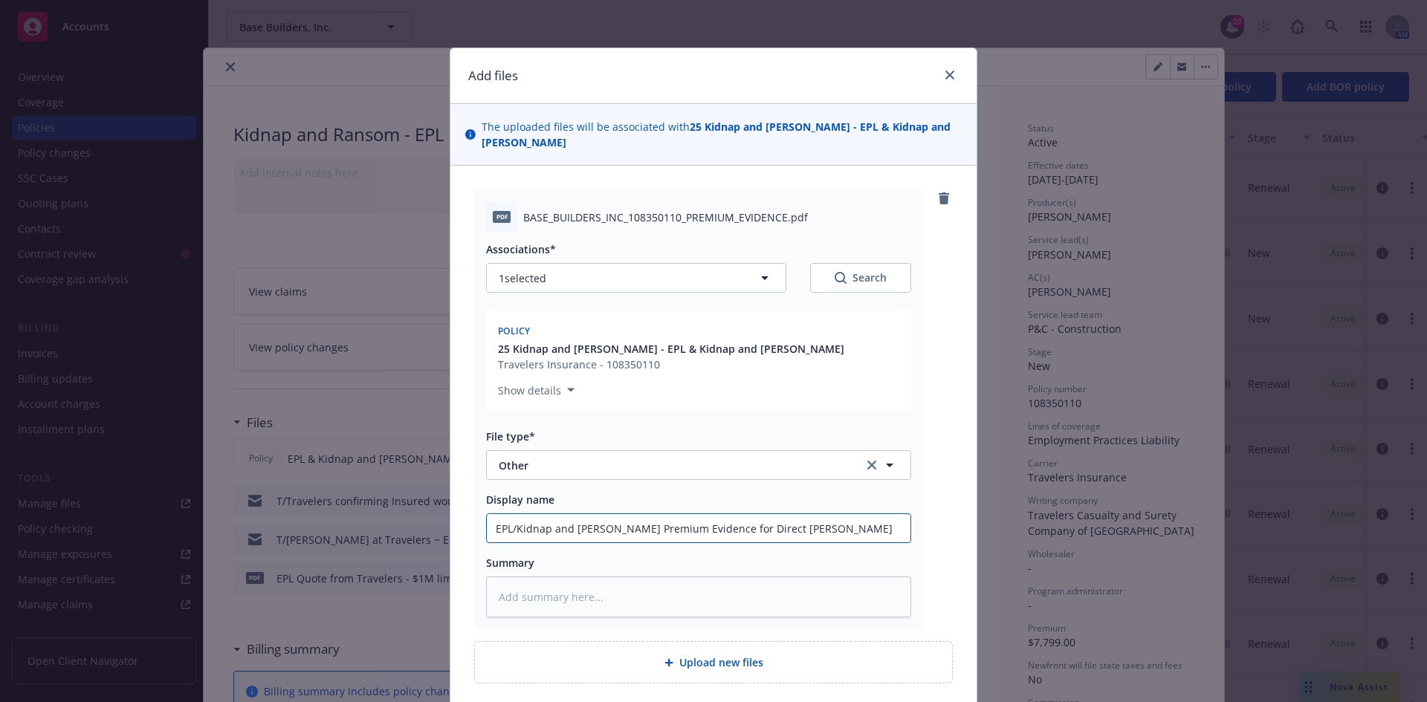
type textarea "x"
type input "EPL/Kidnap and Ransome Premium Evidence for Direct Bill Poliyc"
type textarea "x"
type input "EPL/Kidnap and Ransome Premium Evidence for Direct Bill Poliy"
type textarea "x"
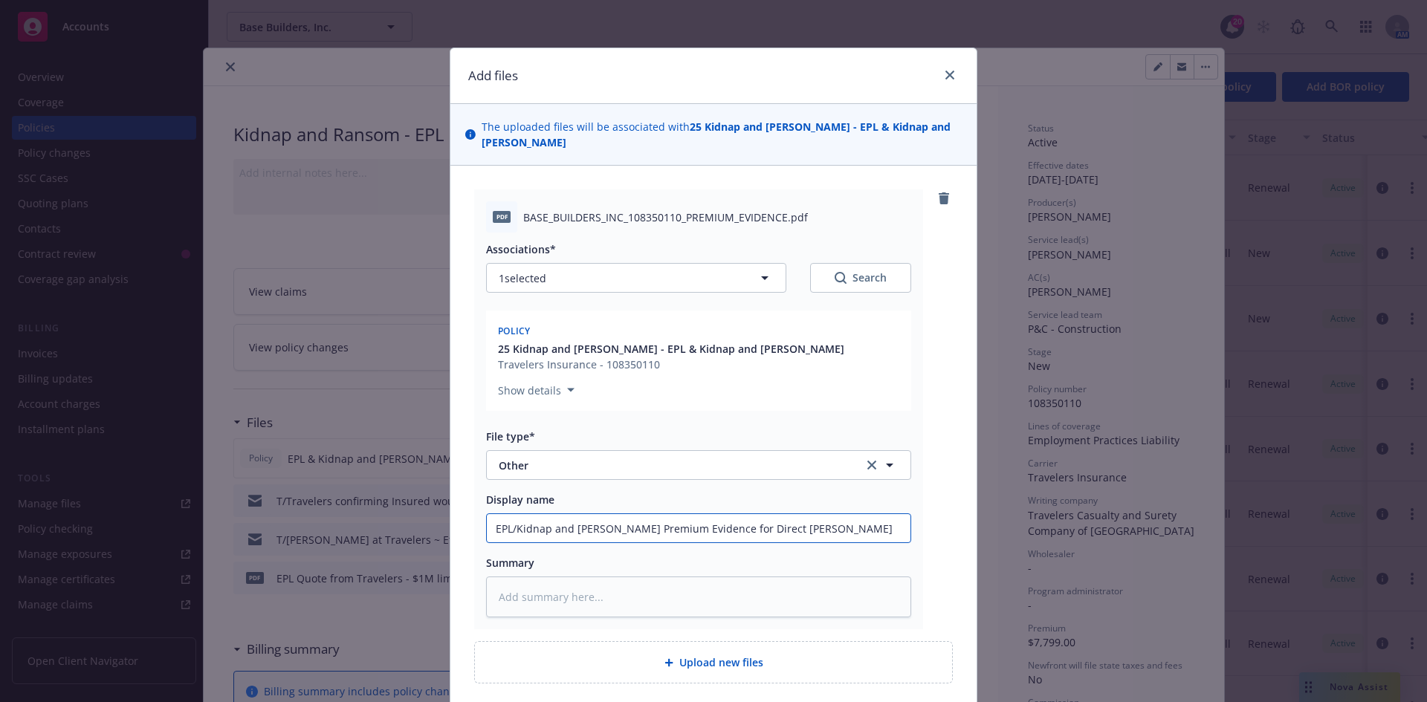
type input "EPL/Kidnap and Ransome Premium Evidence for Direct Bill Poli"
type textarea "x"
type input "EPL/Kidnap and Ransome Premium Evidence for Direct Bill Polic"
type textarea "x"
type input "EPL/Kidnap and Ransome Premium Evidence for Direct Bill Policy"
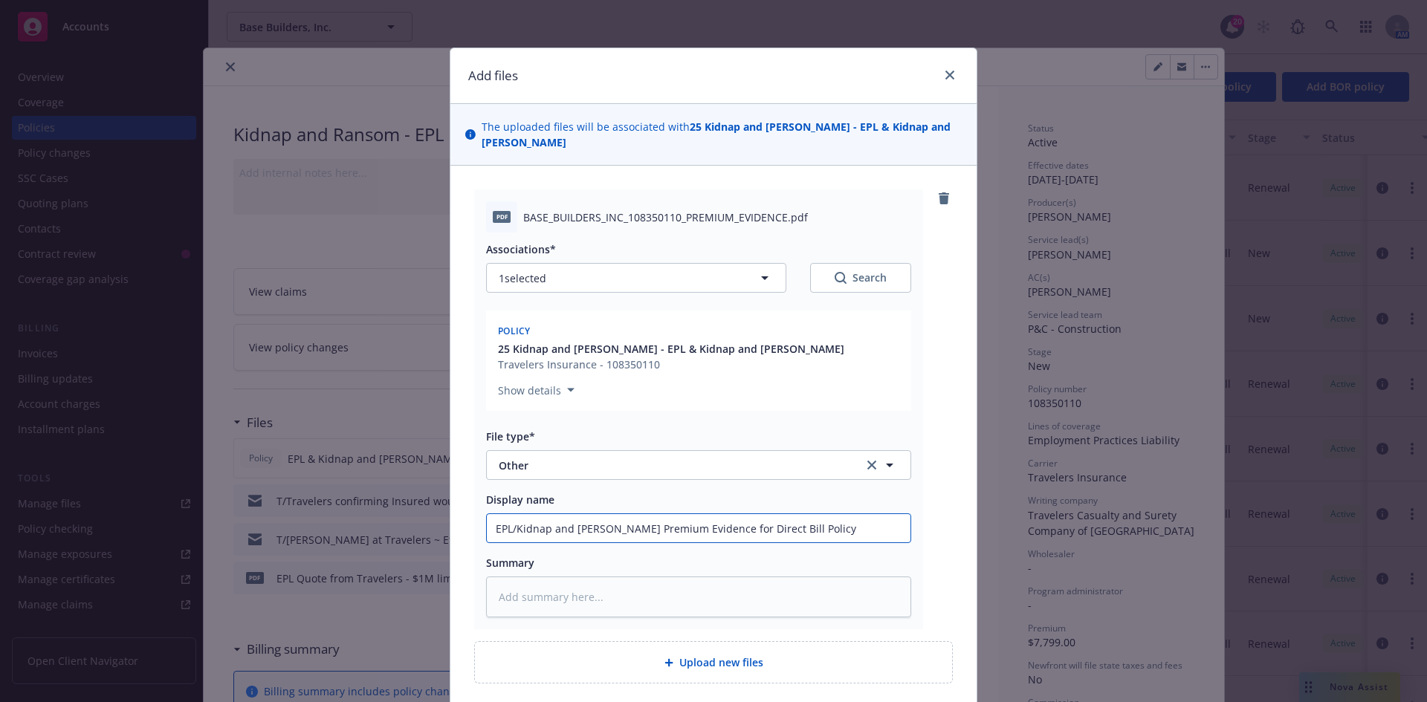
type textarea "x"
type input "EPL/Kidnap and Ransome Premium Evidence for Direct Bill Policy"
type textarea "x"
type input "EPL/Kidnap and Ransome Premium Evidence for Direct Bill Policy -"
type textarea "x"
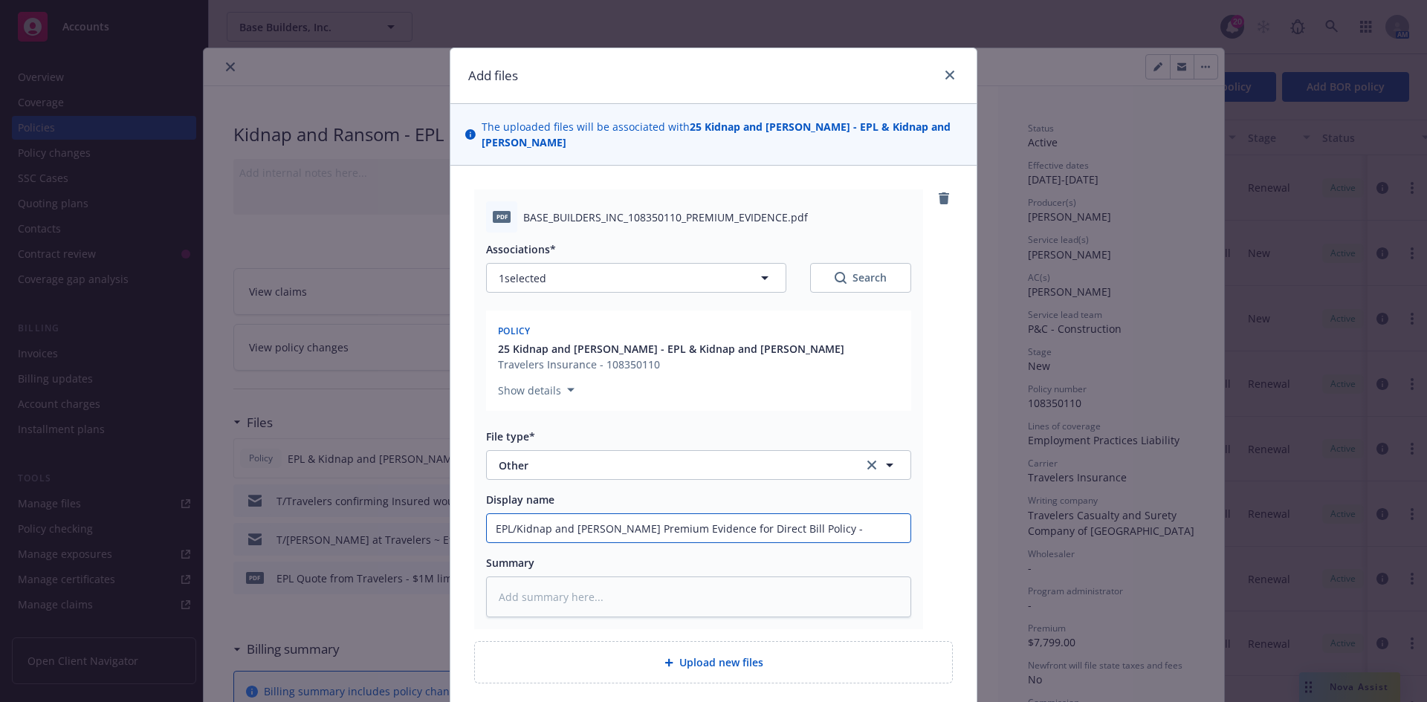
type input "EPL/Kidnap and Ransome Premium Evidence for Direct Bill Policy -"
type textarea "x"
type input "EPL/Kidnap and Ransome Premium Evidence for Direct Bill Policy - 2"
type textarea "x"
type input "EPL/Kidnap and Ransome Premium Evidence for Direct Bill Policy - 25"
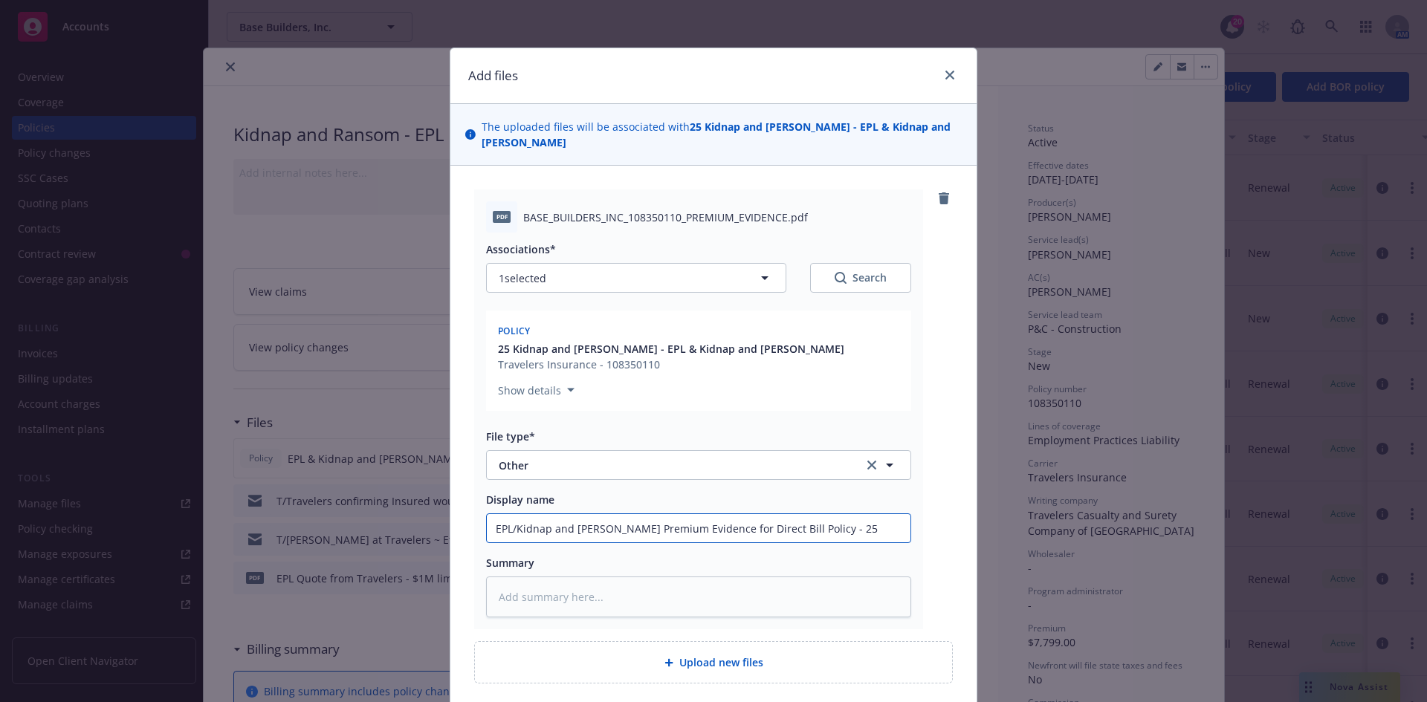
type textarea "x"
type input "EPL/Kidnap and Ransome Premium Evidence for Direct Bill Policy - 25%"
type textarea "x"
type input "EPL/Kidnap and Ransome Premium Evidence for Direct Bill Policy - 25%d"
type textarea "x"
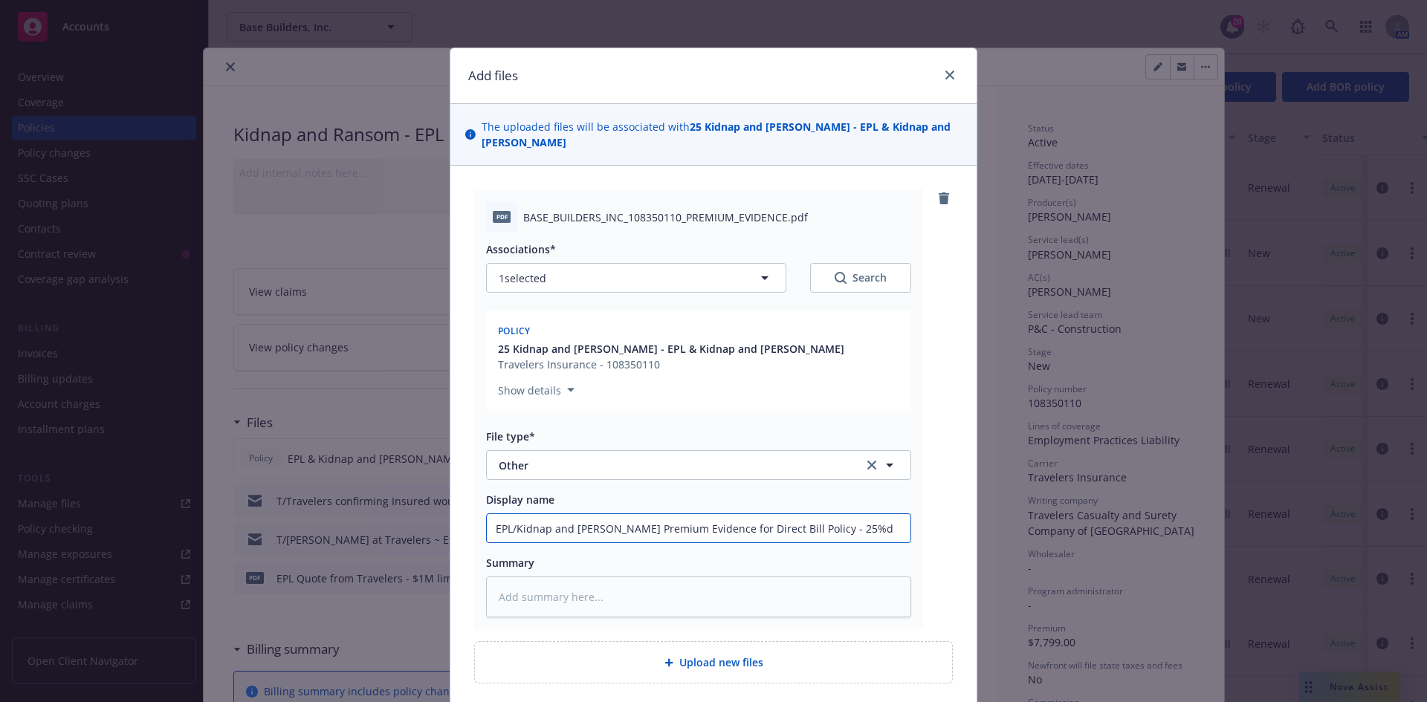
type input "EPL/Kidnap and Ransome Premium Evidence for Direct Bill Policy - 25%do"
type textarea "x"
type input "EPL/Kidnap and Ransome Premium Evidence for Direct Bill Policy - 25%d"
type textarea "x"
type input "EPL/Kidnap and Ransome Premium Evidence for Direct Bill Policy - 25%"
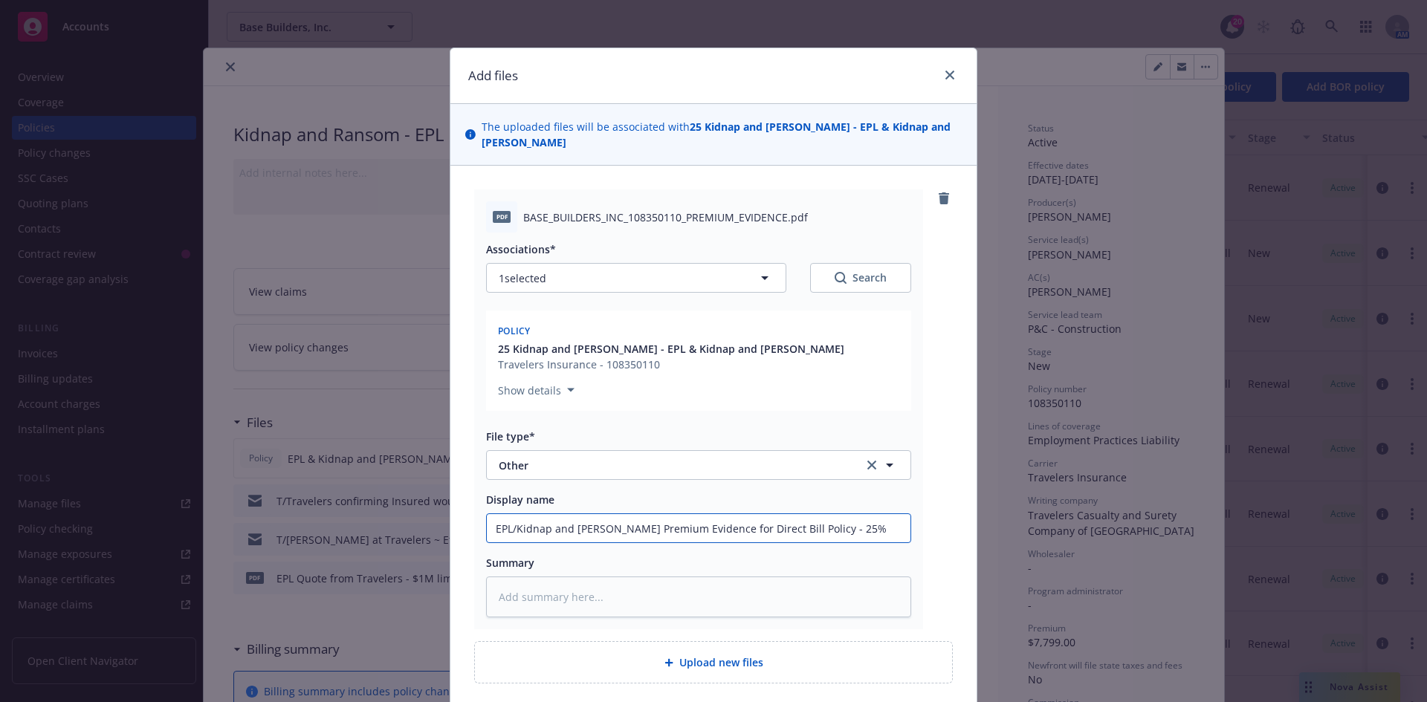
type textarea "x"
type input "EPL/Kidnap and Ransome Premium Evidence for Direct Bill Policy - 25%"
type textarea "x"
type input "EPL/Kidnap and Ransome Premium Evidence for Direct Bill Policy - 25% d"
type textarea "x"
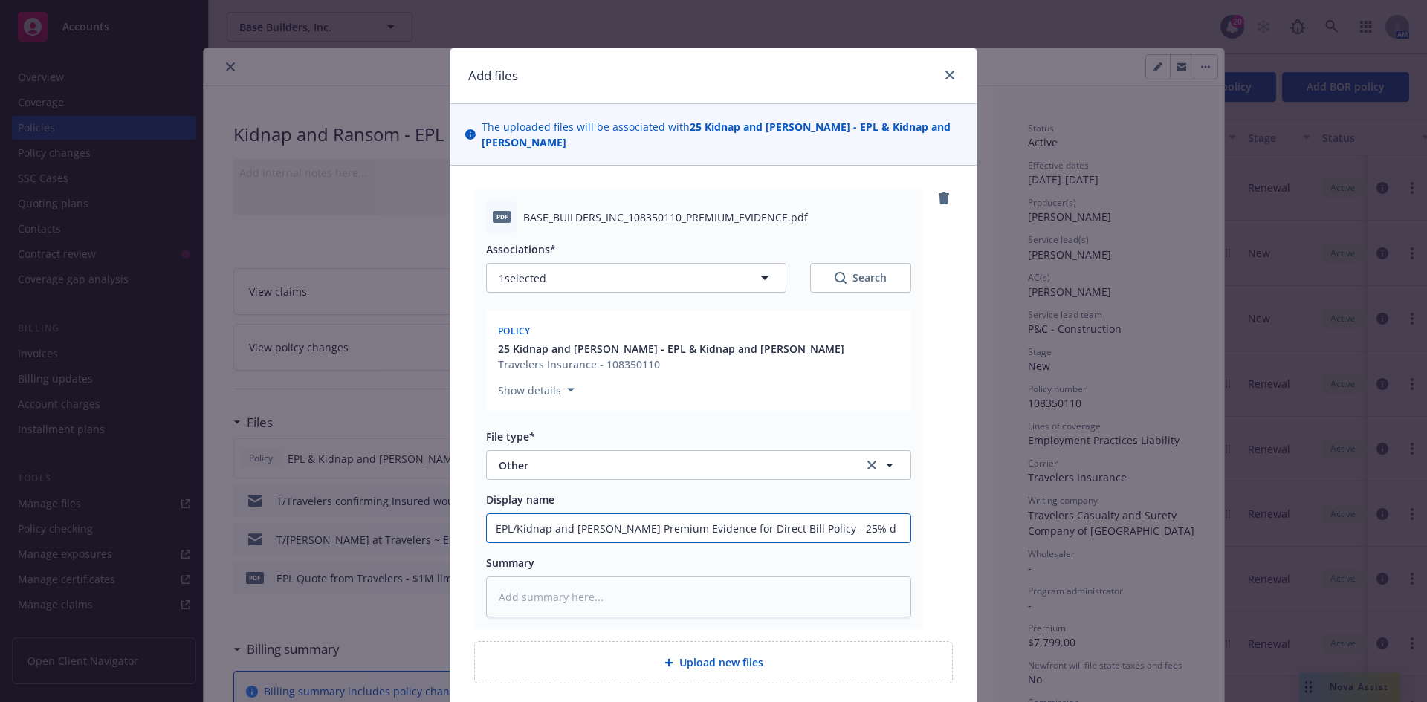
type input "EPL/Kidnap and Ransome Premium Evidence for Direct Bill Policy - 25% do"
type textarea "x"
type input "EPL/Kidnap and Ransome Premium Evidence for Direct Bill Policy - 25% dow"
type textarea "x"
type input "EPL/Kidnap and Ransome Premium Evidence for Direct Bill Policy - 25% down"
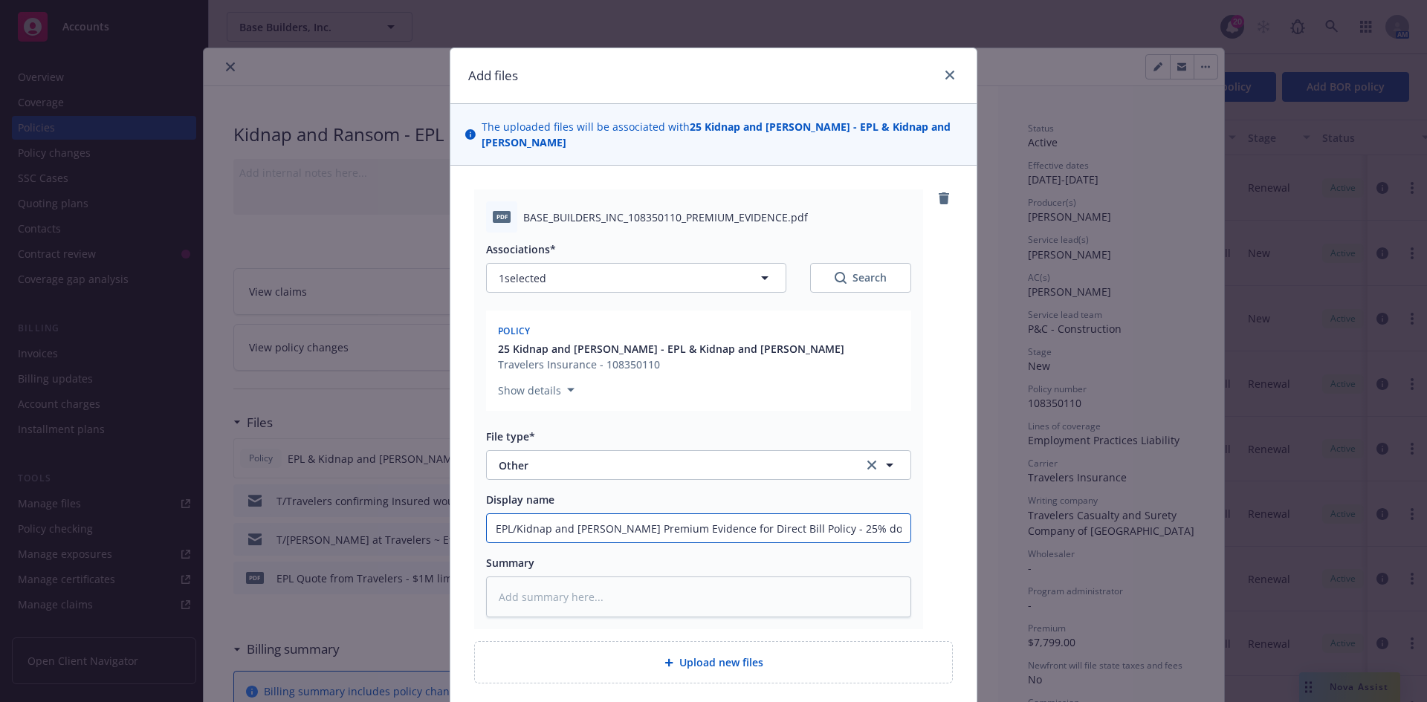
type textarea "x"
type input "EPL/Kidnap and Ransome Premium Evidence for Direct Bill Policy - 25% down"
type textarea "x"
type input "EPL/Kidnap and Ransome Premium Evidence for Direct Bill Policy - 25% down 3"
type textarea "x"
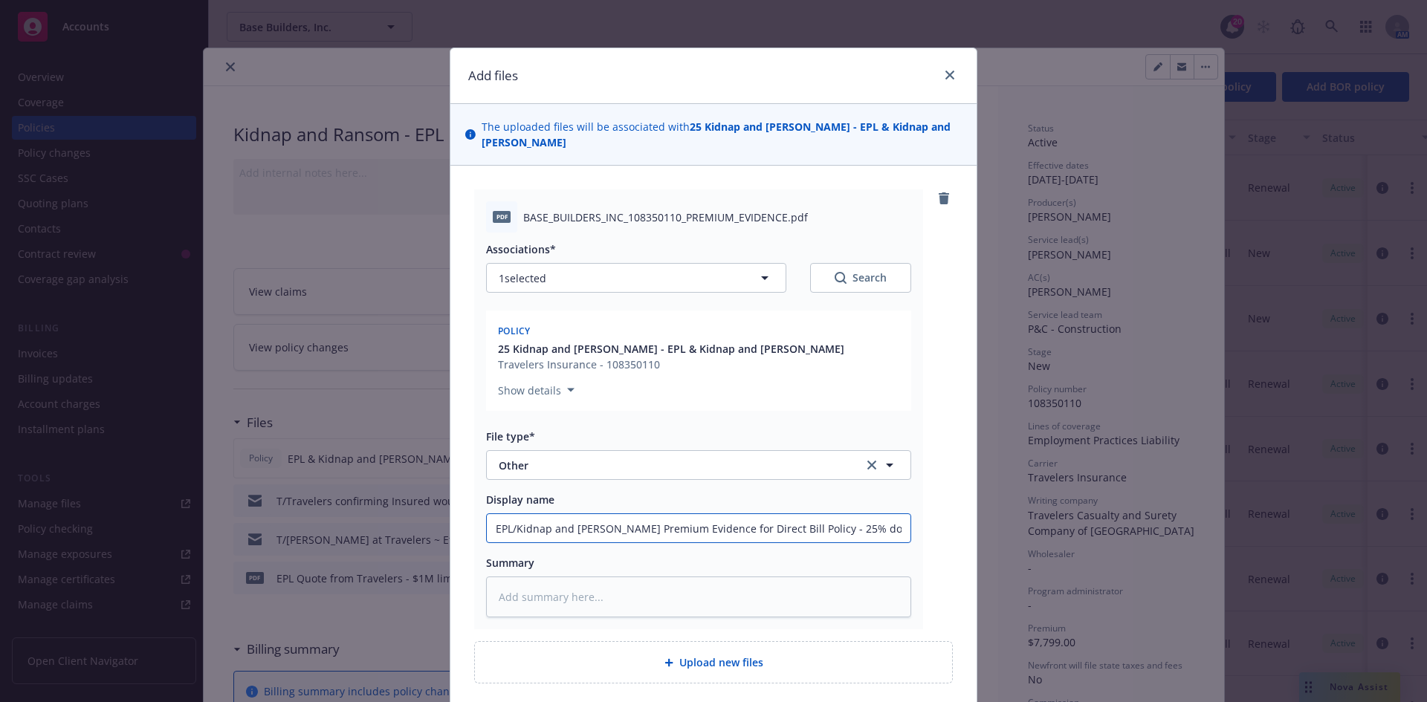
type input "EPL/Kidnap and Ransome Premium Evidence for Direct Bill Policy - 25% down 3"
type textarea "x"
type input "EPL/Kidnap and Ransome Premium Evidence for Direct Bill Policy - 25% down 3 i"
type textarea "x"
type input "EPL/Kidnap and Ransome Premium Evidence for Direct Bill Policy - 25% down 3 in"
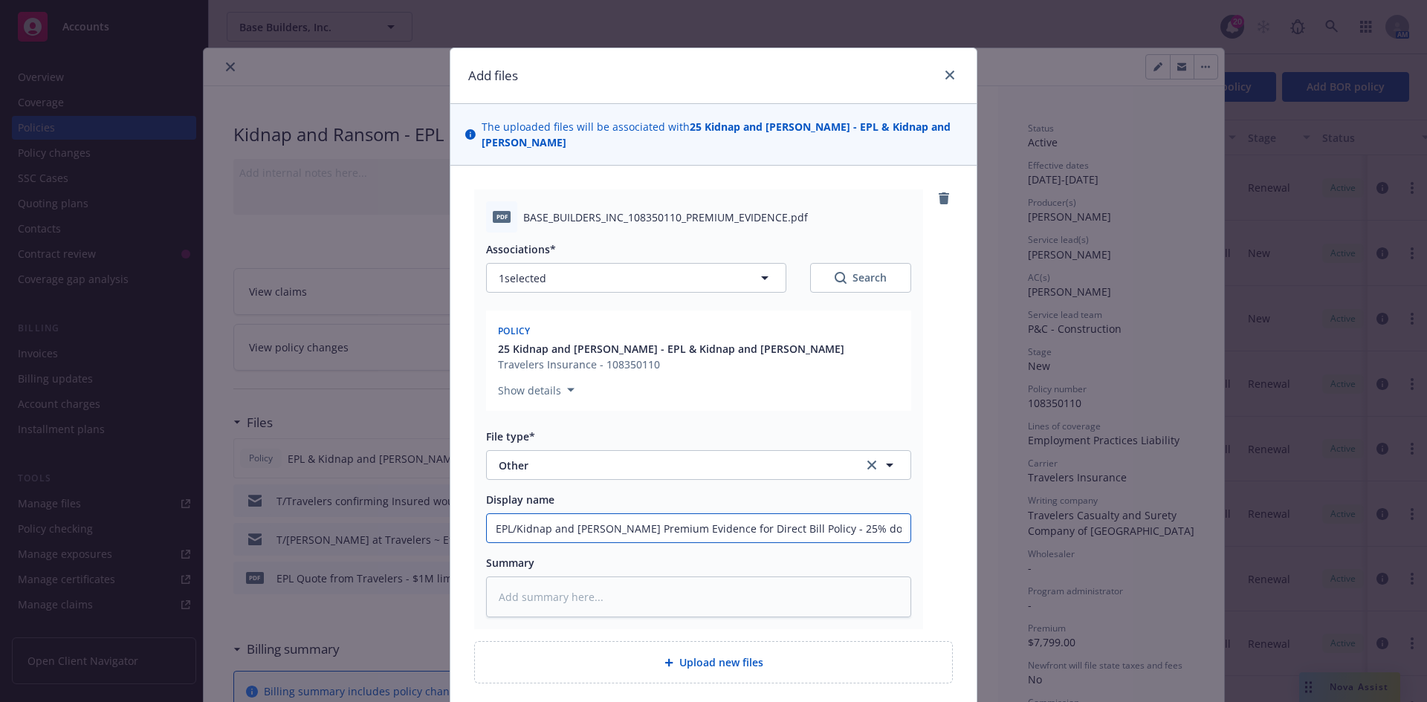
type textarea "x"
type input "EPL/Kidnap and Ransome Premium Evidence for Direct Bill Policy - 25% down 3 ins"
type textarea "x"
type input "EPL/Kidnap and Ransome Premium Evidence for Direct Bill Policy - 25% down 3 inst"
type textarea "x"
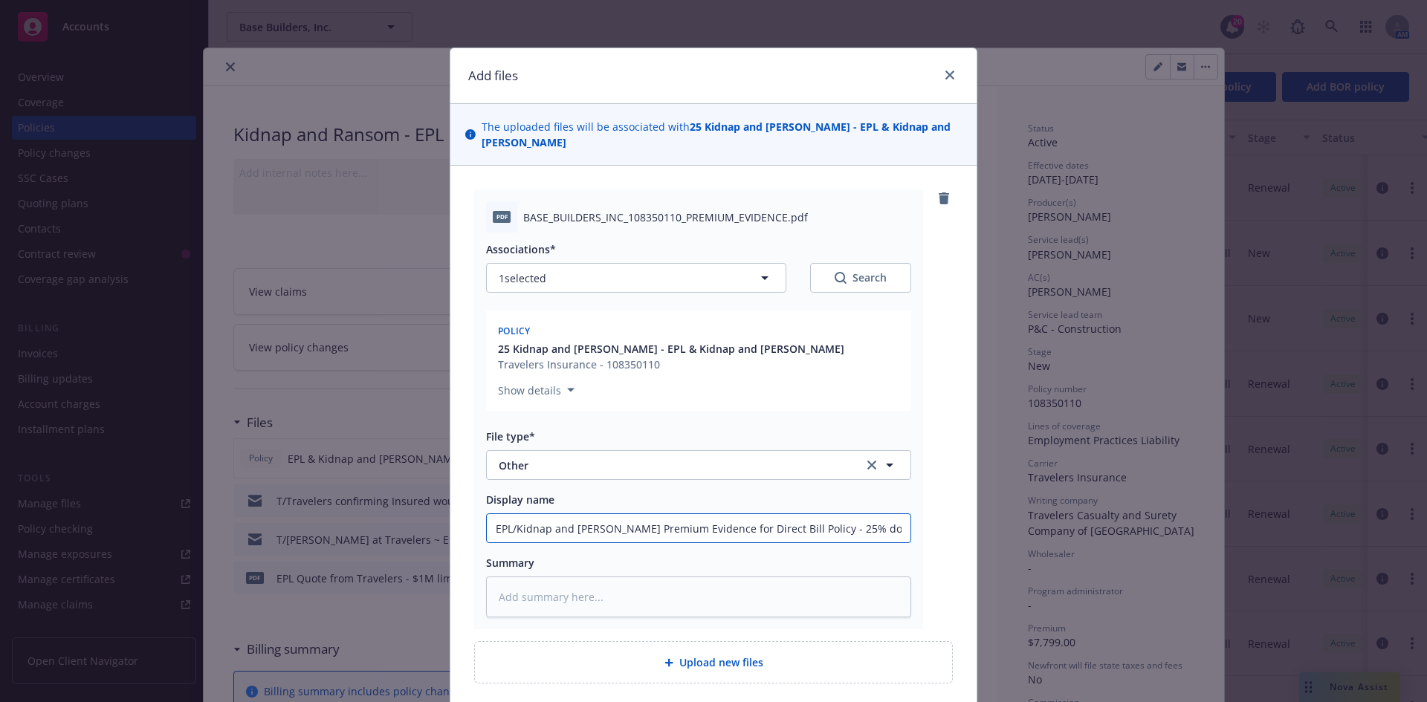
type input "EPL/Kidnap and Ransome Premium Evidence for Direct Bill Policy - 25% down 3 ins…"
type textarea "x"
type input "EPL/Kidnap and Ransome Premium Evidence for Direct Bill Policy - 25% down 3 ins…"
type textarea "x"
type input "EPL/Kidnap and Ransome Premium Evidence for Direct Bill Policy - 25% down 3 ins…"
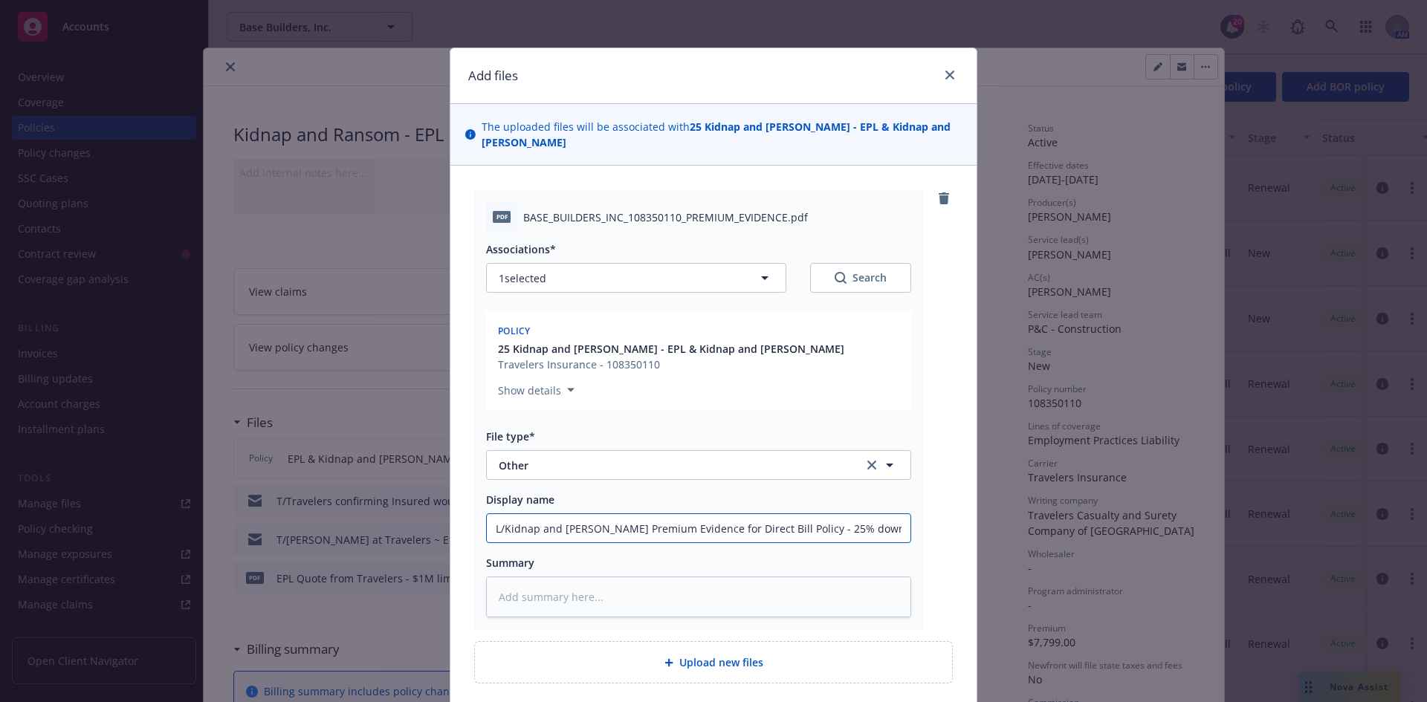
type textarea "x"
type input "EPL/Kidnap and Ransome Premium Evidence for Direct Bill Policy - 25% down 3 ins…"
type textarea "x"
type input "EPL/Kidnap and Ransome Premium Evidence for Direct Bill Policy - 25% down 3 ins…"
type textarea "x"
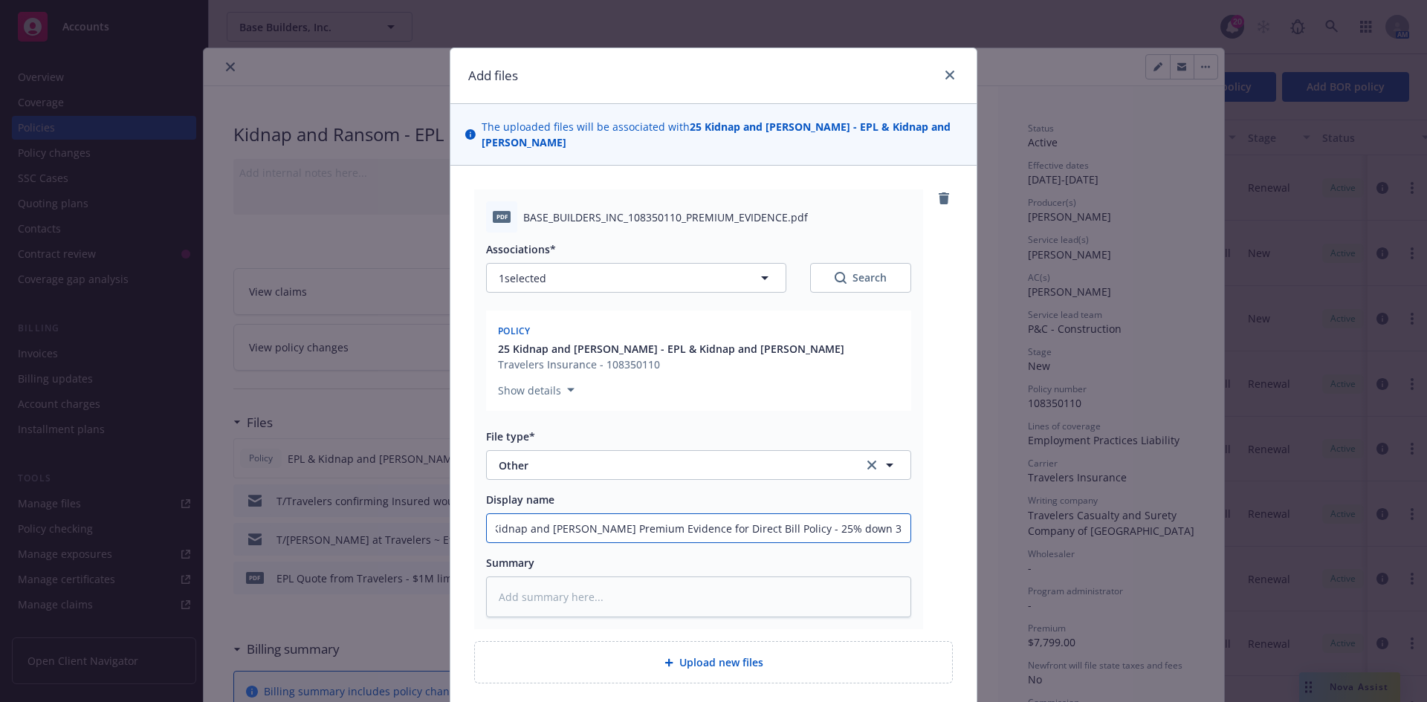
type input "EPL/Kidnap and Ransome Premium Evidence for Direct Bill Policy - 25% down 3 ins…"
type textarea "x"
type input "EPL/Kidnap and Ransome Premium Evidence for Direct Bill Policy - 25% down 3 ins…"
type textarea "x"
type input "EPL/Kidnap and Ransome Premium Evidence for Direct Bill Policy - 25% down 3 ins…"
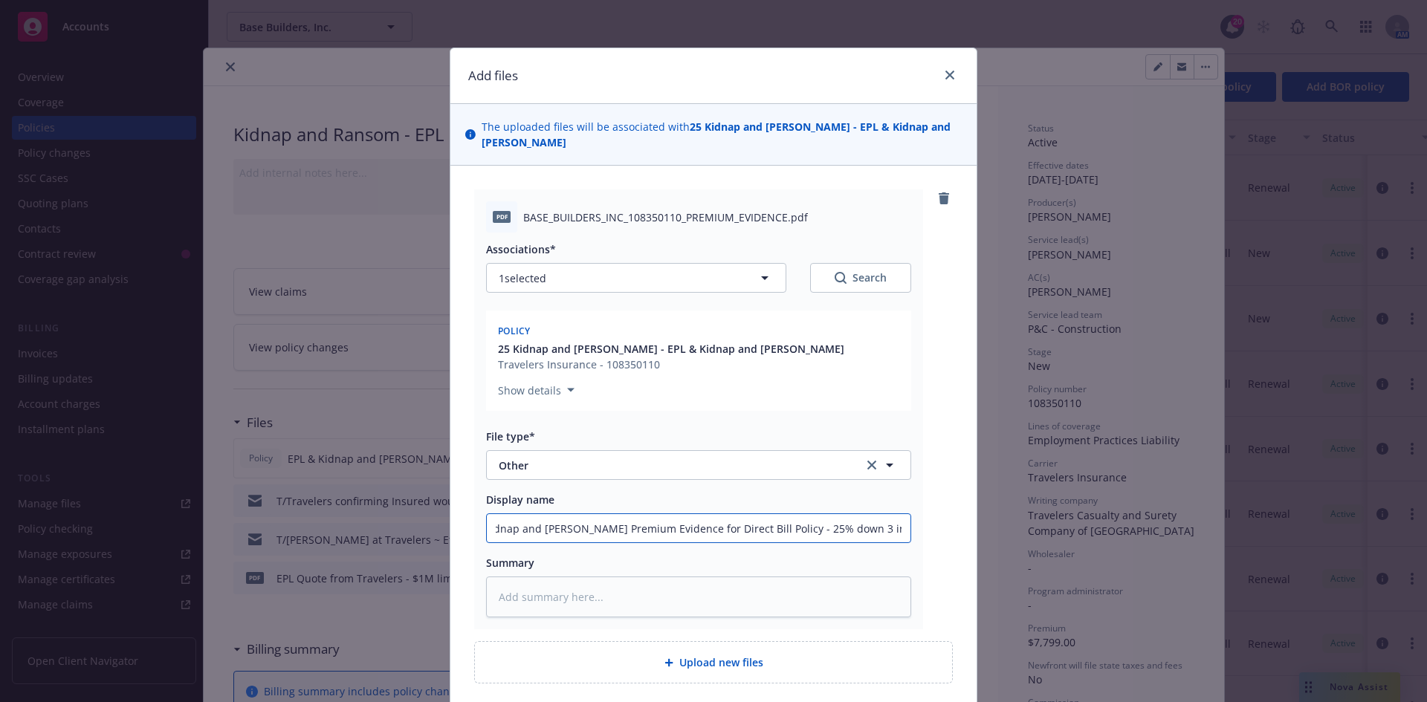
scroll to position [0, 38]
type textarea "x"
type input "EPL/Kidnap and Ransome Premium Evidence for Direct Bill Policy- 25% down 3 inst…"
type textarea "x"
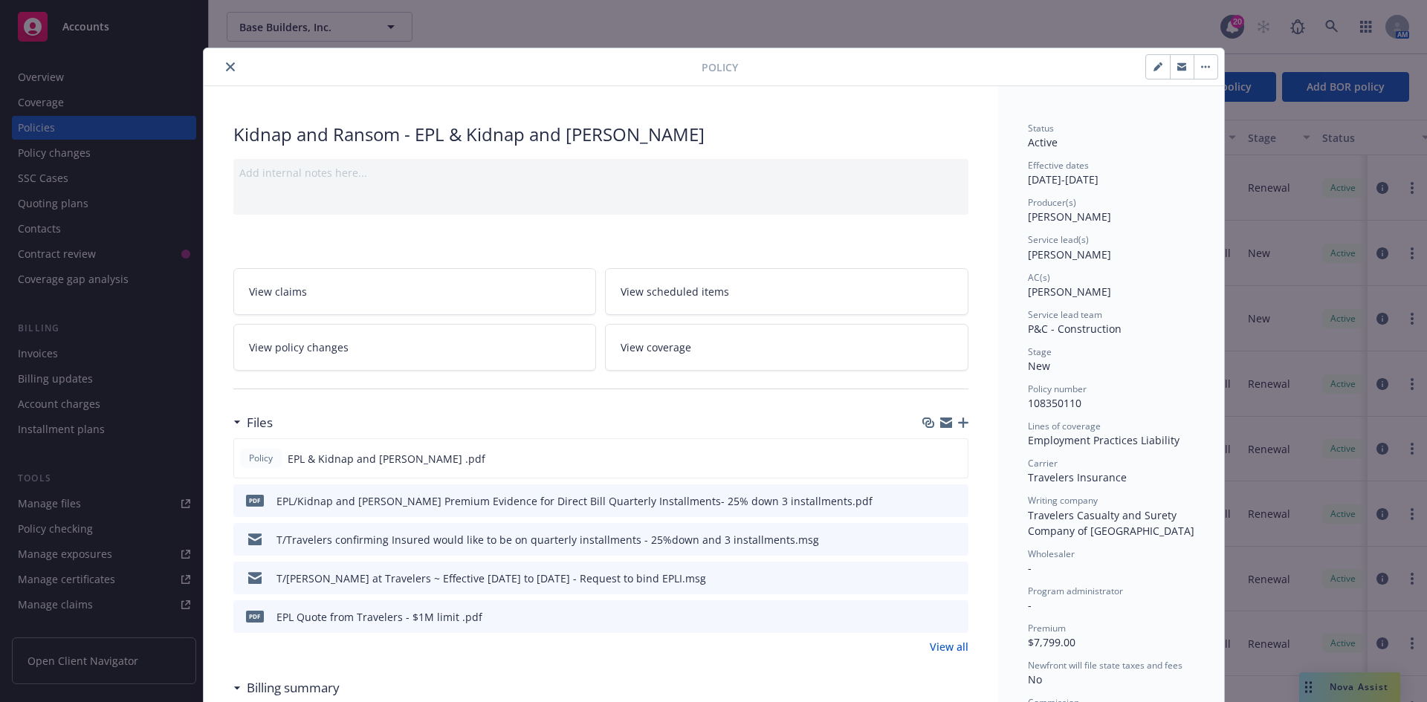
click at [215, 64] on div at bounding box center [456, 67] width 492 height 18
click at [217, 60] on div at bounding box center [456, 67] width 492 height 18
click at [224, 62] on button "close" at bounding box center [231, 67] width 18 height 18
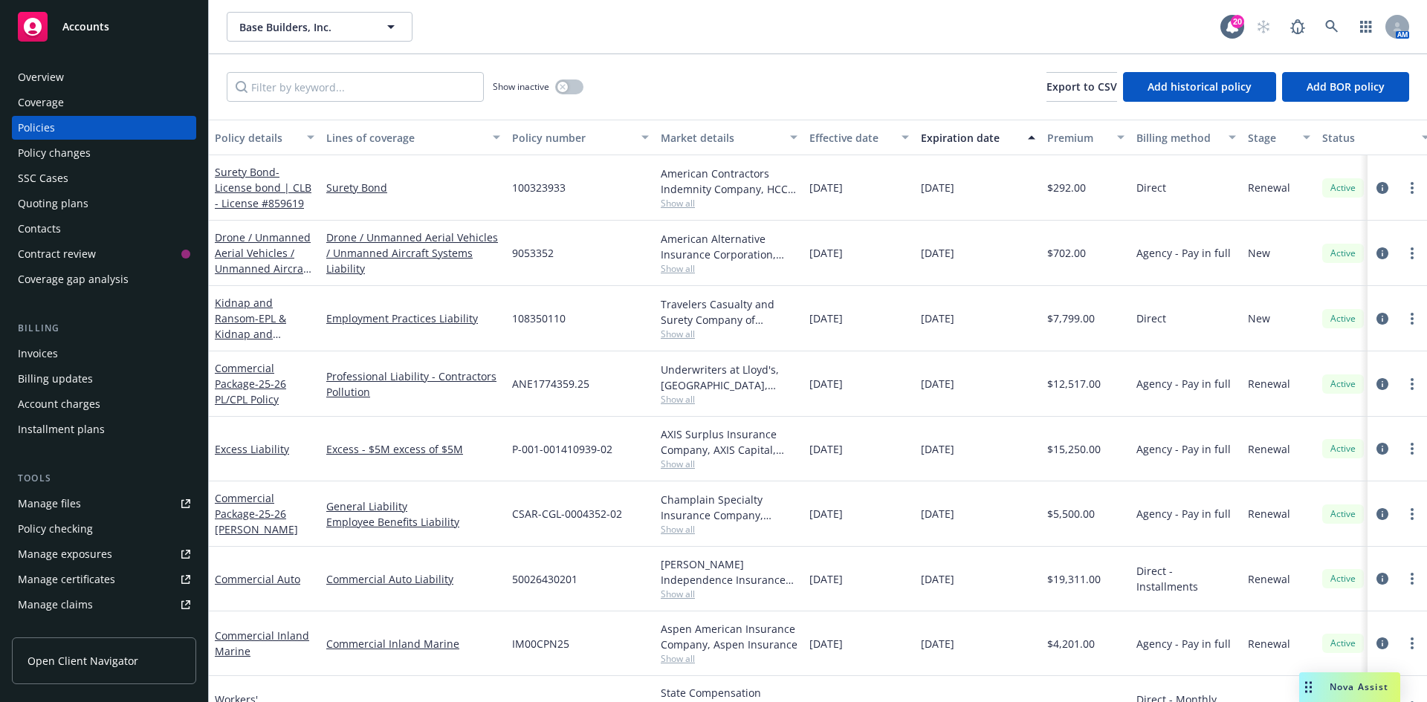
click at [33, 351] on div "Invoices" at bounding box center [38, 354] width 40 height 24
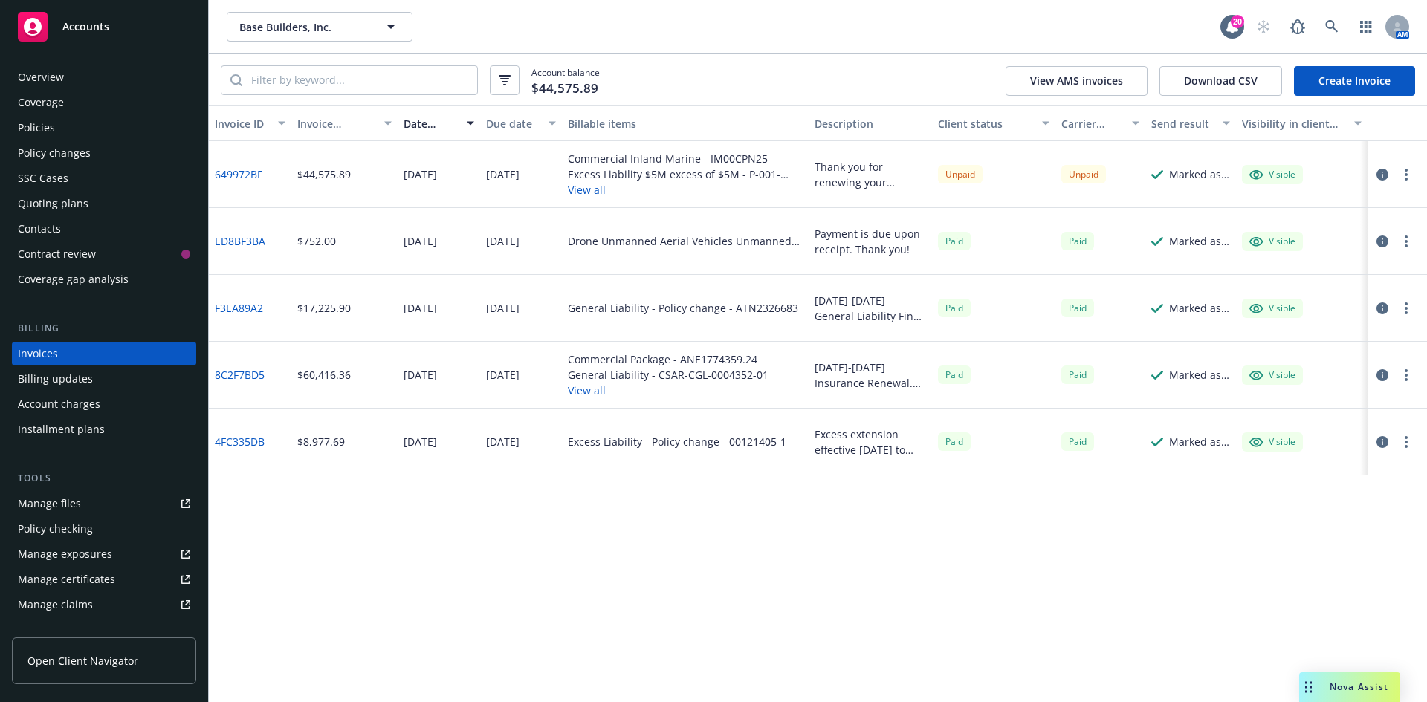
click at [244, 169] on link "649972BF" at bounding box center [239, 175] width 48 height 16
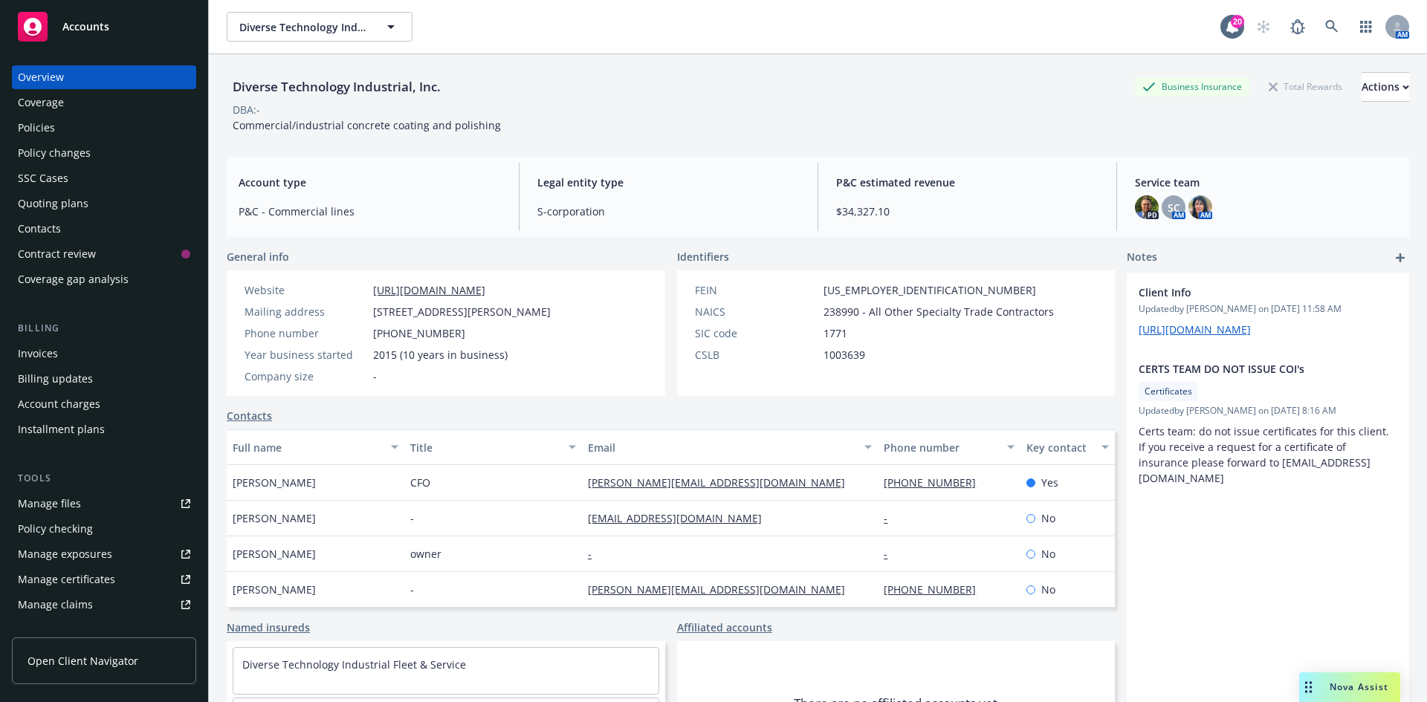
scroll to position [149, 0]
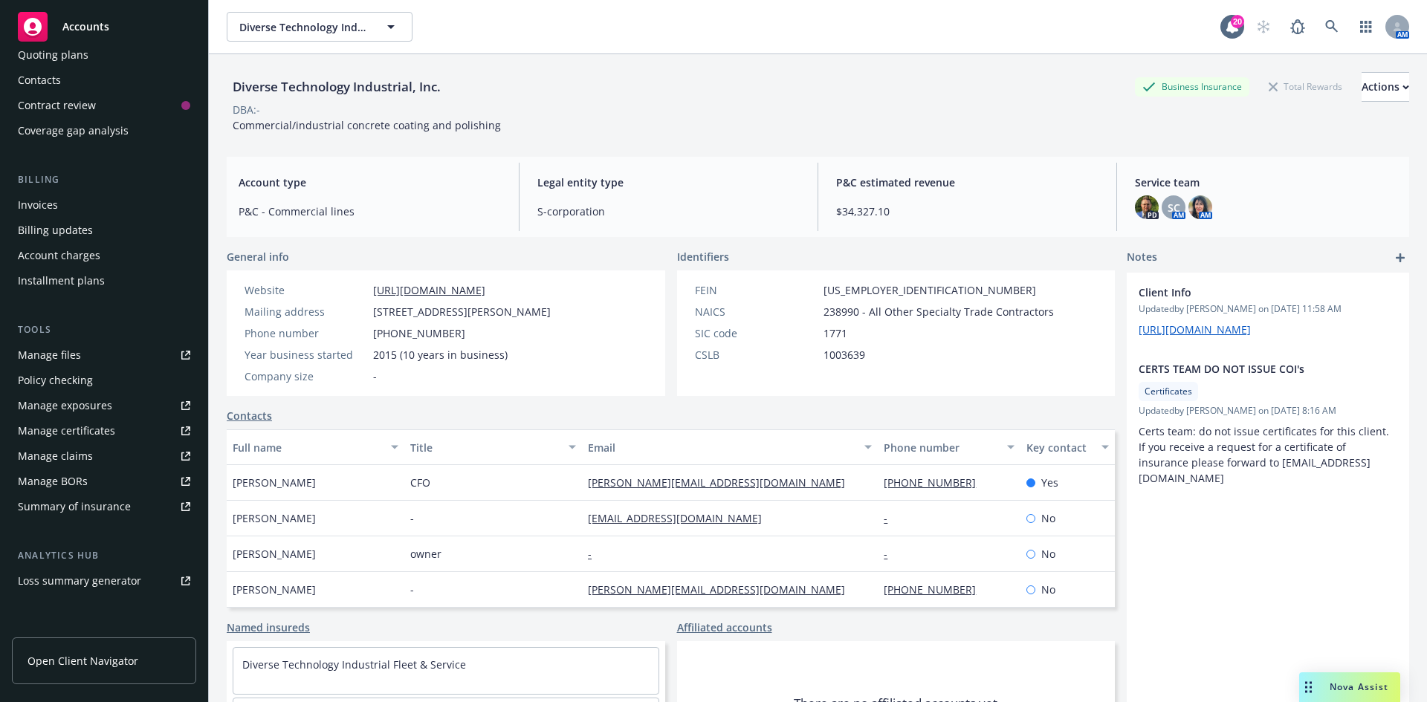
click at [55, 204] on div "Invoices" at bounding box center [38, 205] width 40 height 24
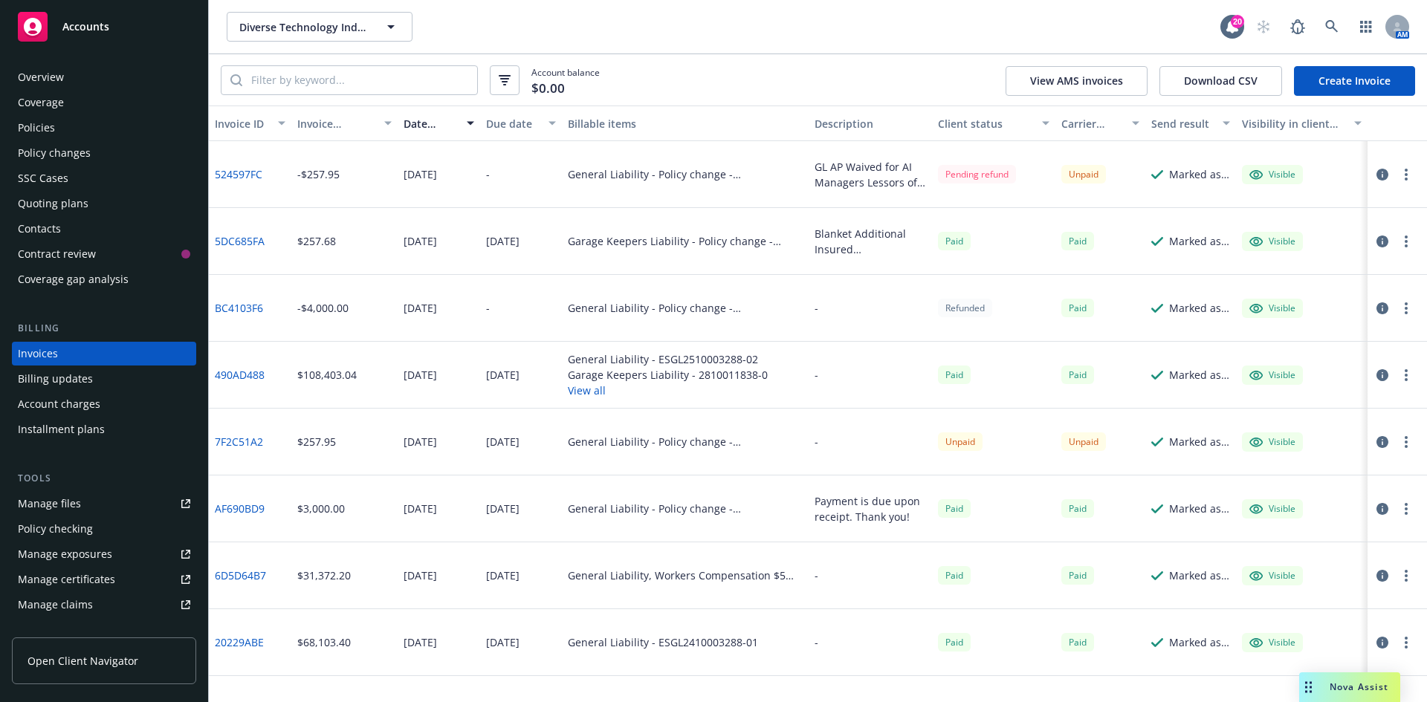
click at [591, 392] on button "View all" at bounding box center [668, 391] width 200 height 16
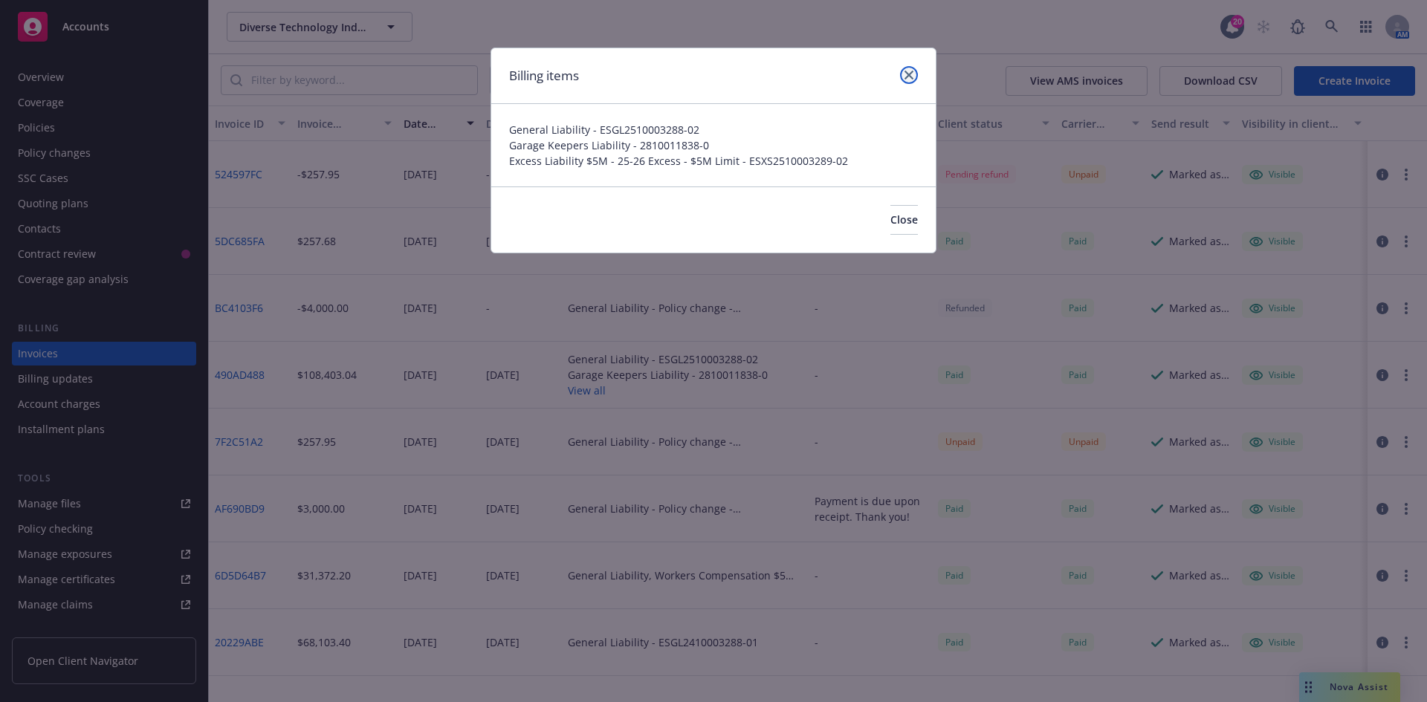
click at [913, 73] on icon "close" at bounding box center [909, 75] width 9 height 9
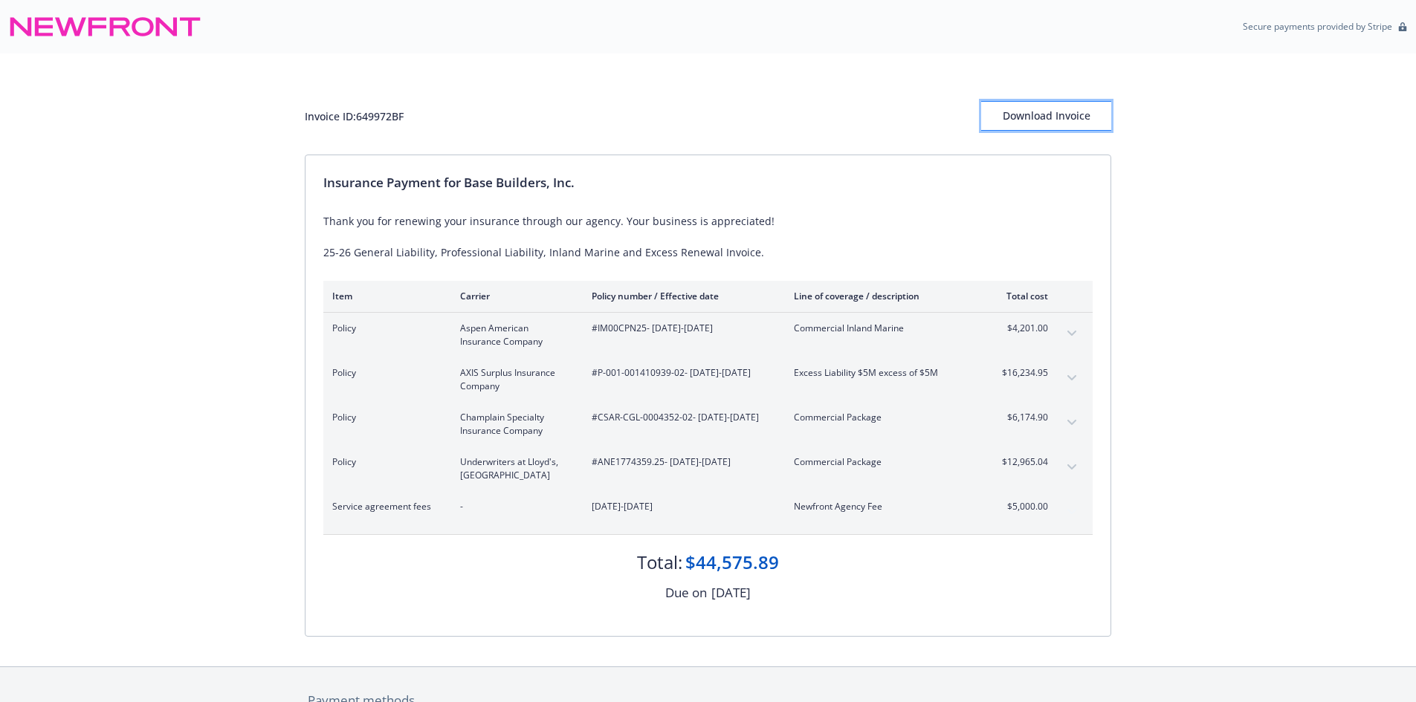
click at [1054, 117] on div "Download Invoice" at bounding box center [1046, 116] width 130 height 28
